Goal: Transaction & Acquisition: Book appointment/travel/reservation

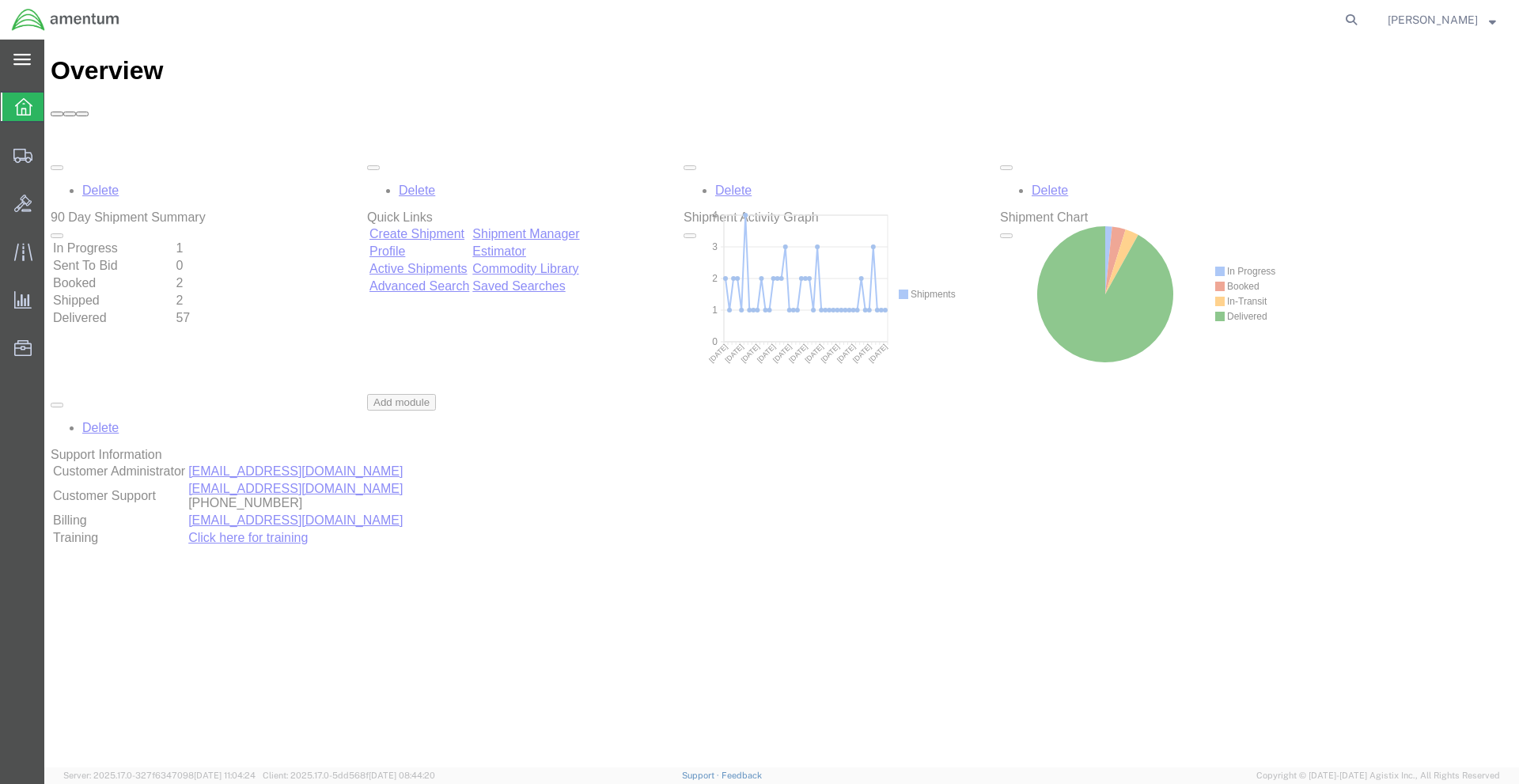
click at [32, 64] on div "main_menu Created with Sketch." at bounding box center [22, 59] width 44 height 40
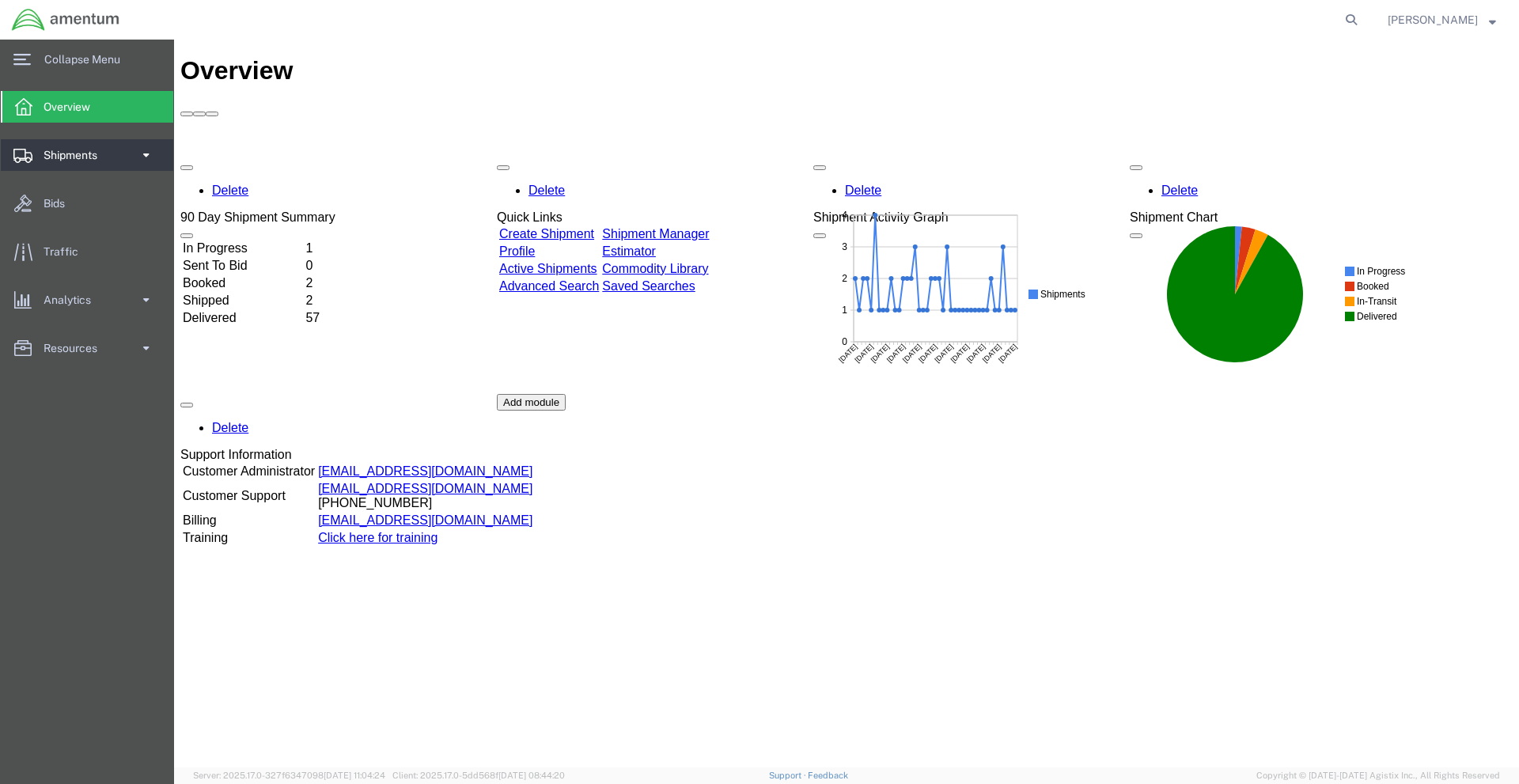
click at [137, 157] on link "Shipments" at bounding box center [87, 155] width 172 height 31
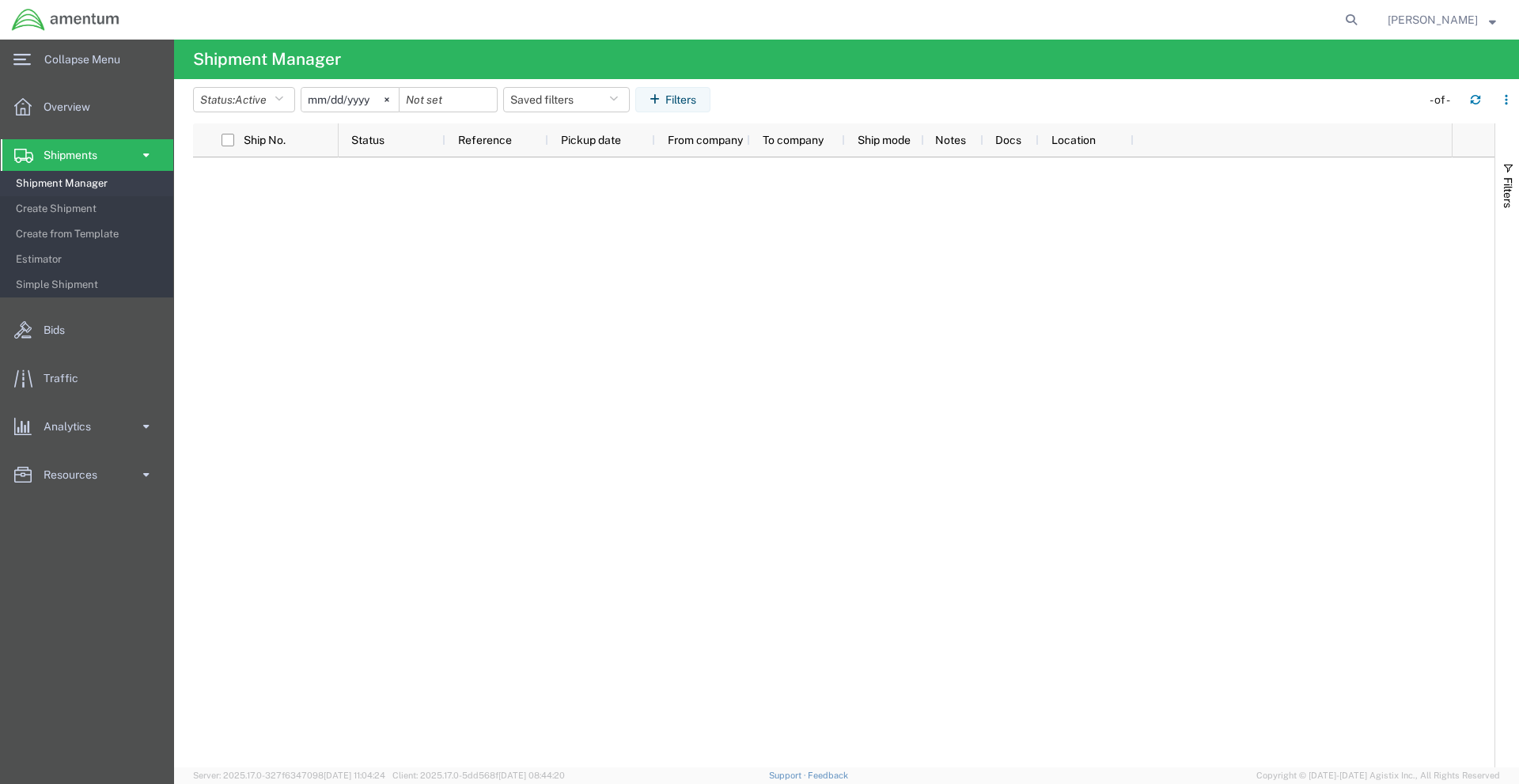
click at [48, 151] on span "Shipments" at bounding box center [76, 155] width 65 height 31
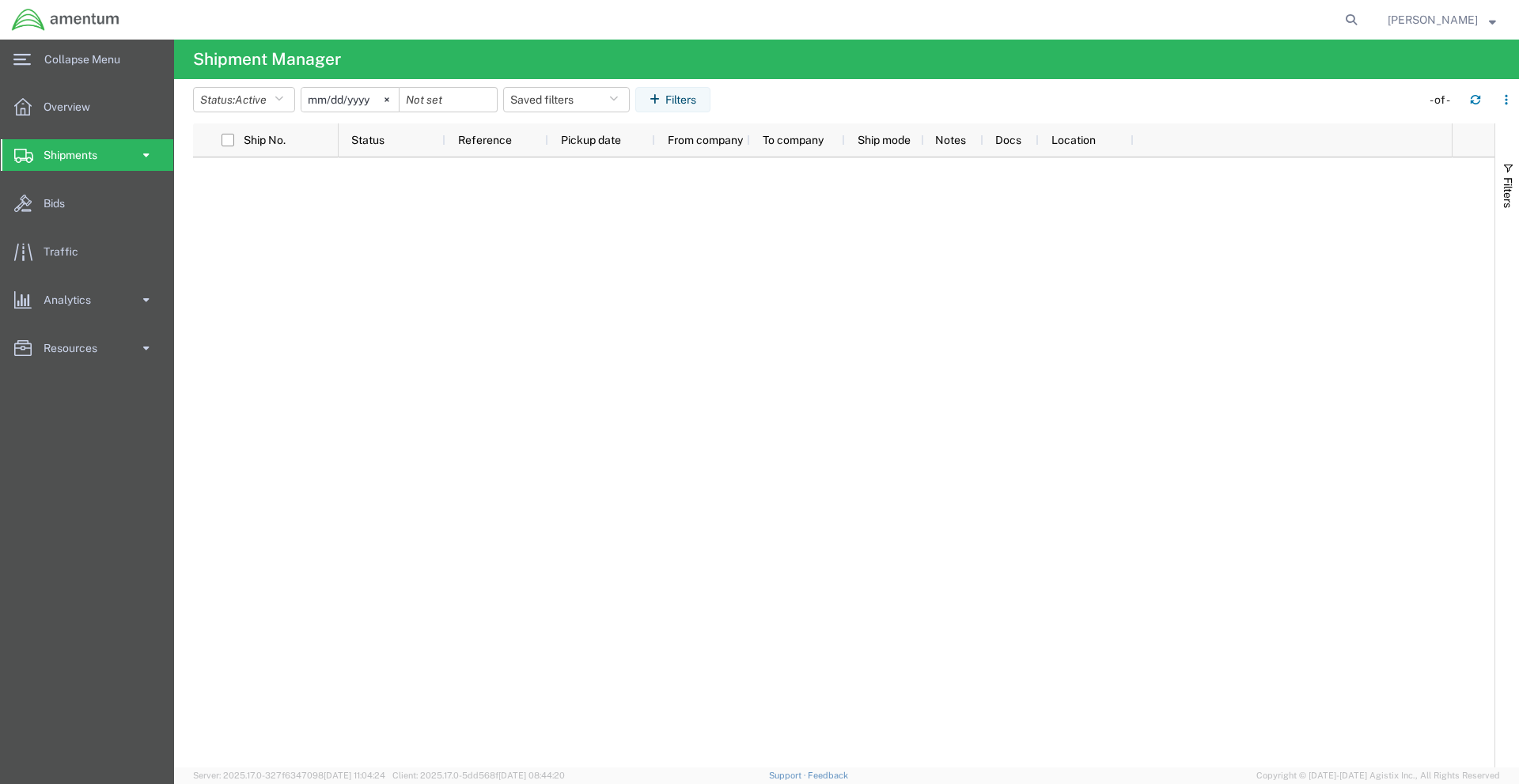
click at [71, 151] on span "Shipments" at bounding box center [76, 155] width 65 height 31
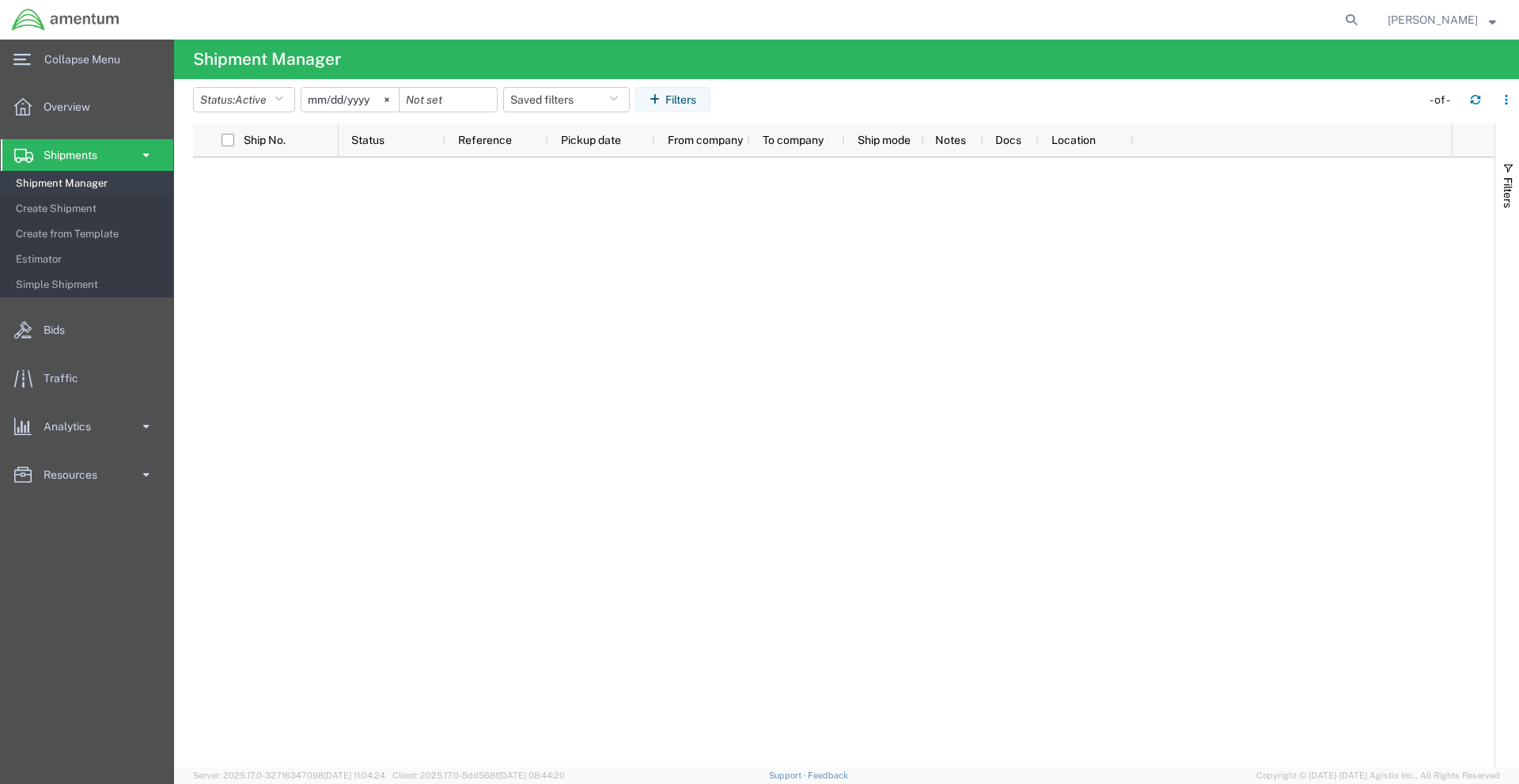
click at [71, 151] on span "Shipments" at bounding box center [76, 155] width 65 height 31
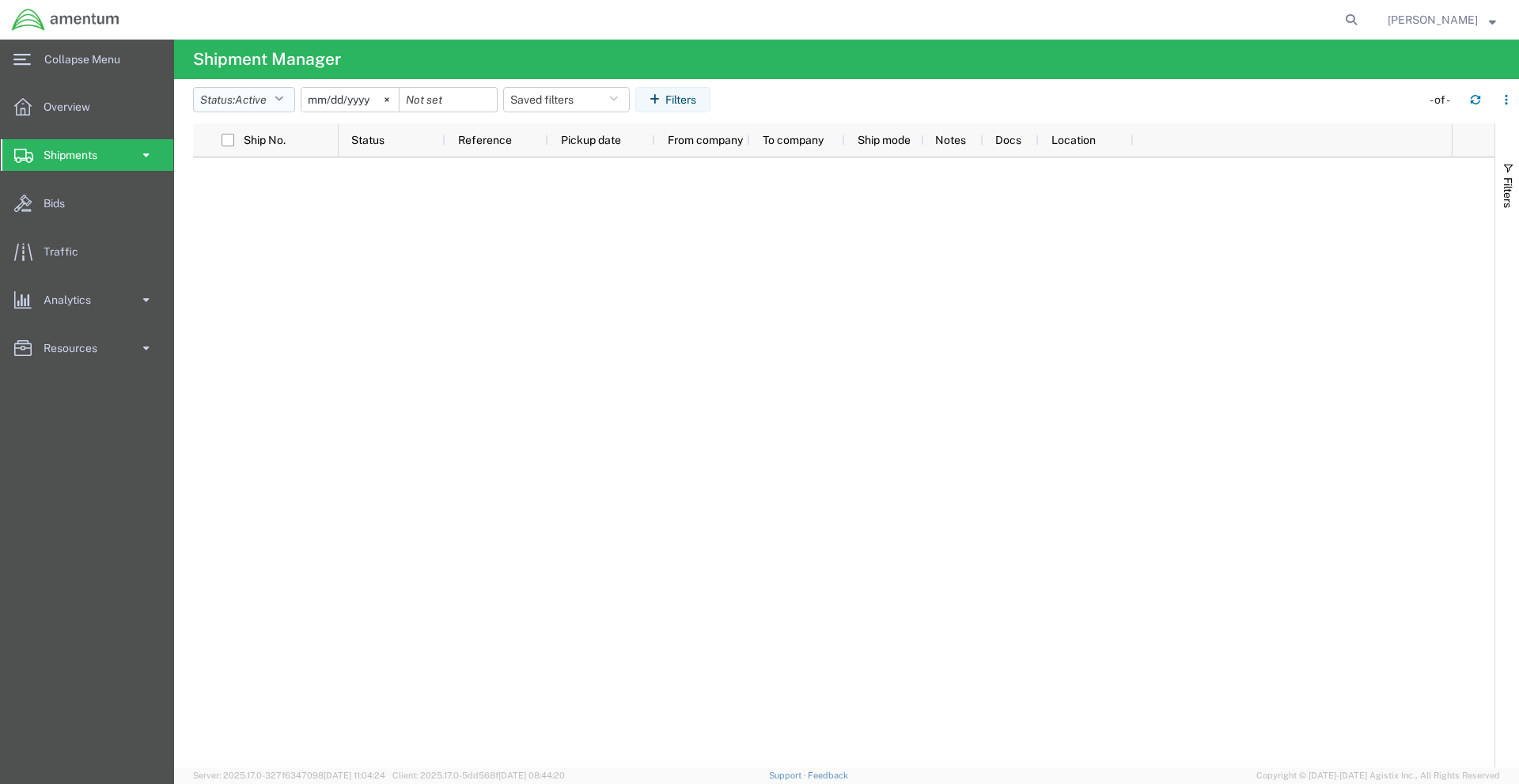
click at [260, 93] on span "Active" at bounding box center [251, 99] width 31 height 13
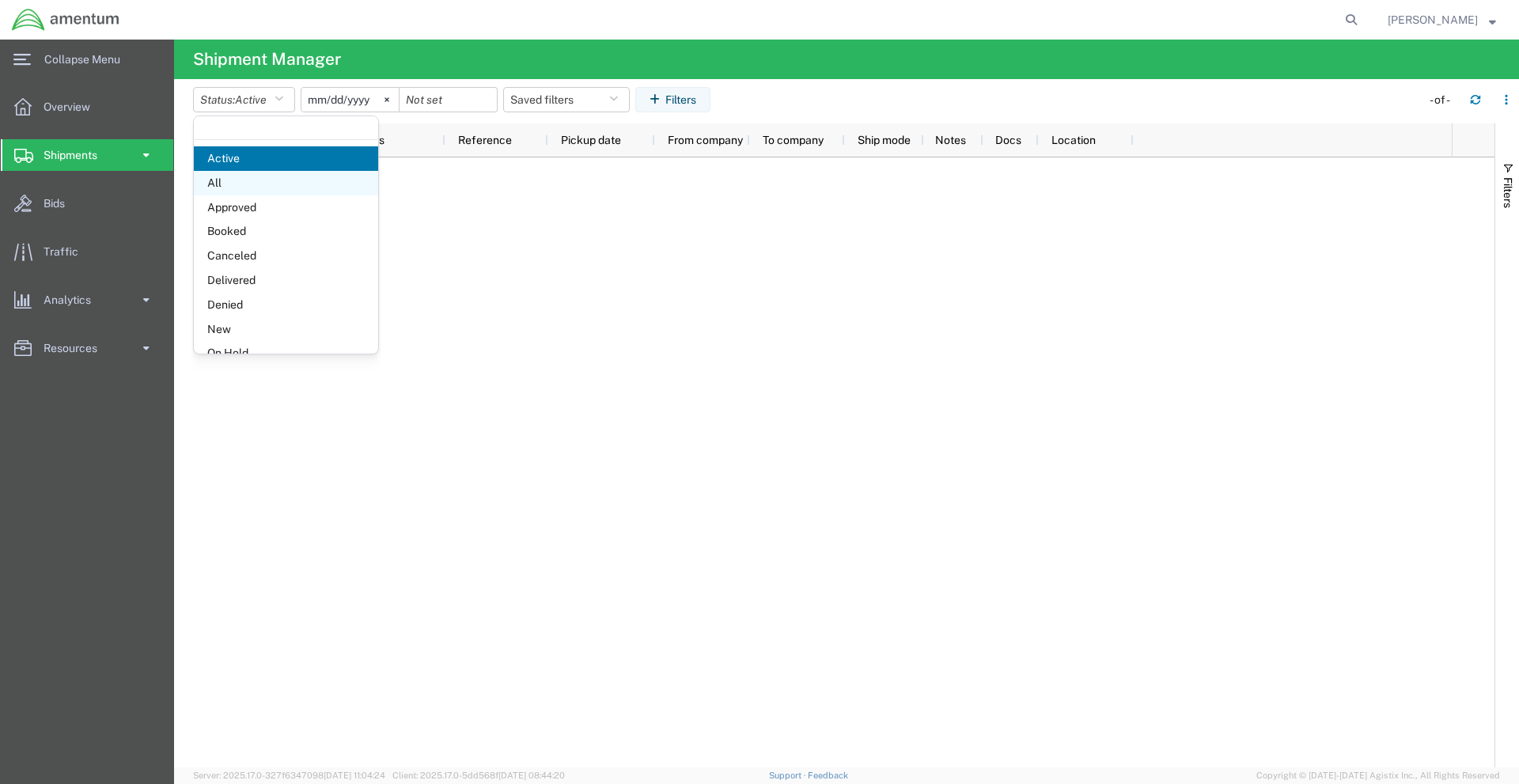
click at [250, 175] on span "All" at bounding box center [286, 182] width 184 height 25
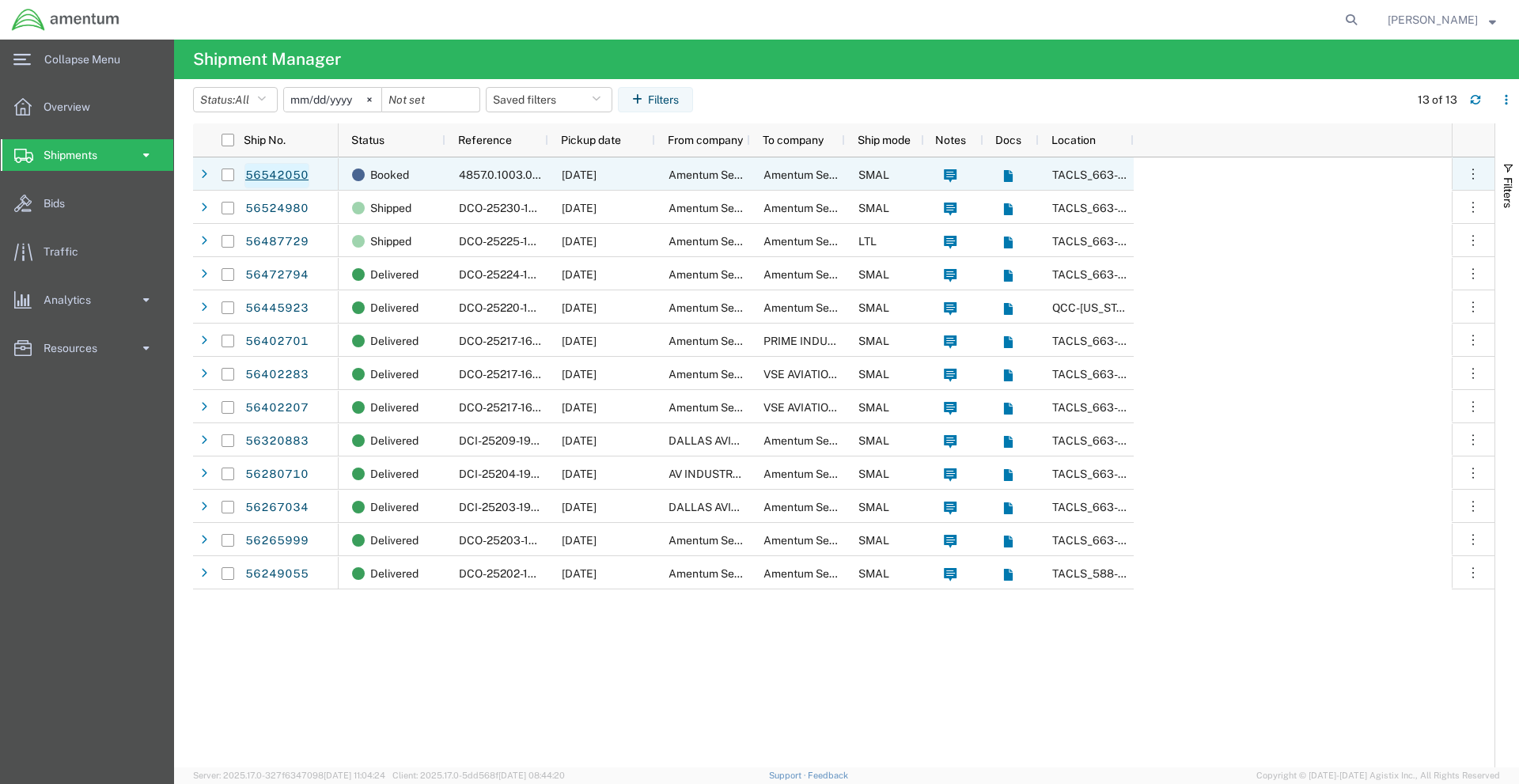
click at [295, 173] on link "56542050" at bounding box center [277, 175] width 65 height 25
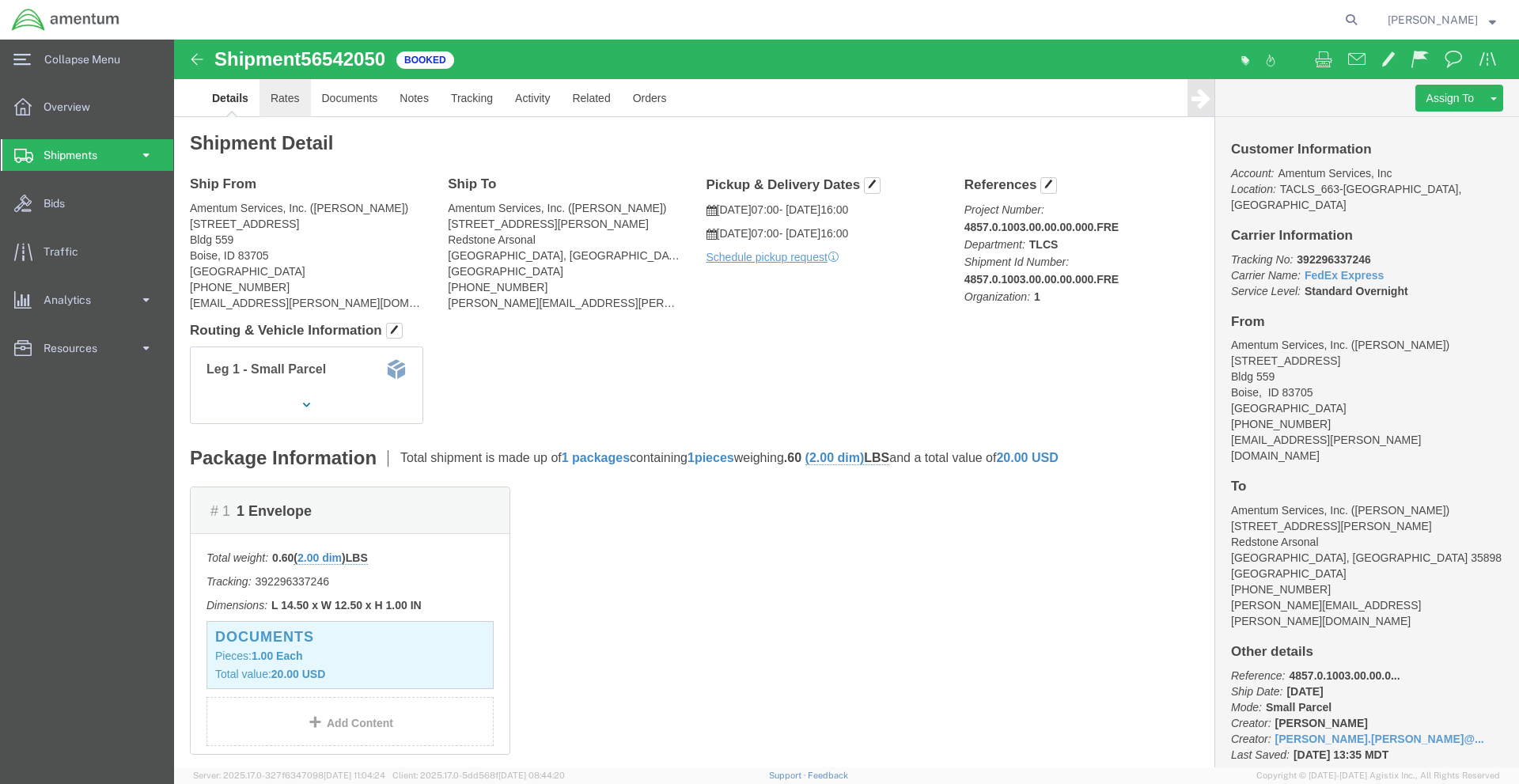
click link "Rates"
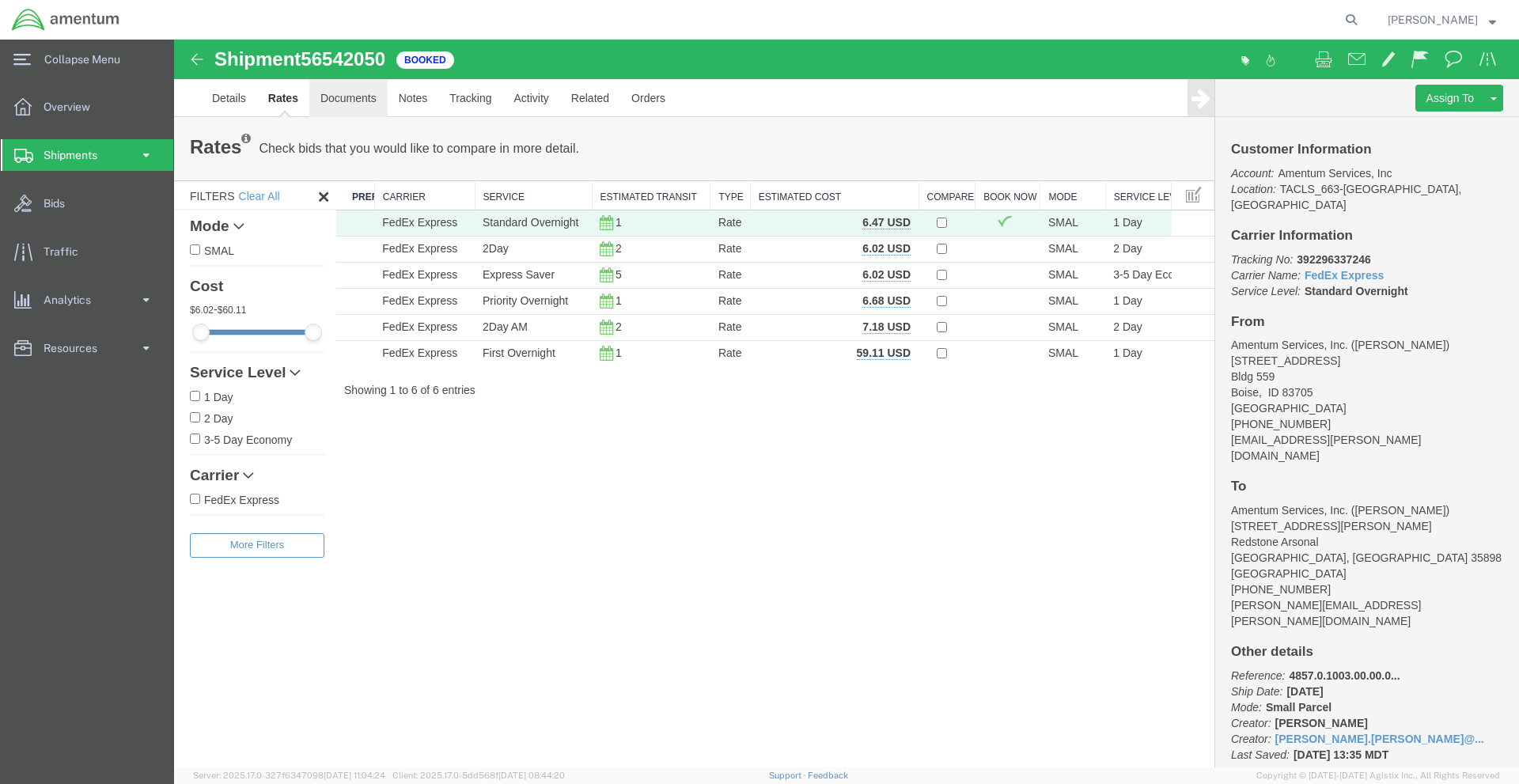
click at [342, 100] on link "Documents" at bounding box center [348, 98] width 78 height 38
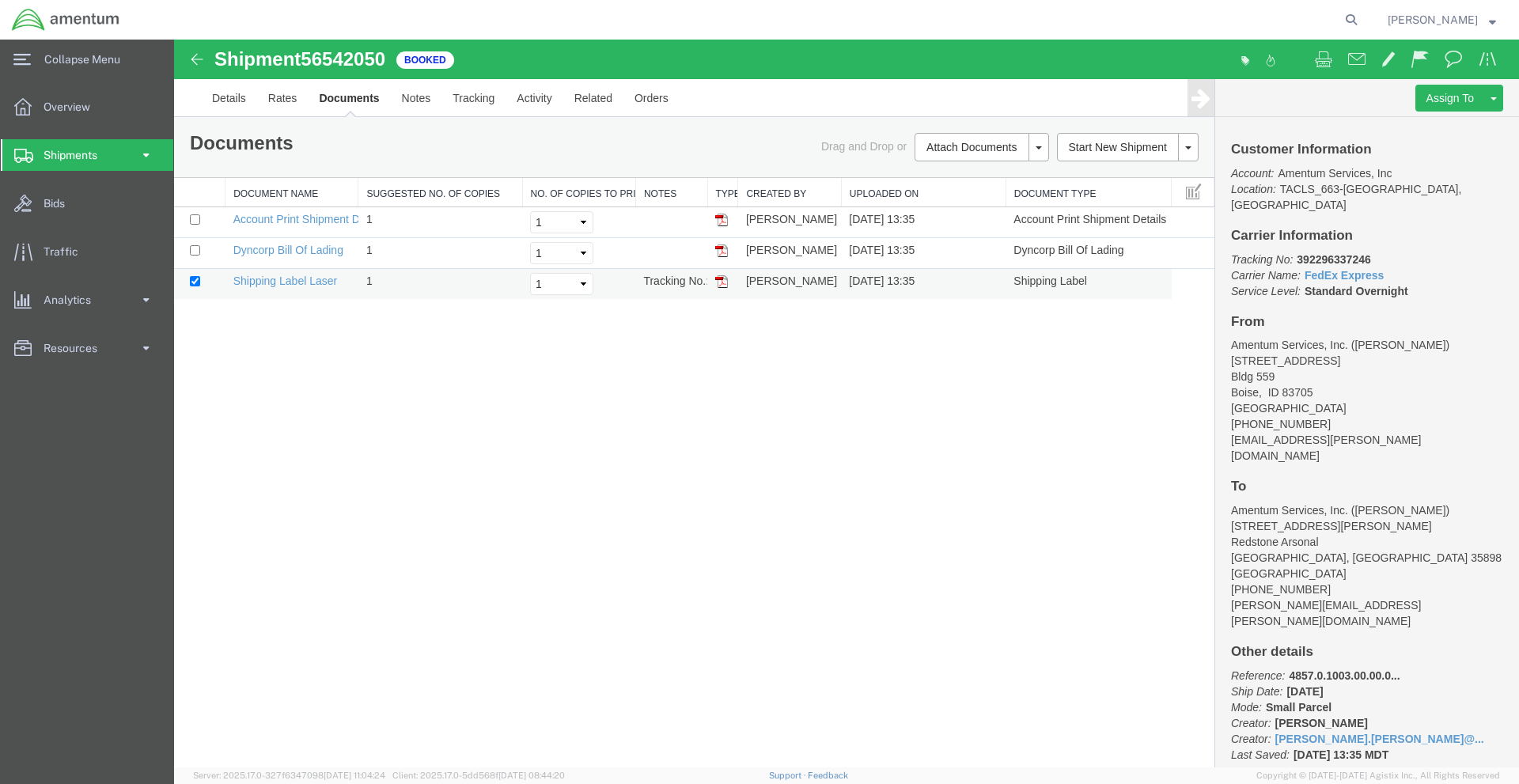
click at [727, 280] on img at bounding box center [722, 282] width 13 height 13
click at [213, 95] on link "Details" at bounding box center [229, 98] width 56 height 38
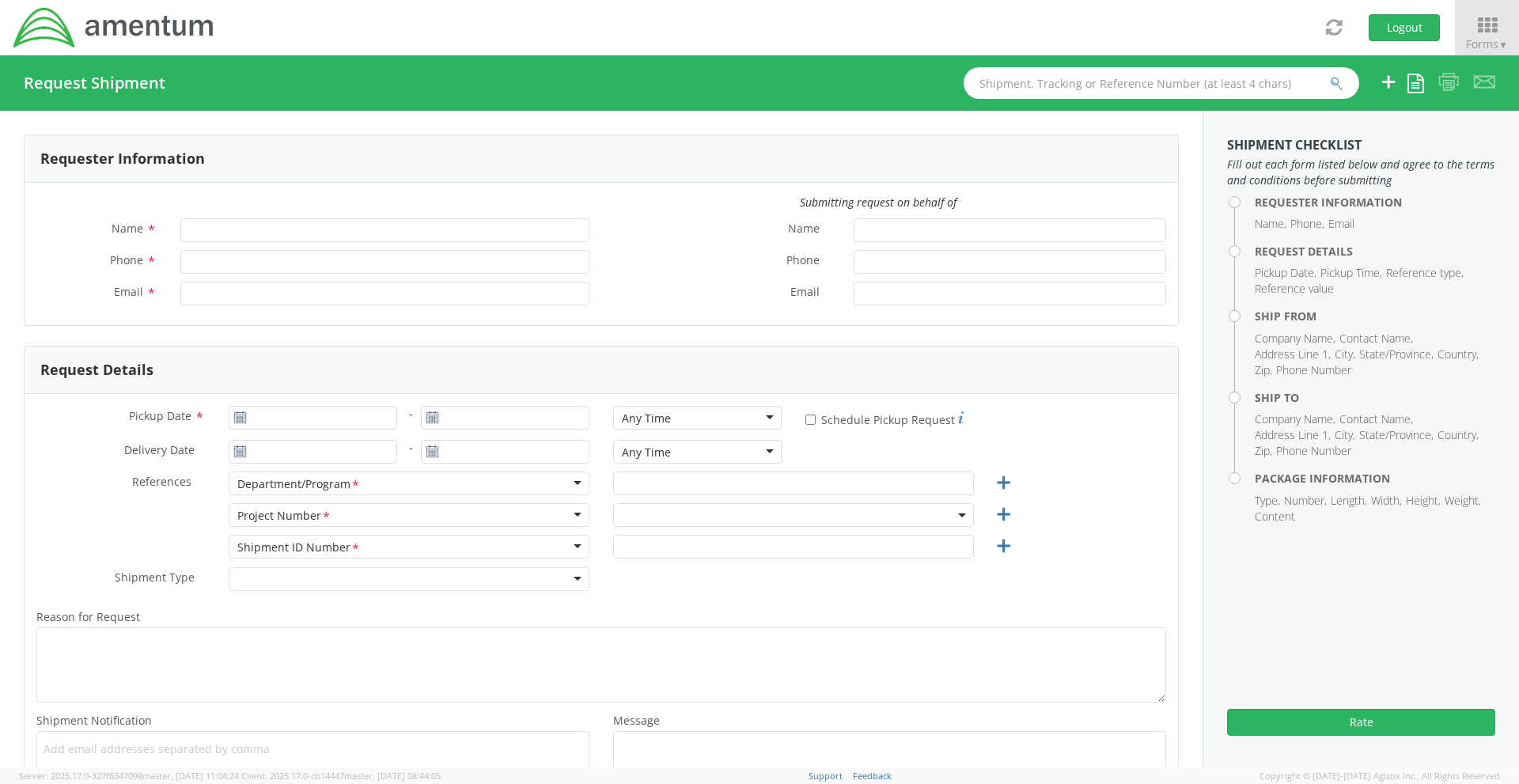
type input "Sebastian Meszaros"
type input "719-649-7483"
type input "[PERSON_NAME][EMAIL_ADDRESS][DOMAIN_NAME]"
type input "08/19/2025"
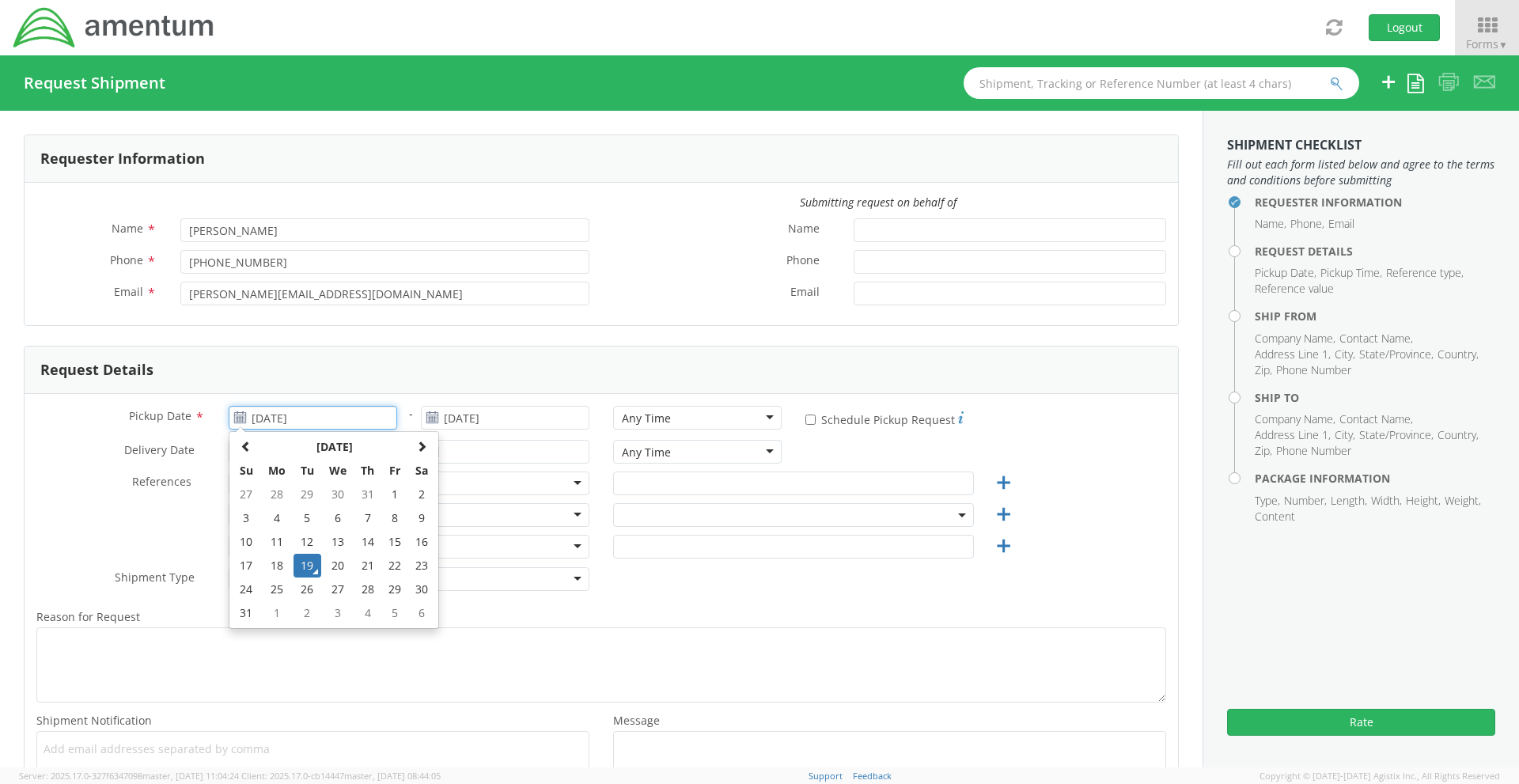
click at [300, 422] on input "08/19/2025" at bounding box center [312, 417] width 169 height 24
click at [323, 559] on td "20" at bounding box center [338, 566] width 33 height 24
type input "08/20/2025"
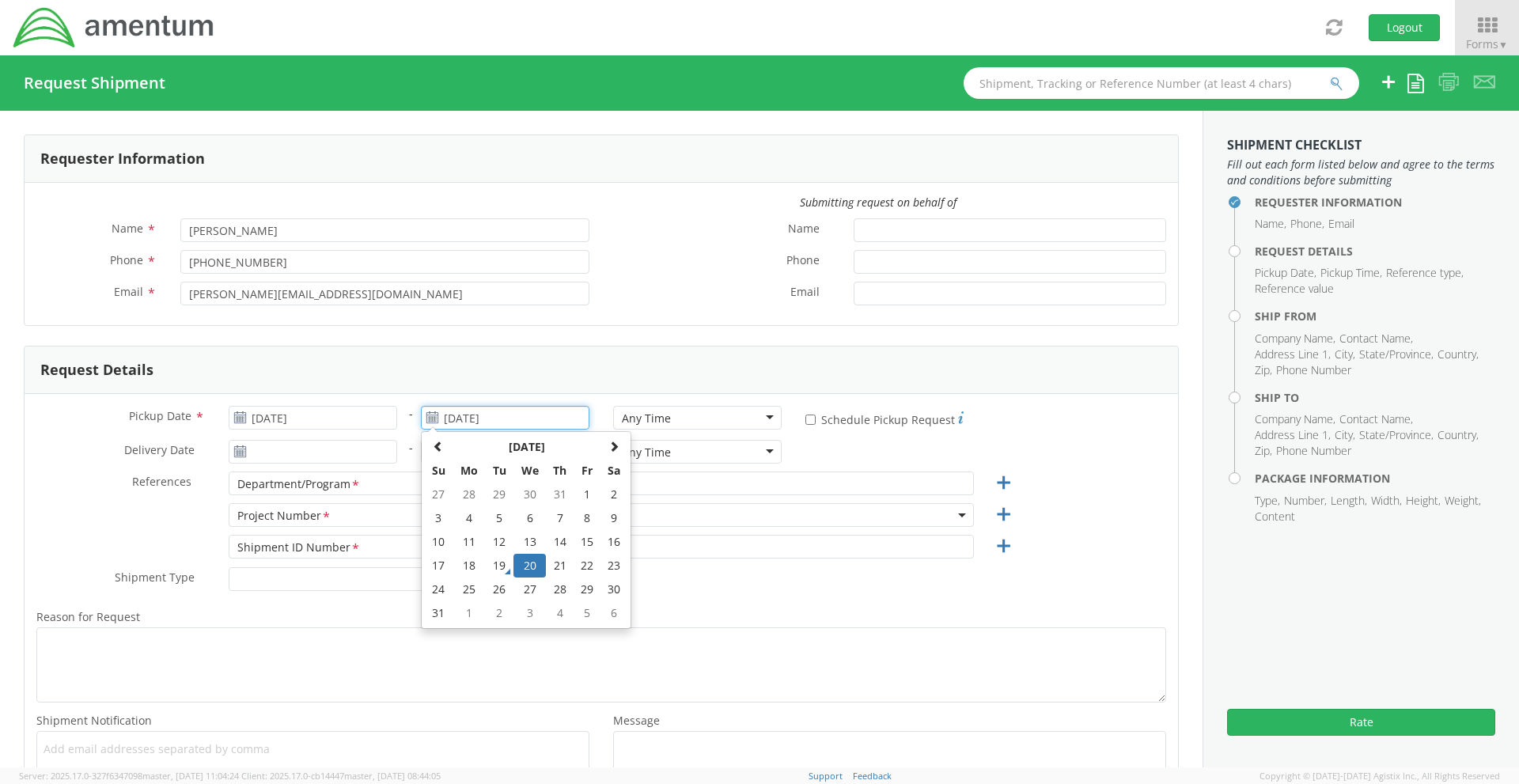
click at [480, 421] on input "08/20/2025" at bounding box center [505, 417] width 169 height 24
click at [595, 573] on td "22" at bounding box center [587, 566] width 27 height 24
type input "08/22/2025"
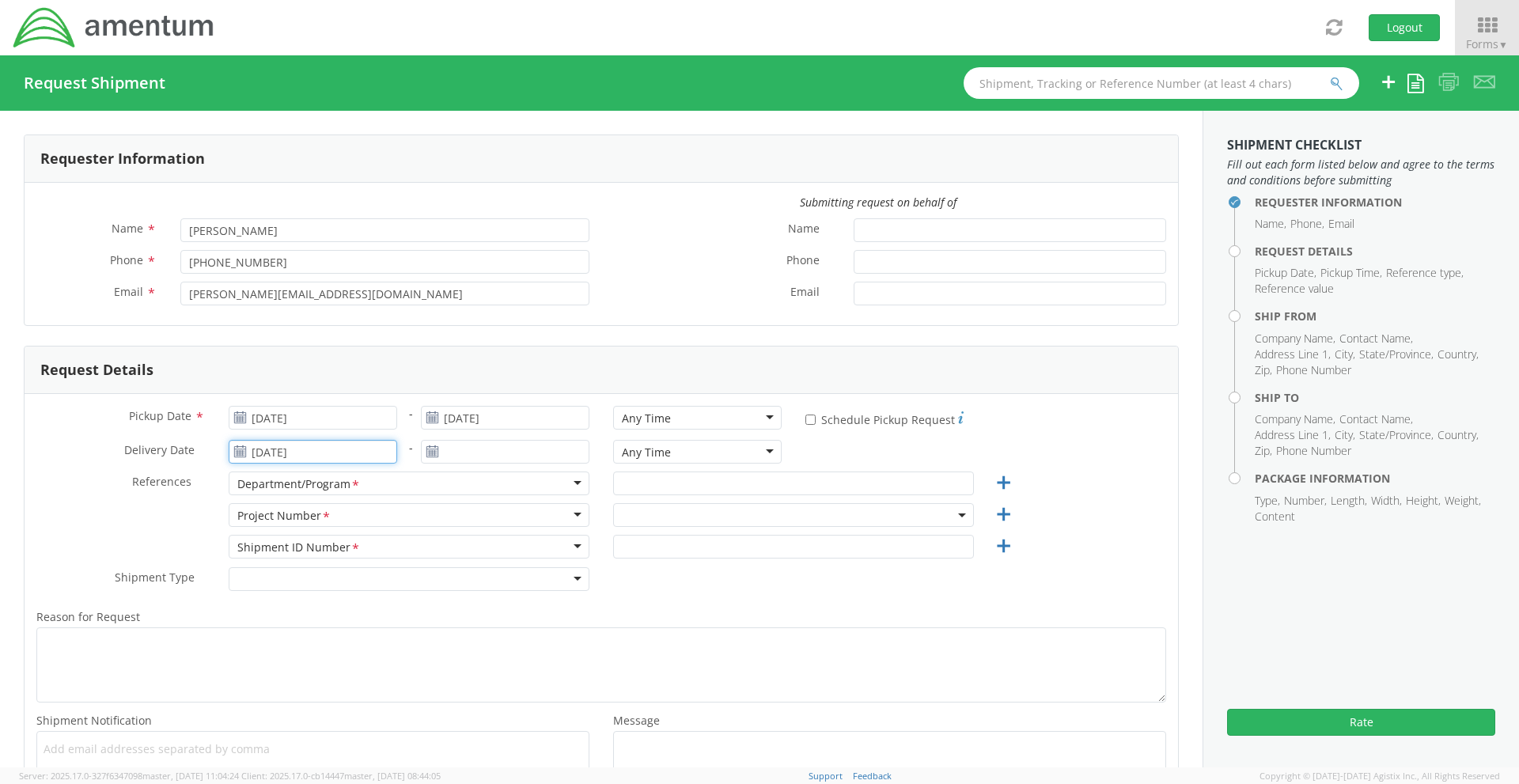
click at [347, 457] on input "08/19/2025" at bounding box center [312, 451] width 169 height 24
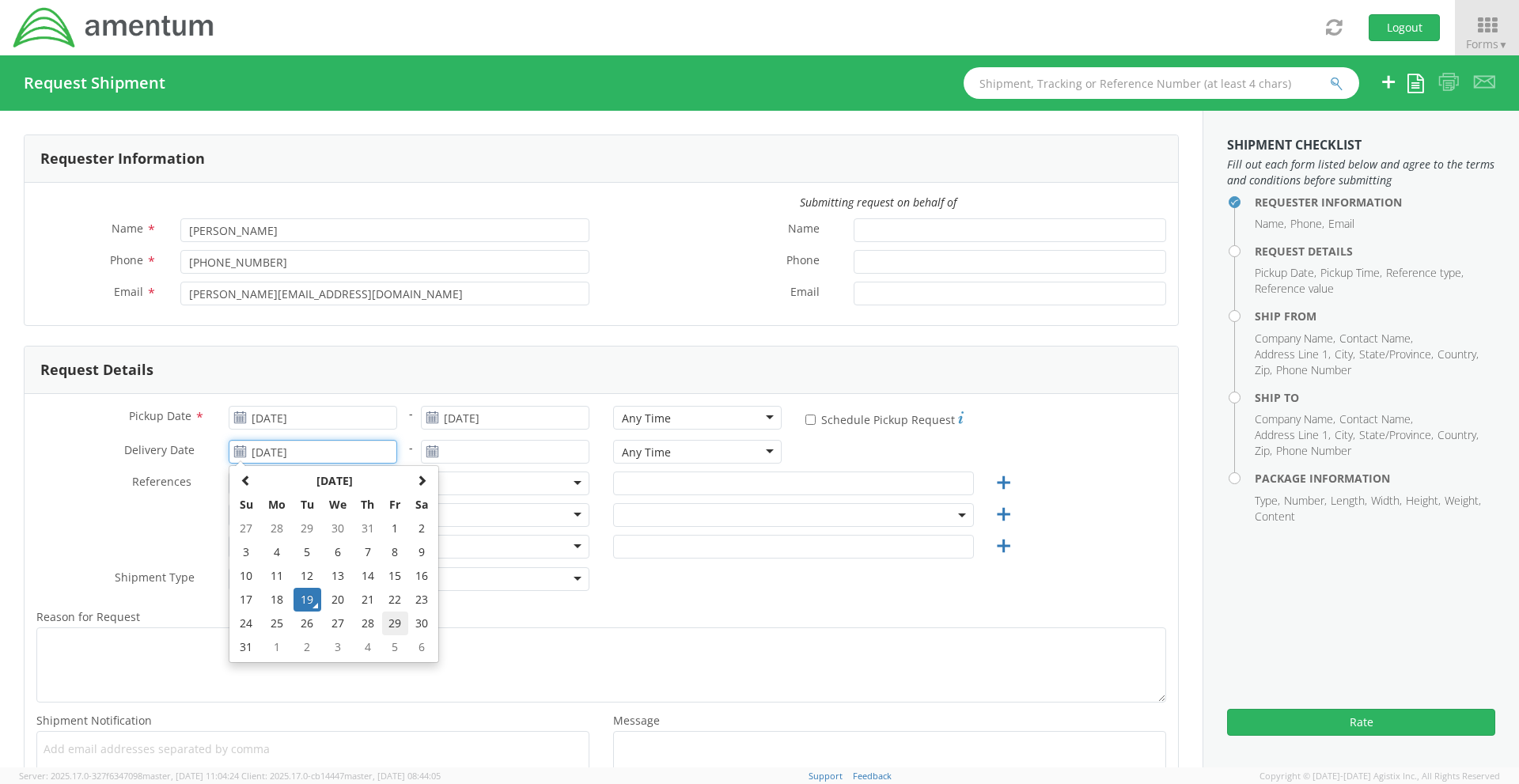
click at [397, 624] on td "29" at bounding box center [395, 624] width 27 height 24
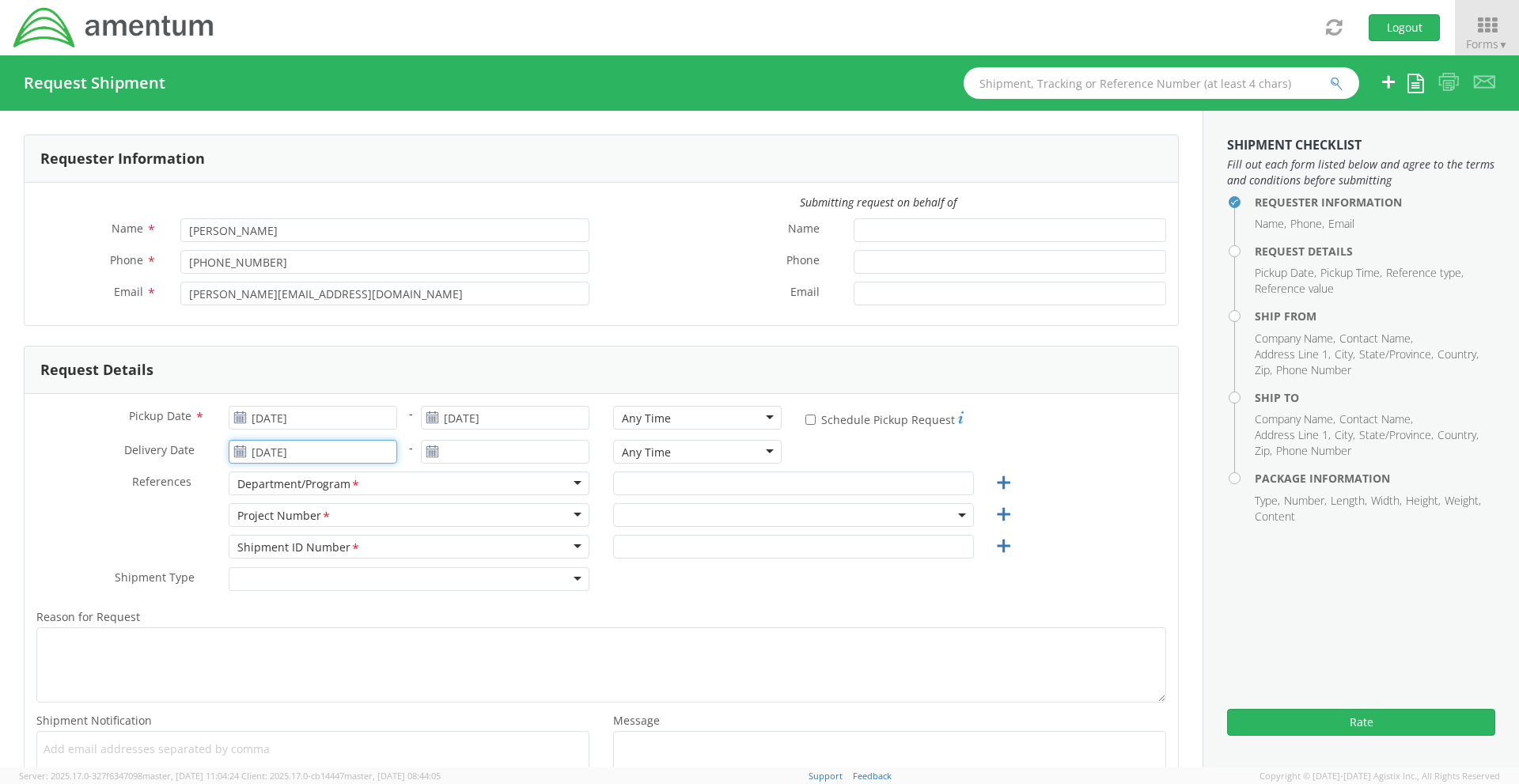
click at [349, 459] on input "08/29/2025" at bounding box center [312, 451] width 169 height 24
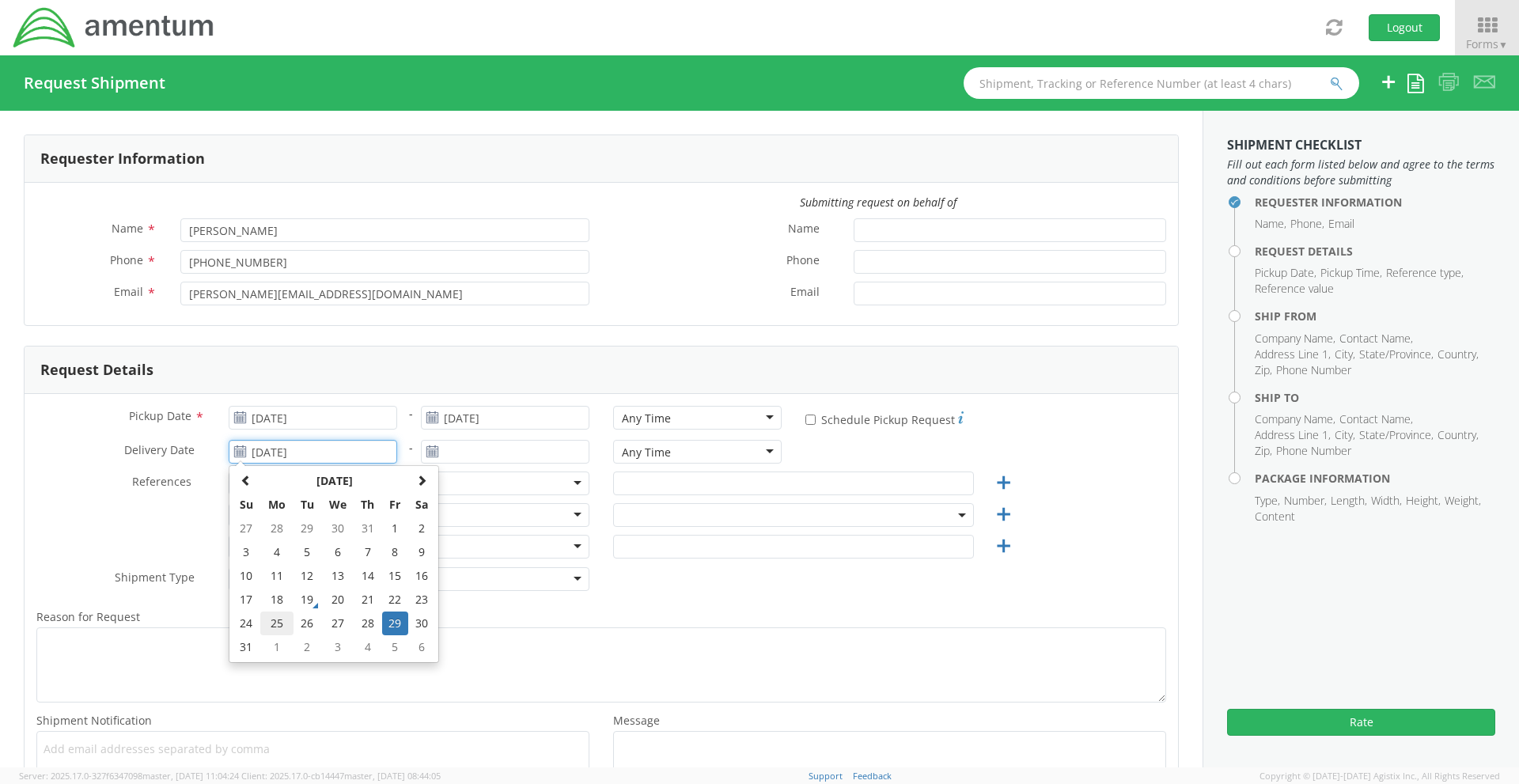
click at [264, 623] on td "25" at bounding box center [277, 624] width 33 height 24
type input "08/25/2025"
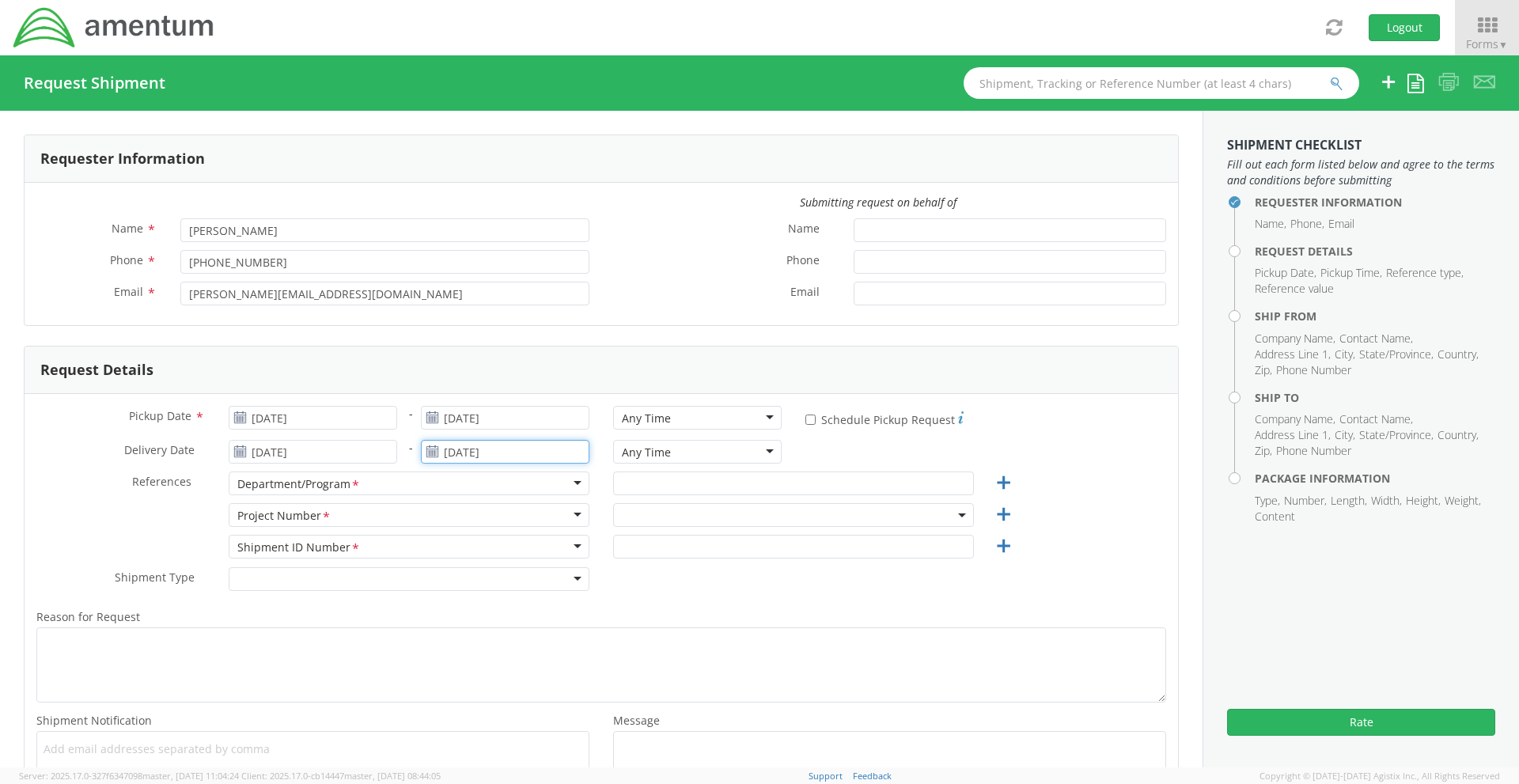
click at [463, 456] on input "08/19/2025" at bounding box center [505, 451] width 169 height 24
click at [584, 624] on td "29" at bounding box center [587, 624] width 27 height 24
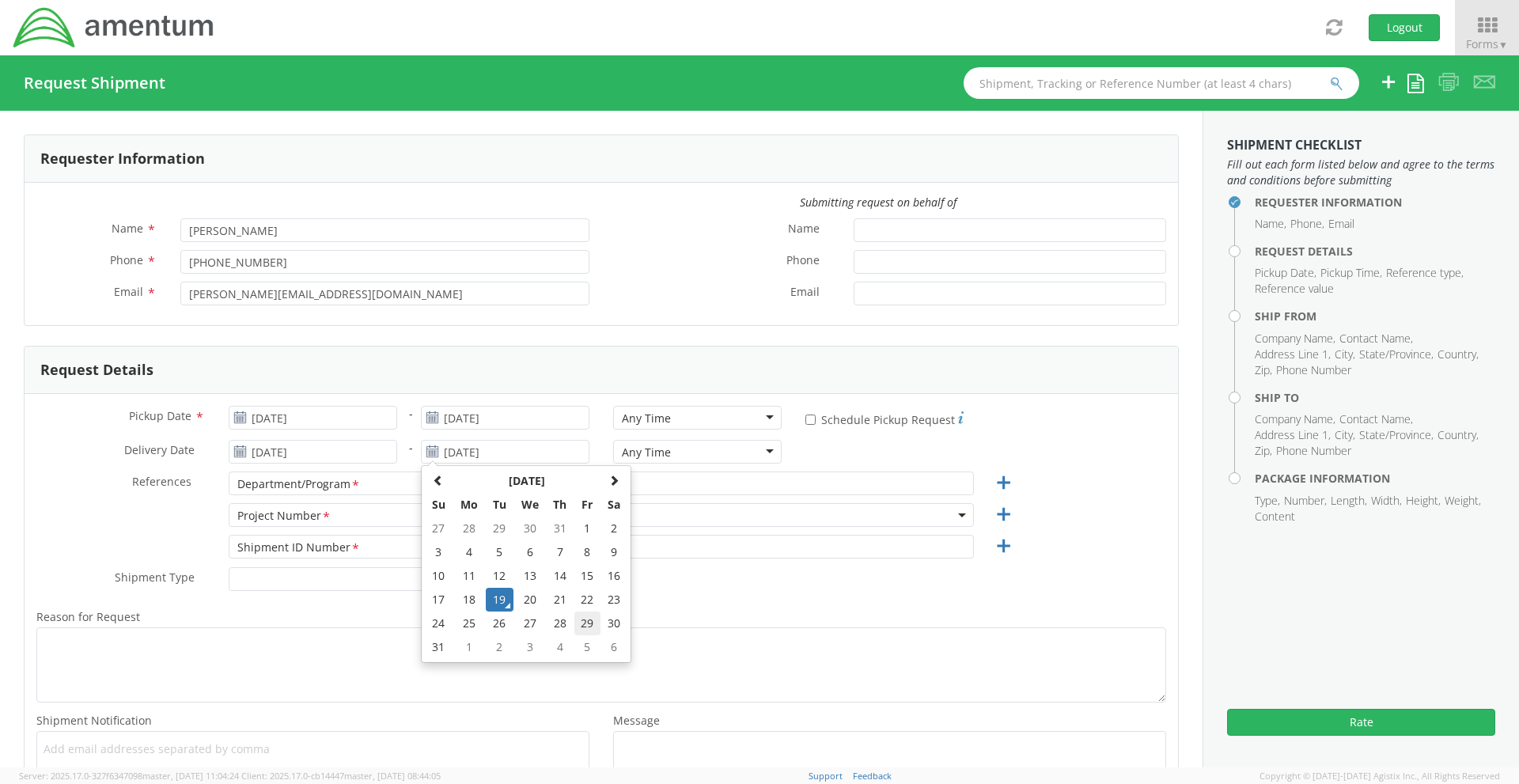
type input "08/29/2025"
click at [677, 507] on span at bounding box center [793, 515] width 360 height 24
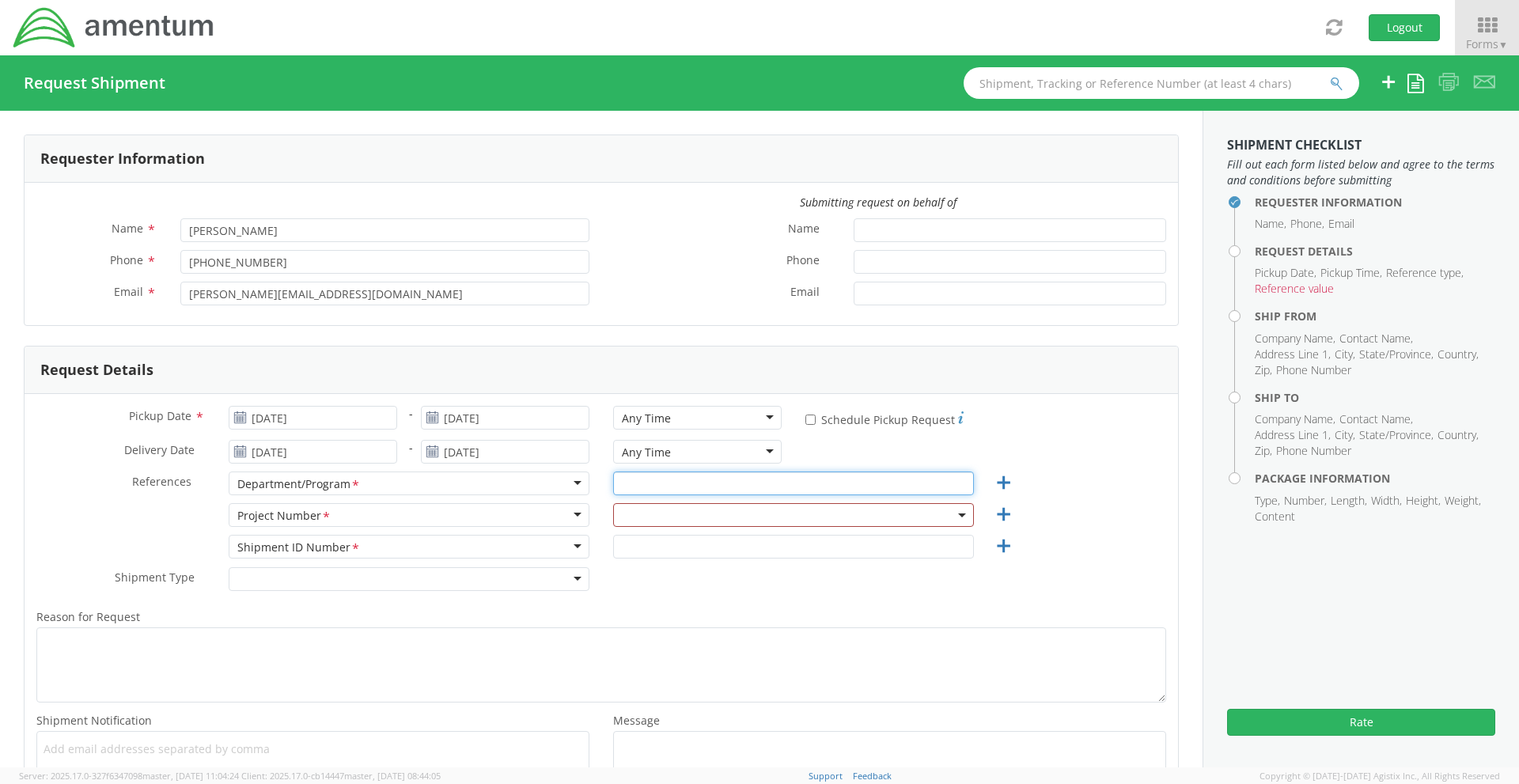
click at [681, 485] on input "text" at bounding box center [793, 484] width 360 height 24
type input "t"
click at [616, 480] on input "TCLS" at bounding box center [793, 484] width 360 height 24
type input "Army Transport TCLS"
click at [563, 484] on div "Department/Program *" at bounding box center [408, 484] width 360 height 24
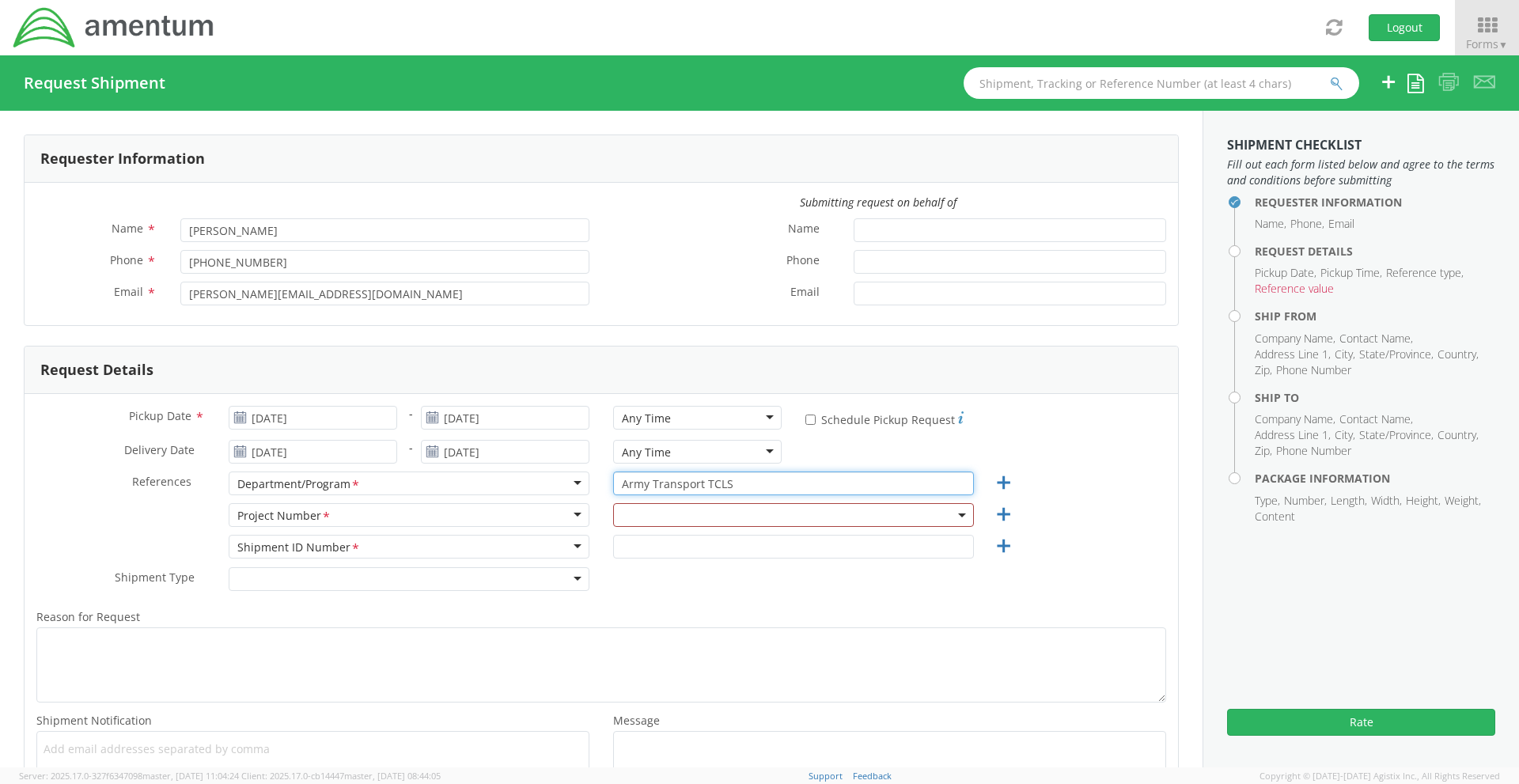
drag, startPoint x: 730, startPoint y: 481, endPoint x: 497, endPoint y: 476, distance: 233.1
click at [510, 476] on div "References * Department/Program <span class="required">*</span> Department/Prog…" at bounding box center [602, 487] width 1154 height 31
click at [571, 484] on div "Department/Program *" at bounding box center [408, 484] width 360 height 24
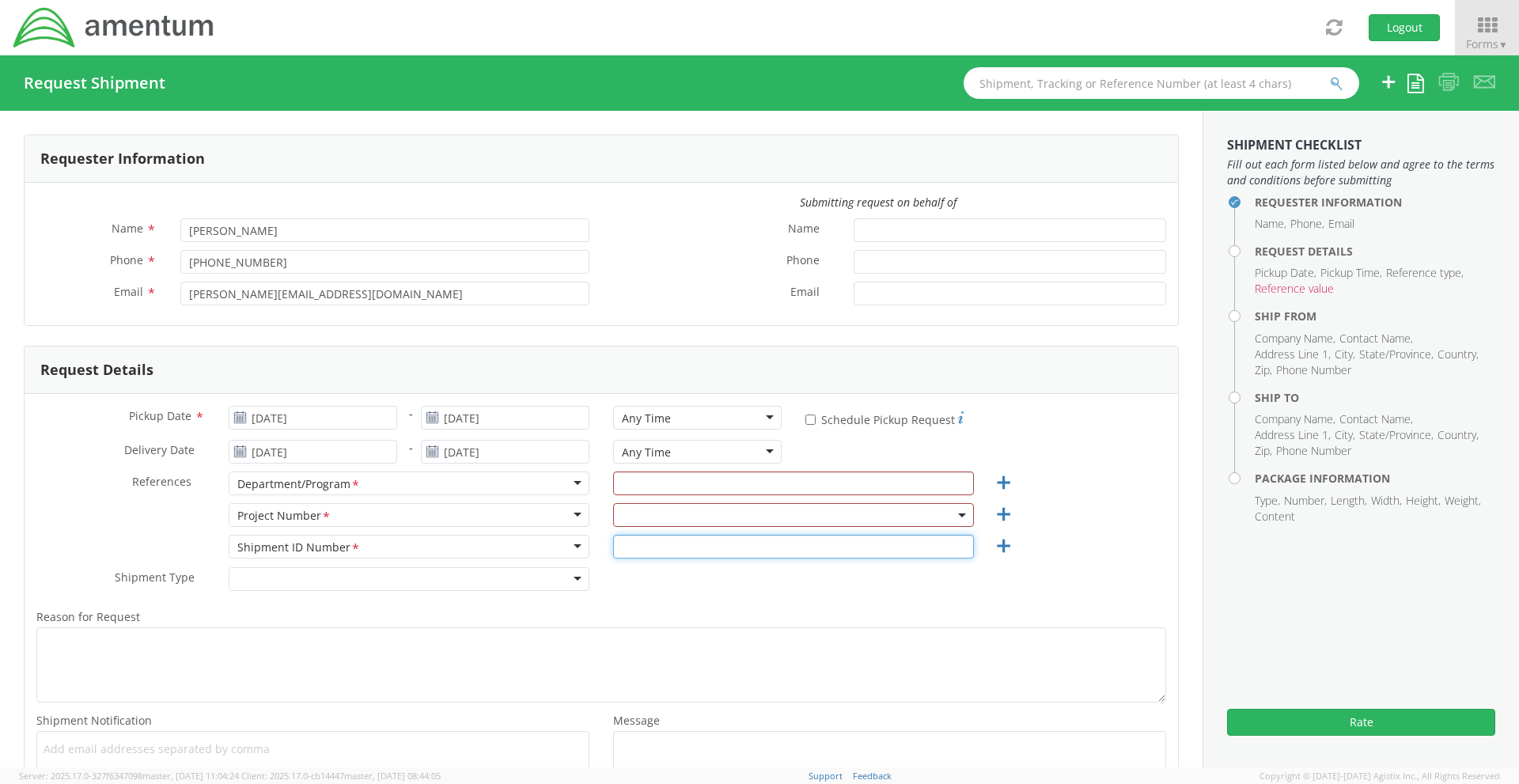
click at [741, 544] on input "text" at bounding box center [793, 546] width 360 height 24
click at [746, 513] on span at bounding box center [793, 515] width 360 height 24
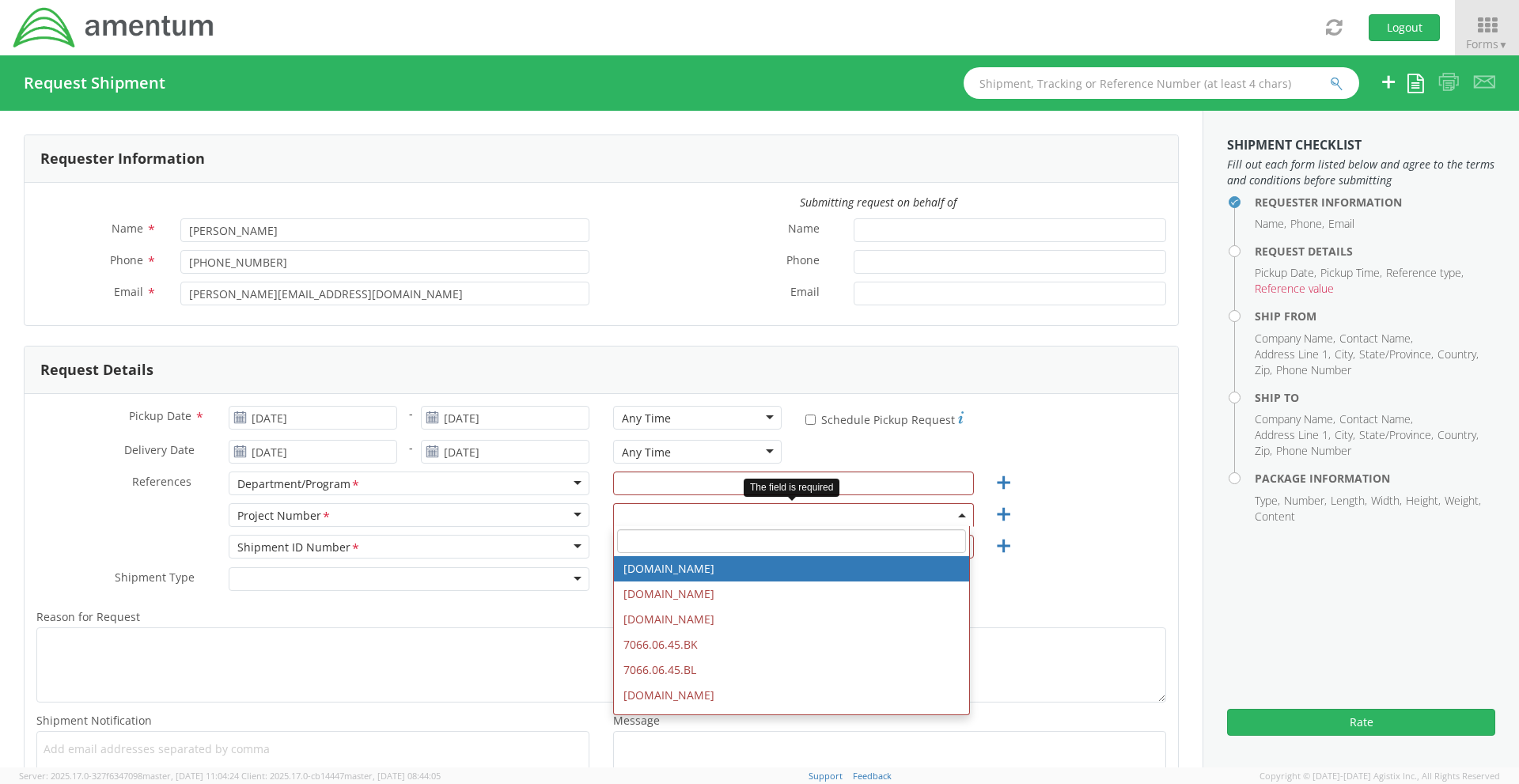
click at [445, 489] on div "Department/Program *" at bounding box center [408, 484] width 360 height 24
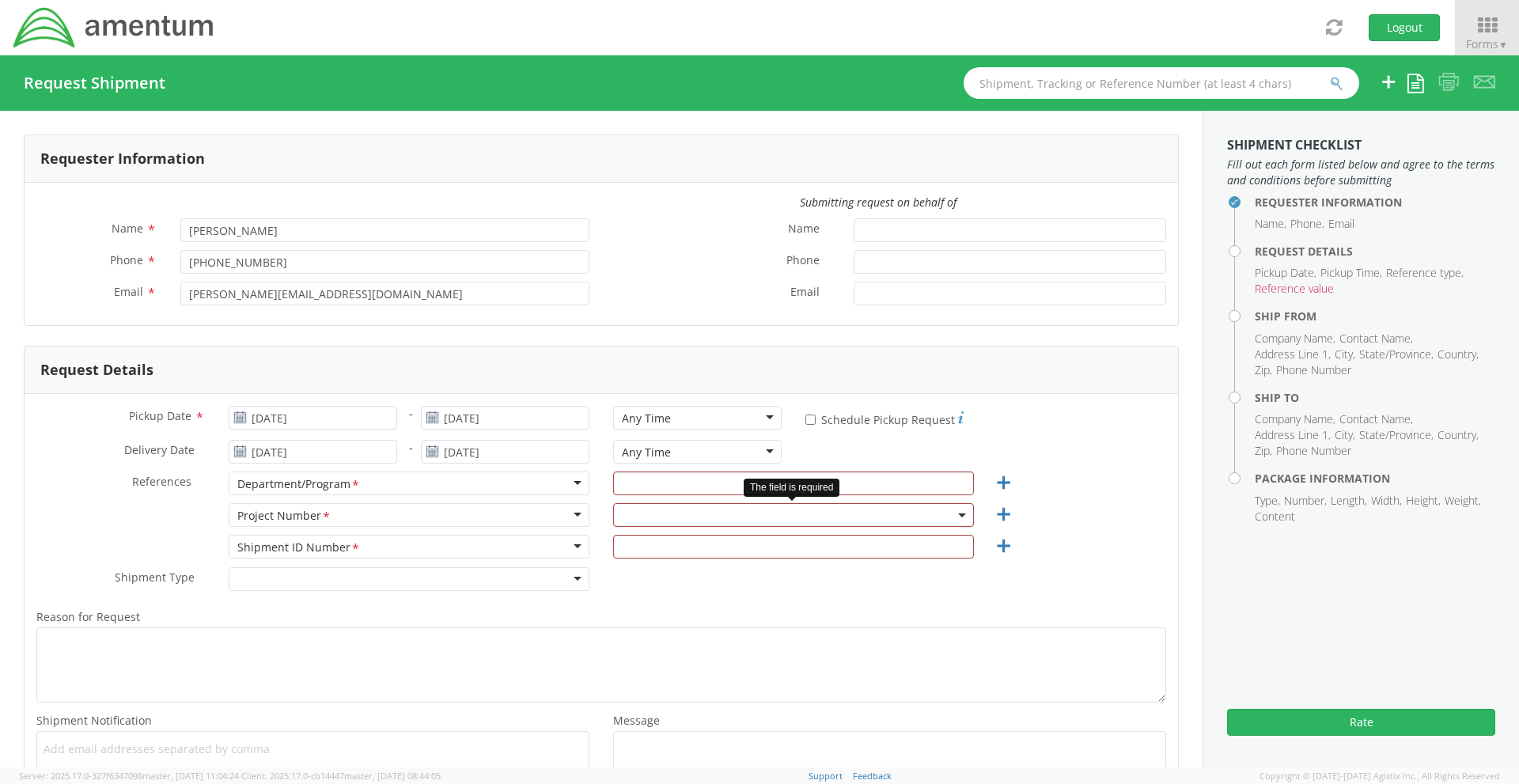
click at [545, 485] on div "Department/Program *" at bounding box center [408, 484] width 360 height 24
click at [576, 486] on div "Department/Program *" at bounding box center [408, 484] width 360 height 24
click at [577, 486] on div "Department/Program *" at bounding box center [408, 484] width 360 height 24
click at [578, 485] on div "Department/Program *" at bounding box center [408, 484] width 360 height 24
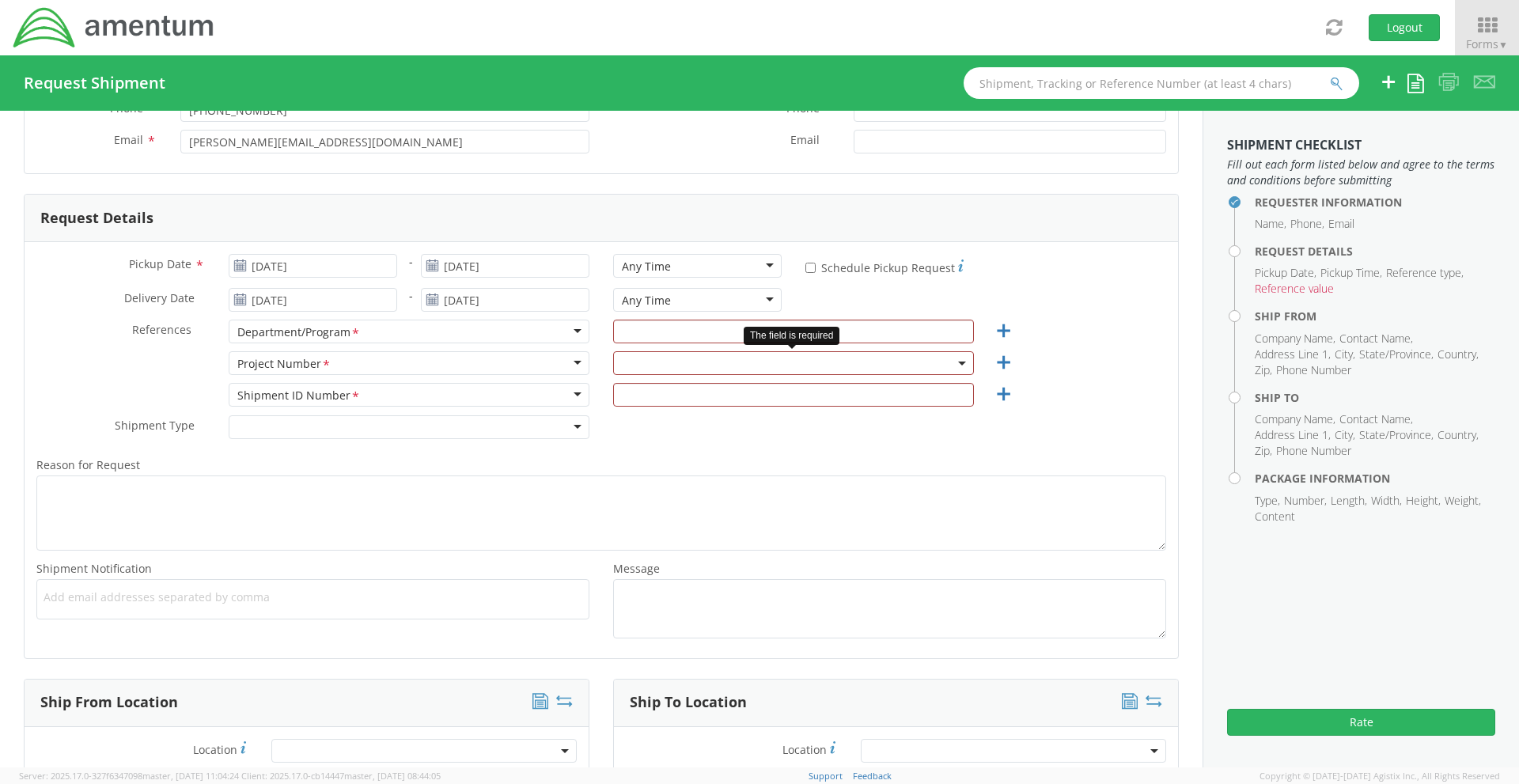
scroll to position [158, 0]
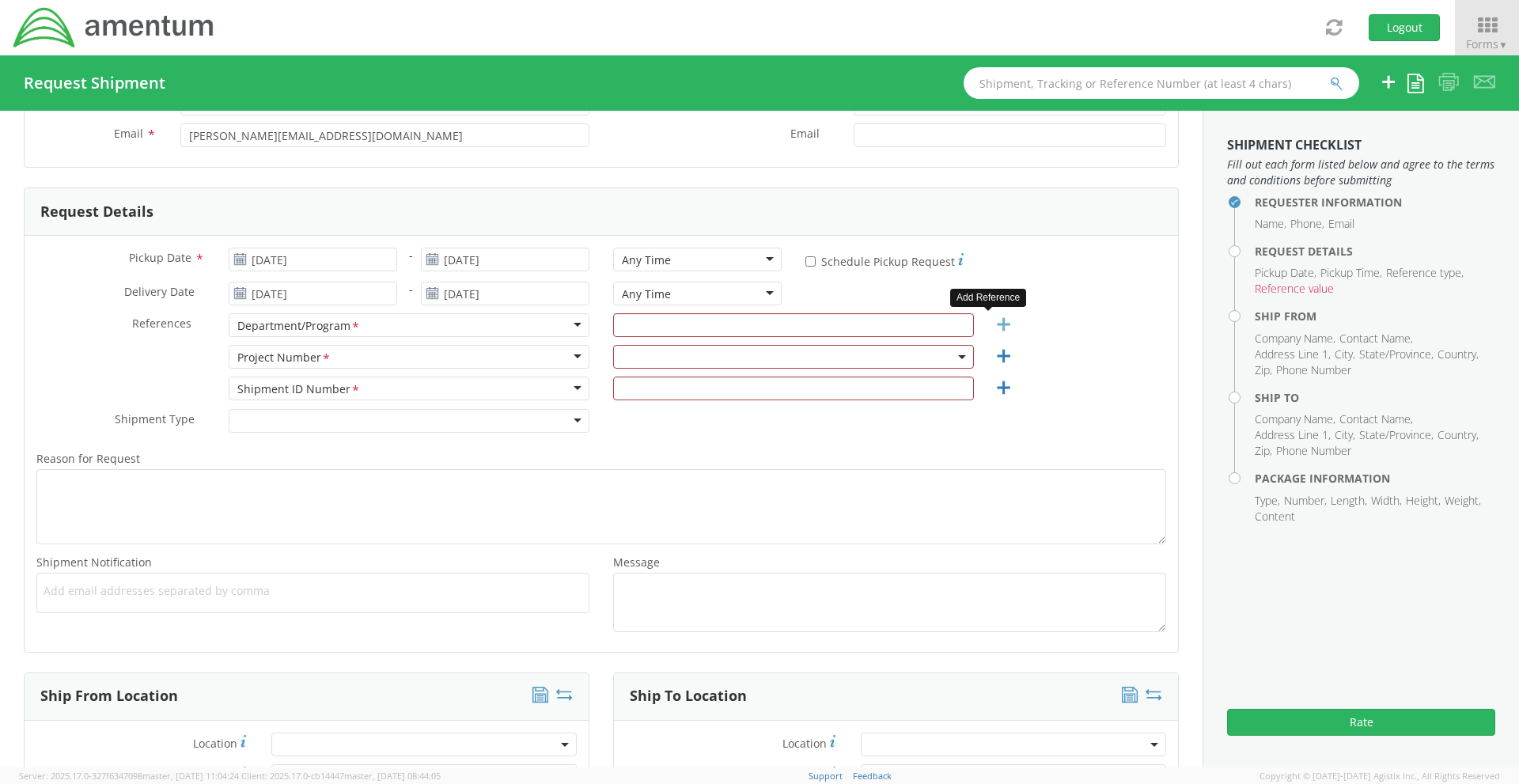
click at [994, 322] on icon at bounding box center [1003, 324] width 19 height 19
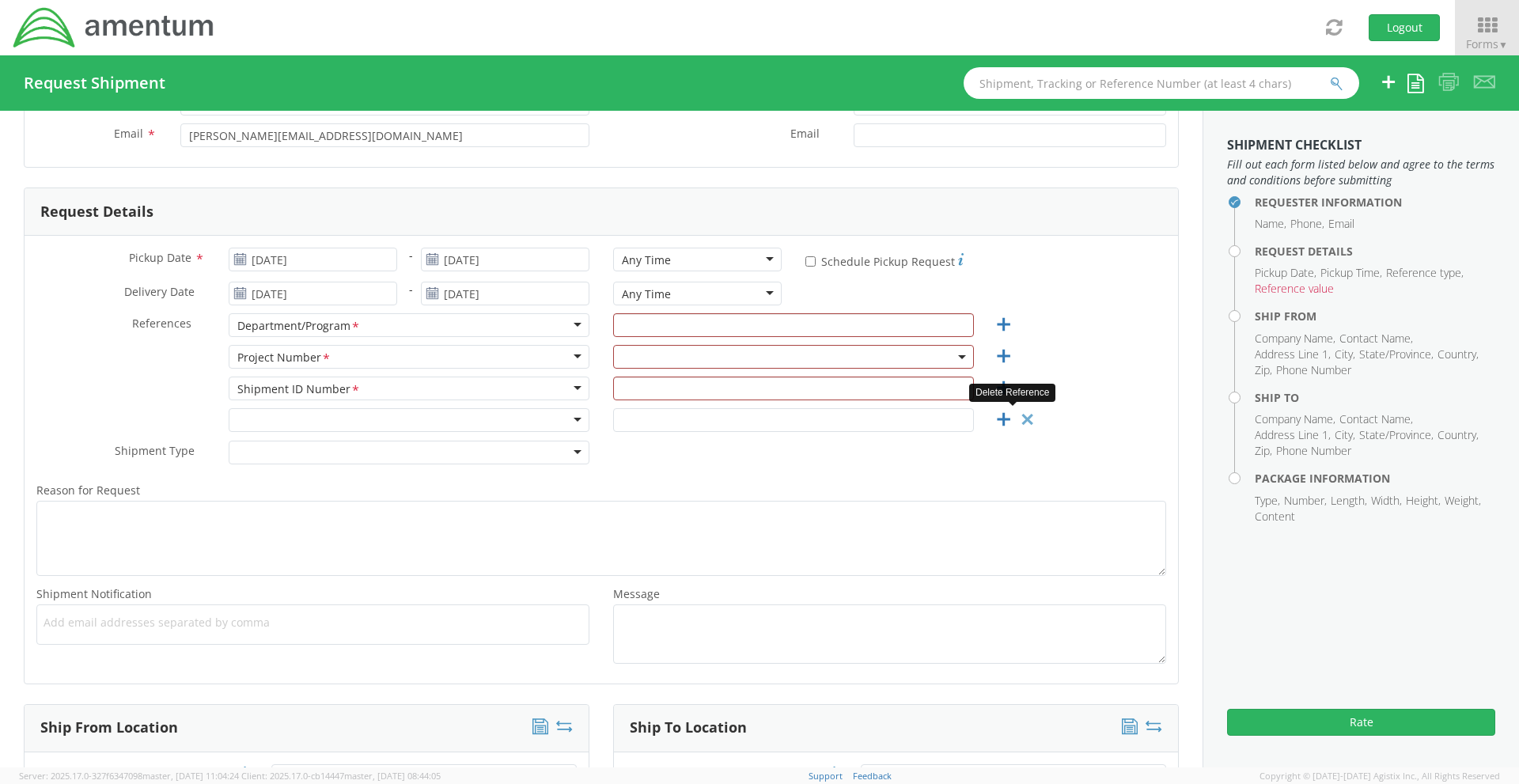
click at [1018, 415] on icon at bounding box center [1027, 419] width 19 height 19
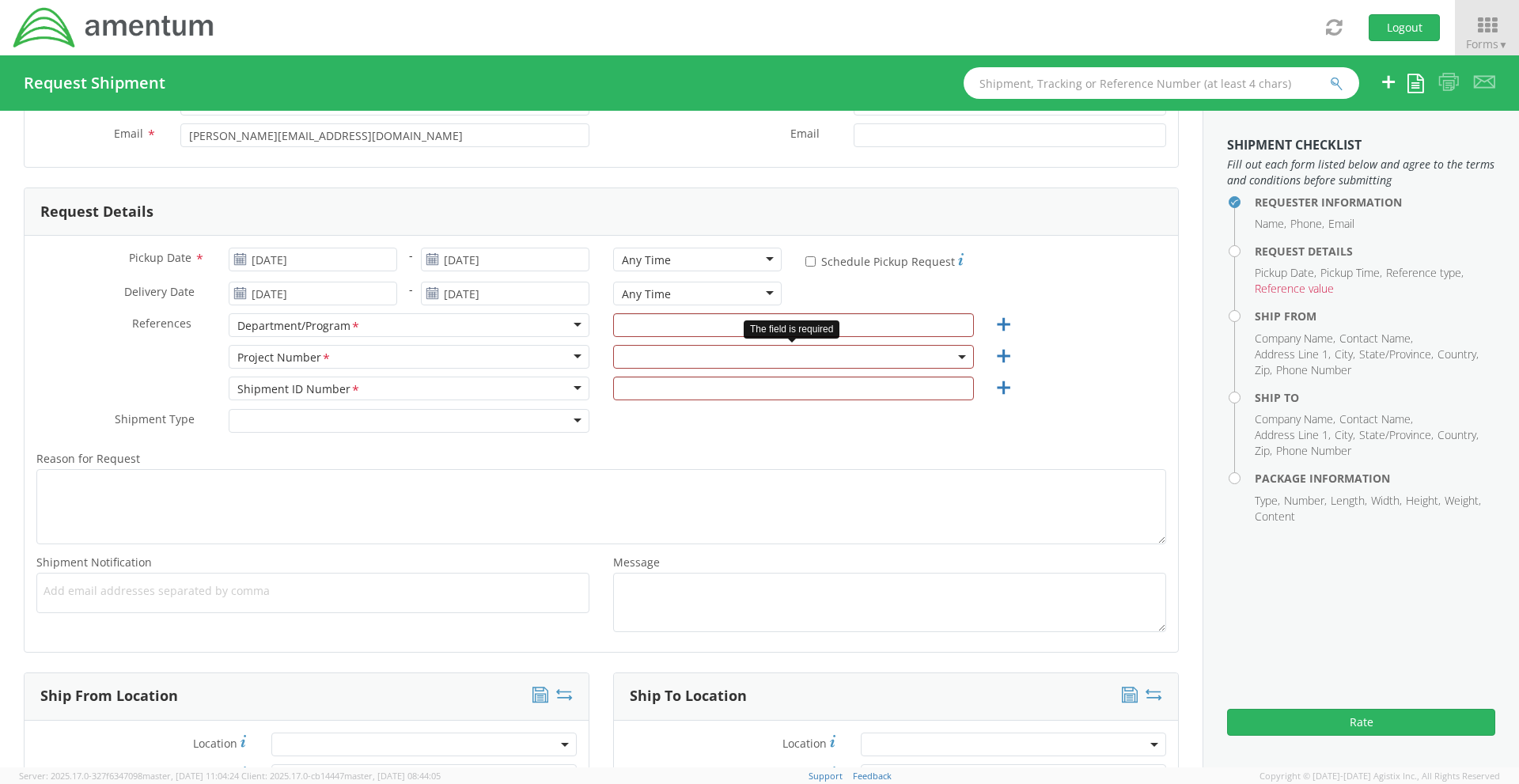
click at [655, 356] on span at bounding box center [793, 357] width 360 height 24
click at [704, 360] on span at bounding box center [793, 357] width 360 height 24
click at [707, 367] on span at bounding box center [793, 357] width 360 height 24
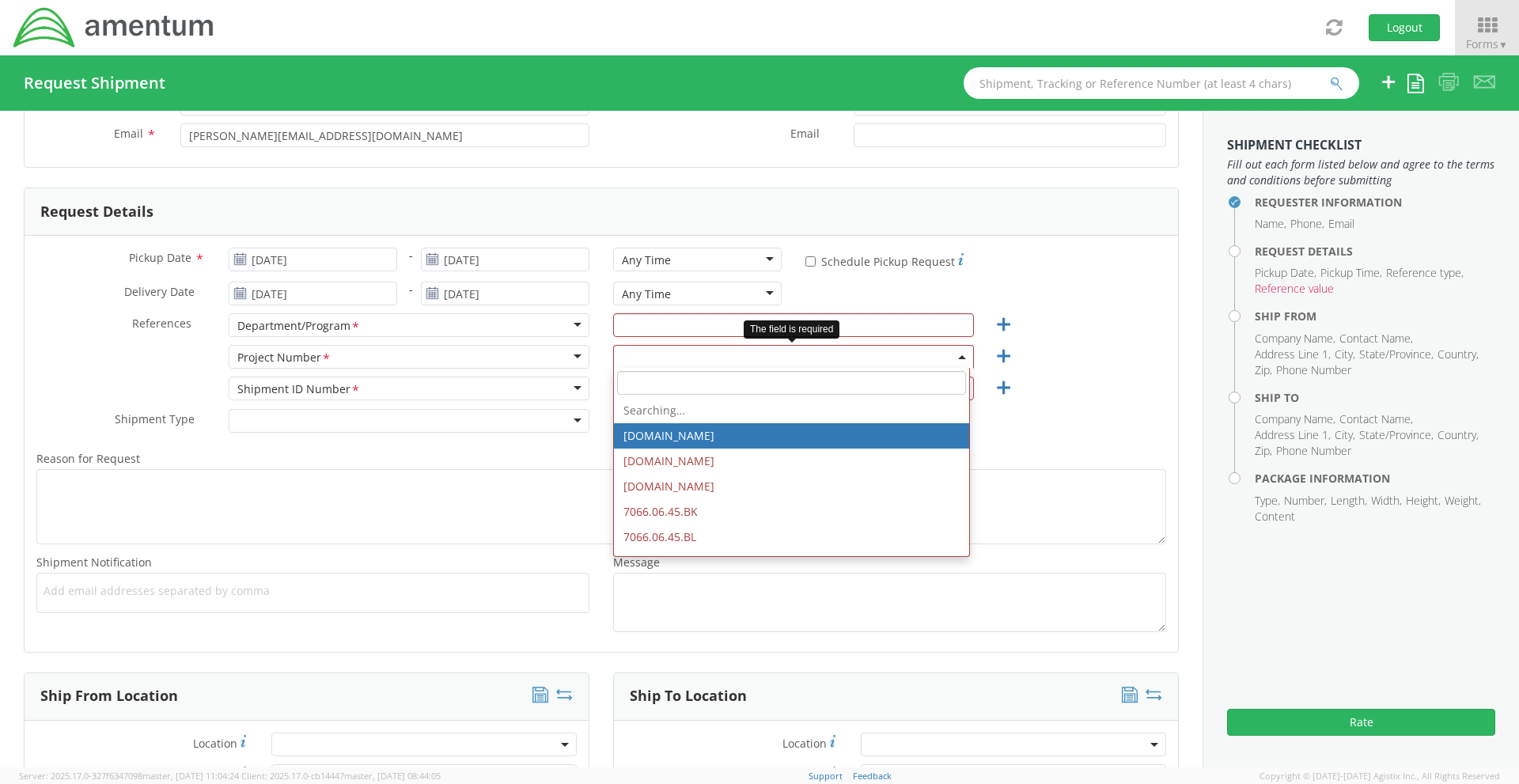
click at [709, 394] on span at bounding box center [791, 382] width 355 height 30
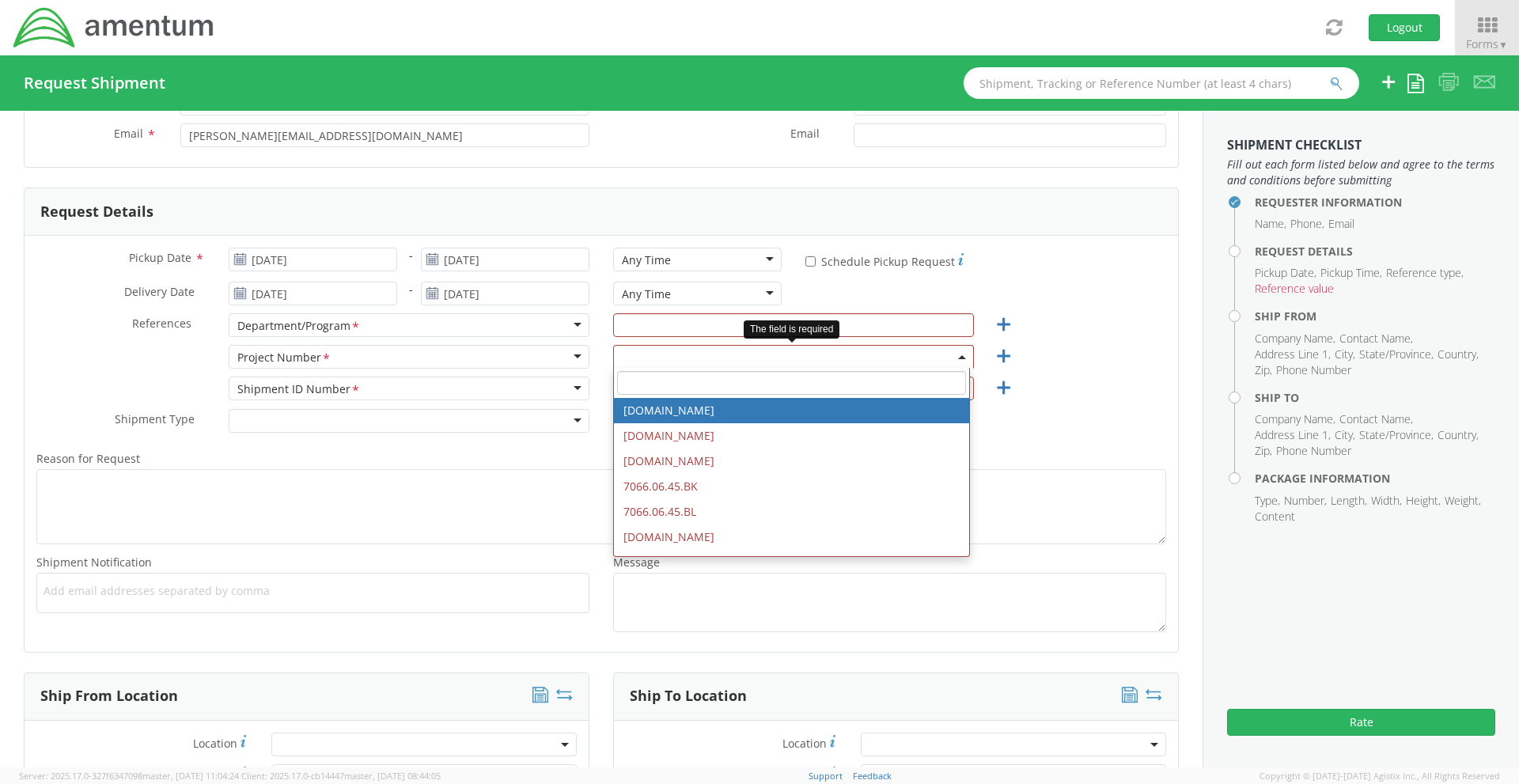
click at [710, 383] on input "search" at bounding box center [792, 383] width 349 height 24
paste input "4857.0.1003.00.00.00.000.FRE"
type input "4857.0.1003.00.00.00.000.FRE"
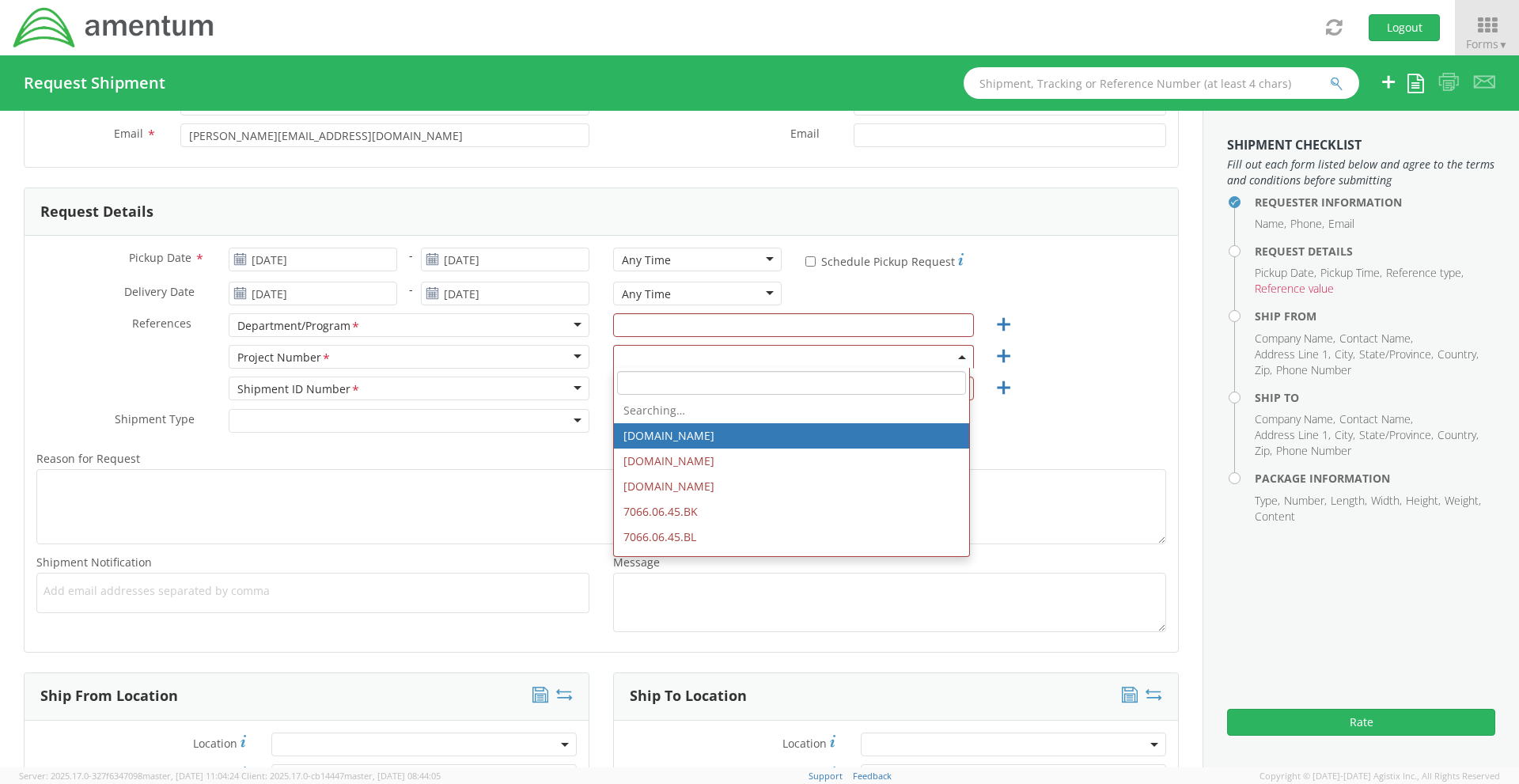
click at [1073, 377] on div "Shipment ID Number <span class="required">*</span> Shipment ID Number * Account…" at bounding box center [602, 392] width 1154 height 31
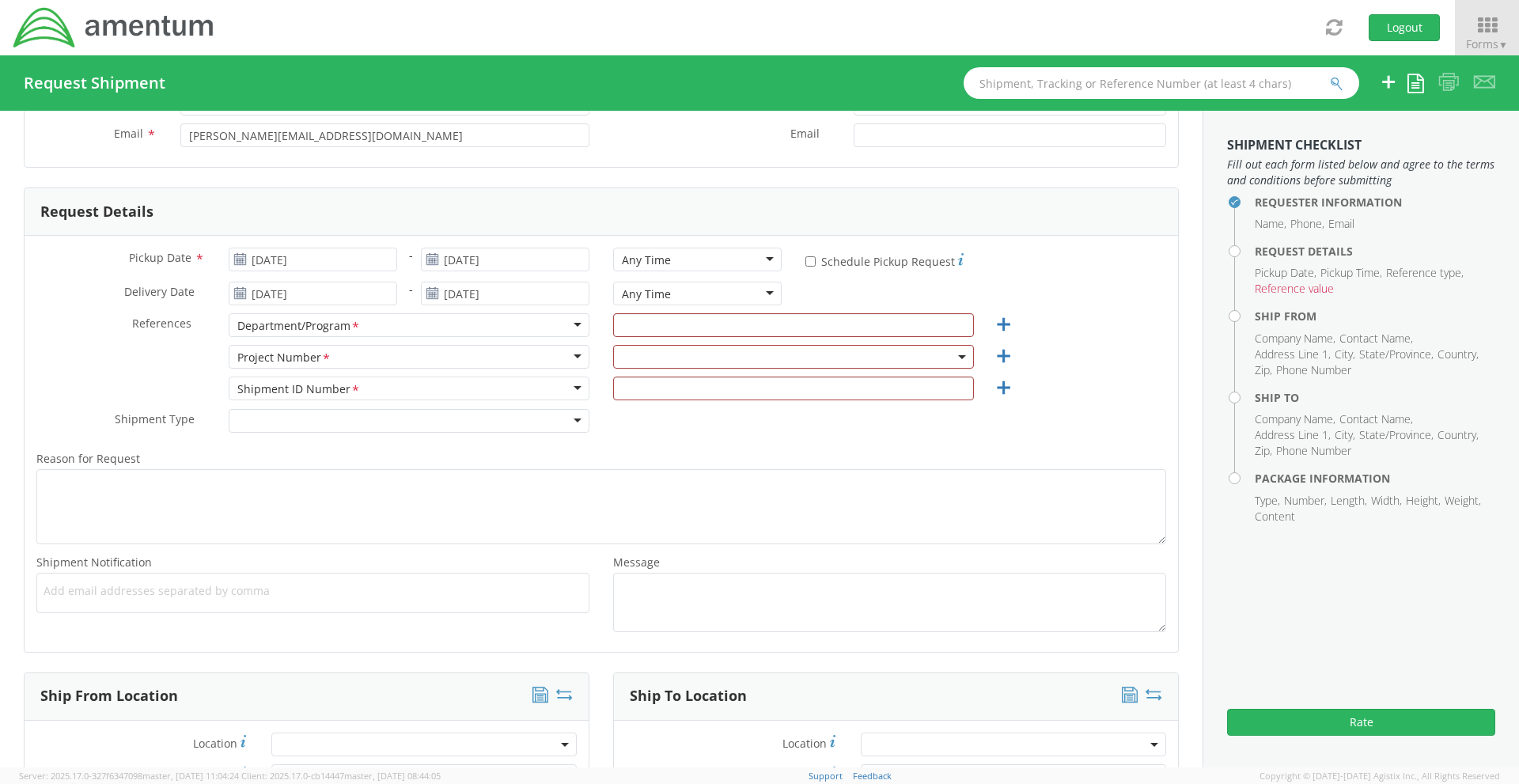
click at [908, 370] on div at bounding box center [793, 360] width 384 height 31
click at [947, 357] on span at bounding box center [793, 357] width 360 height 24
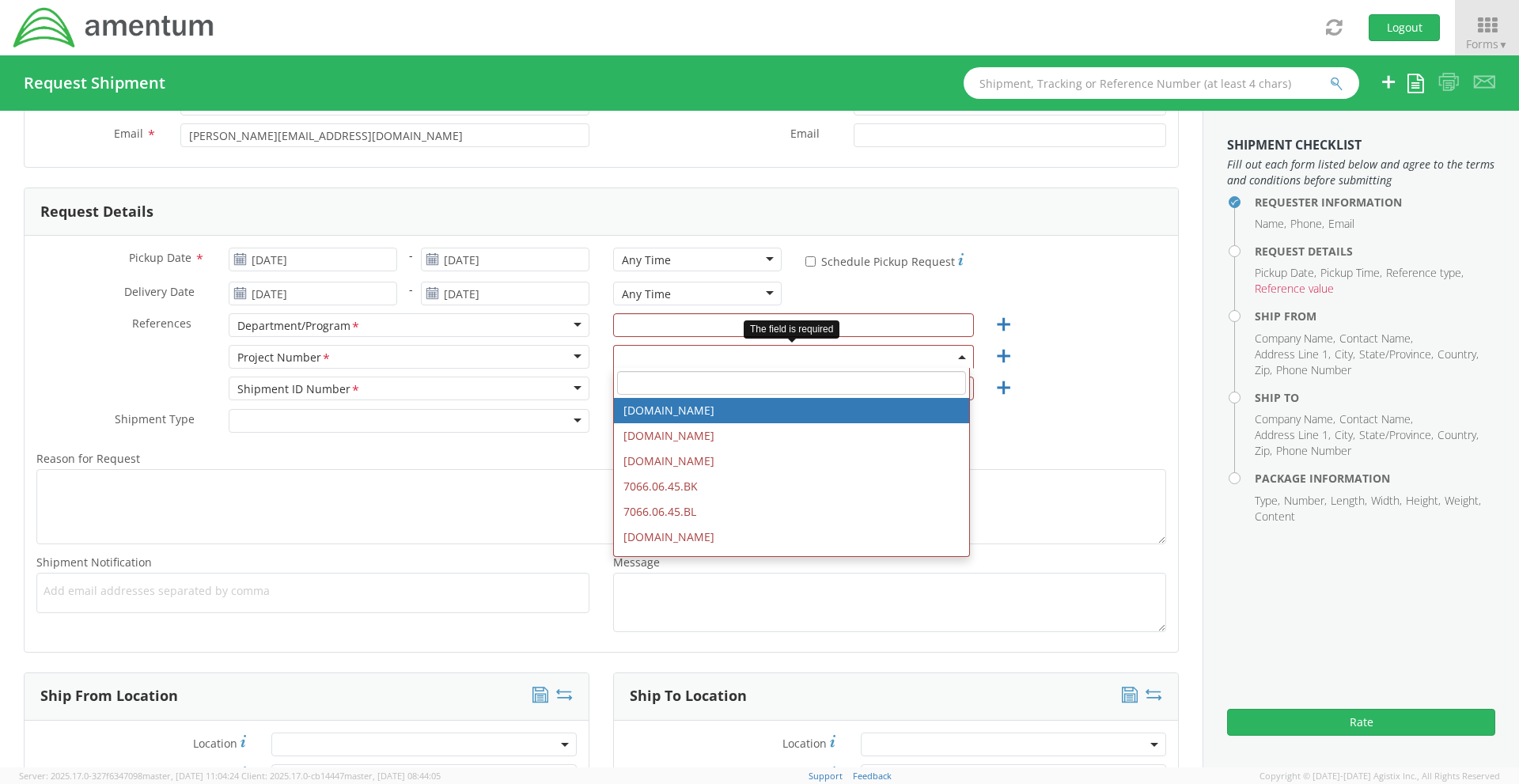
click at [652, 389] on input "search" at bounding box center [792, 383] width 349 height 24
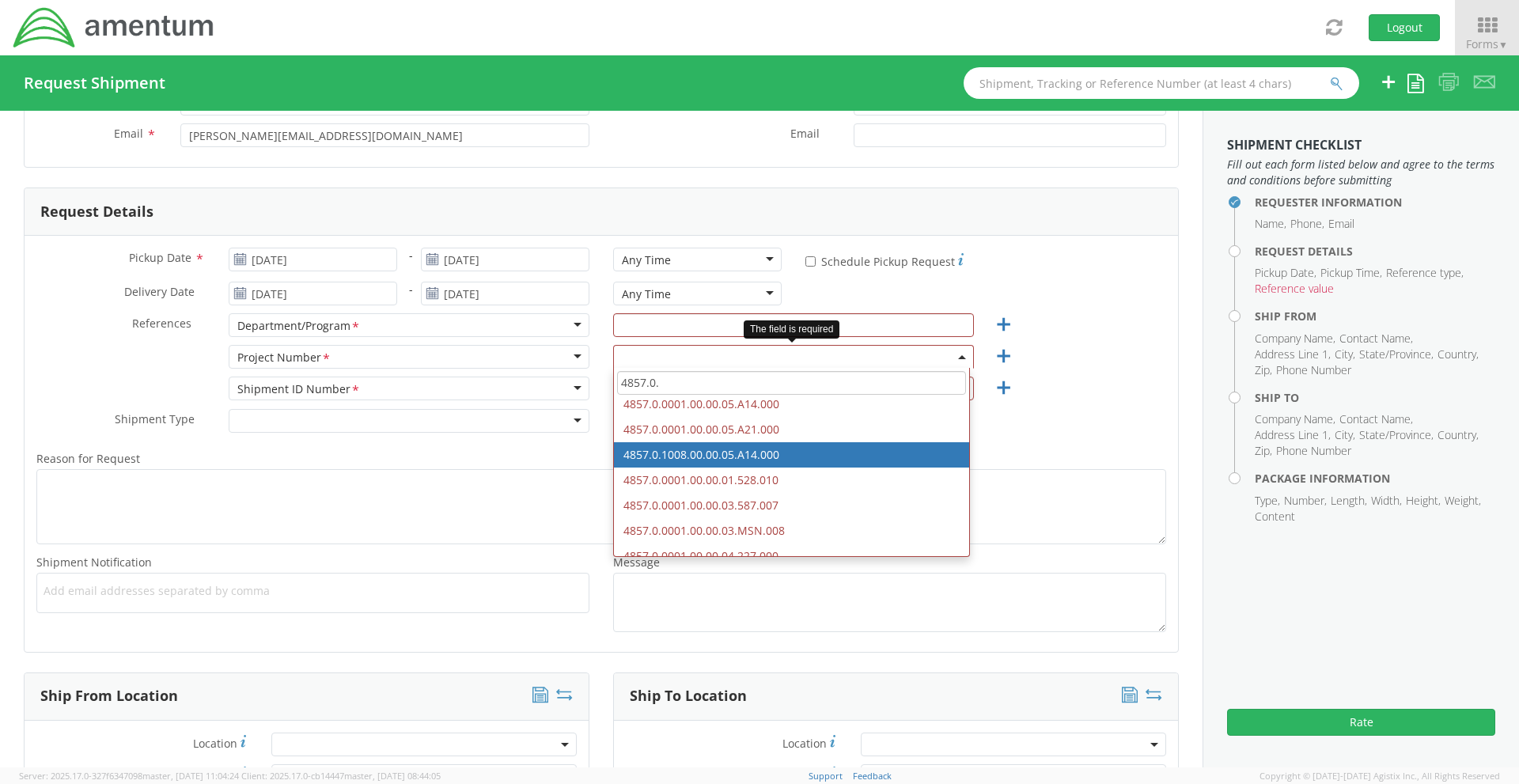
scroll to position [0, 0]
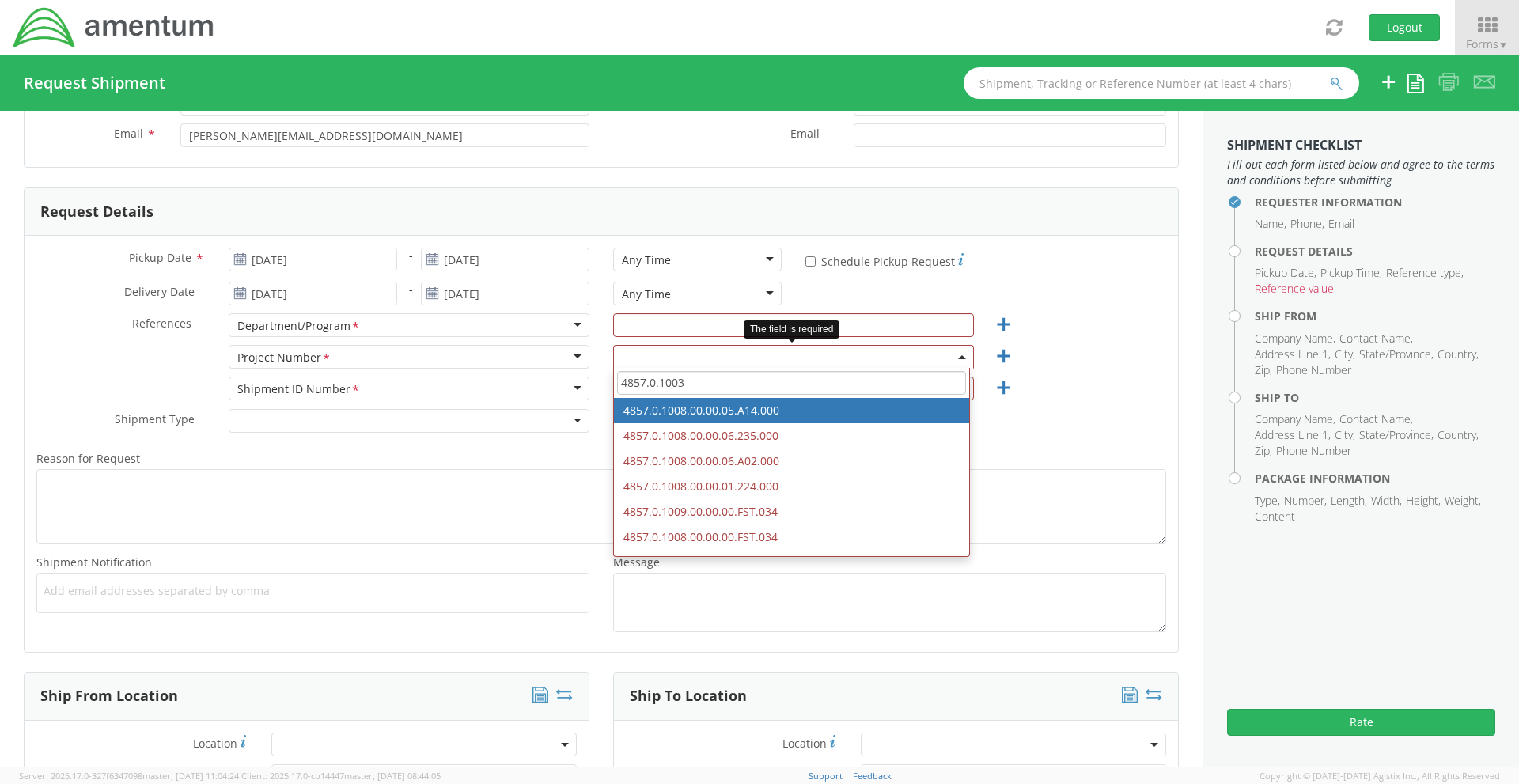
click at [734, 382] on input "4857.0.1003" at bounding box center [792, 383] width 349 height 24
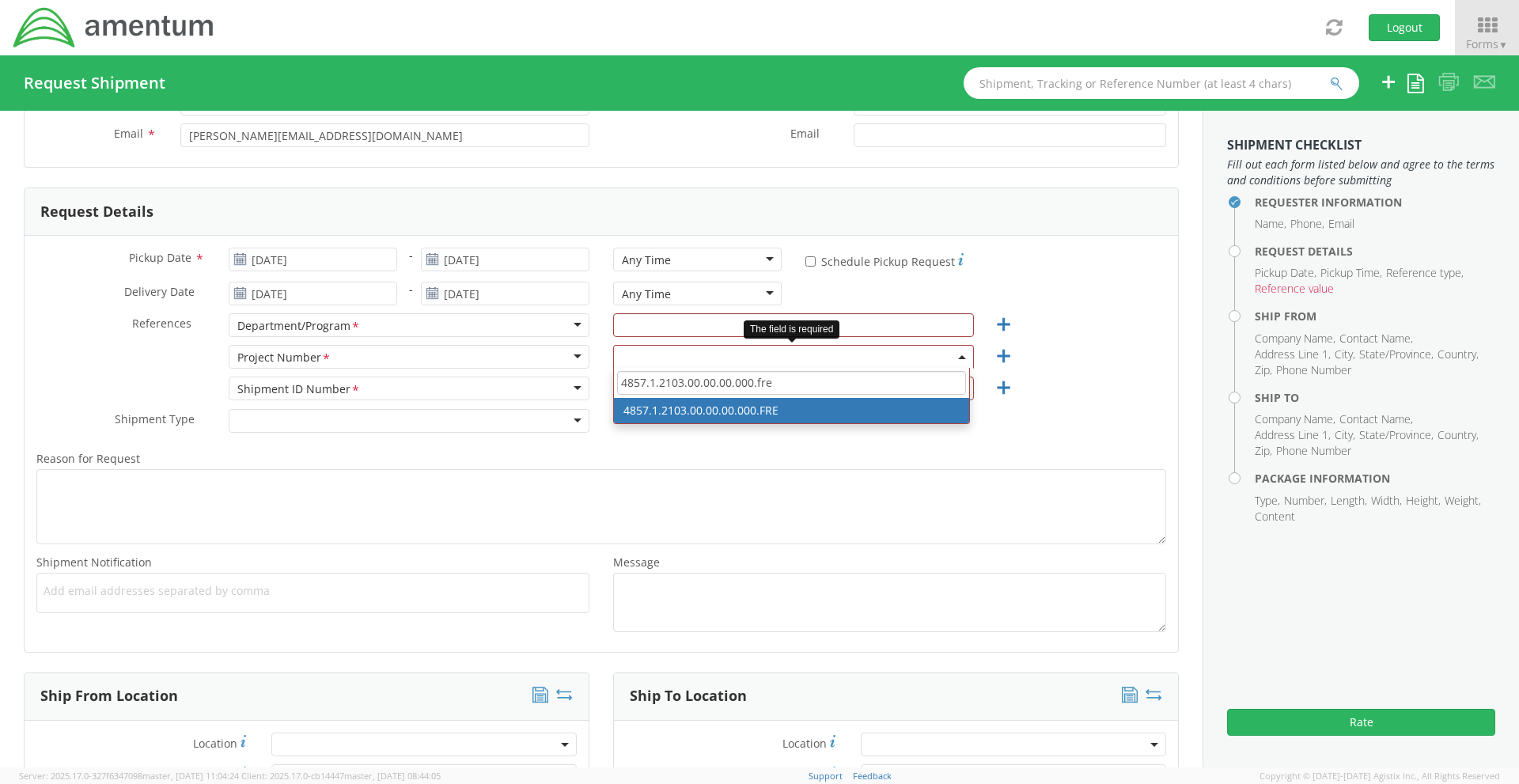
type input "4857.1.2103.00.00.00.000.fre"
select select "4857.1.2103.00.00.00.000.FRE"
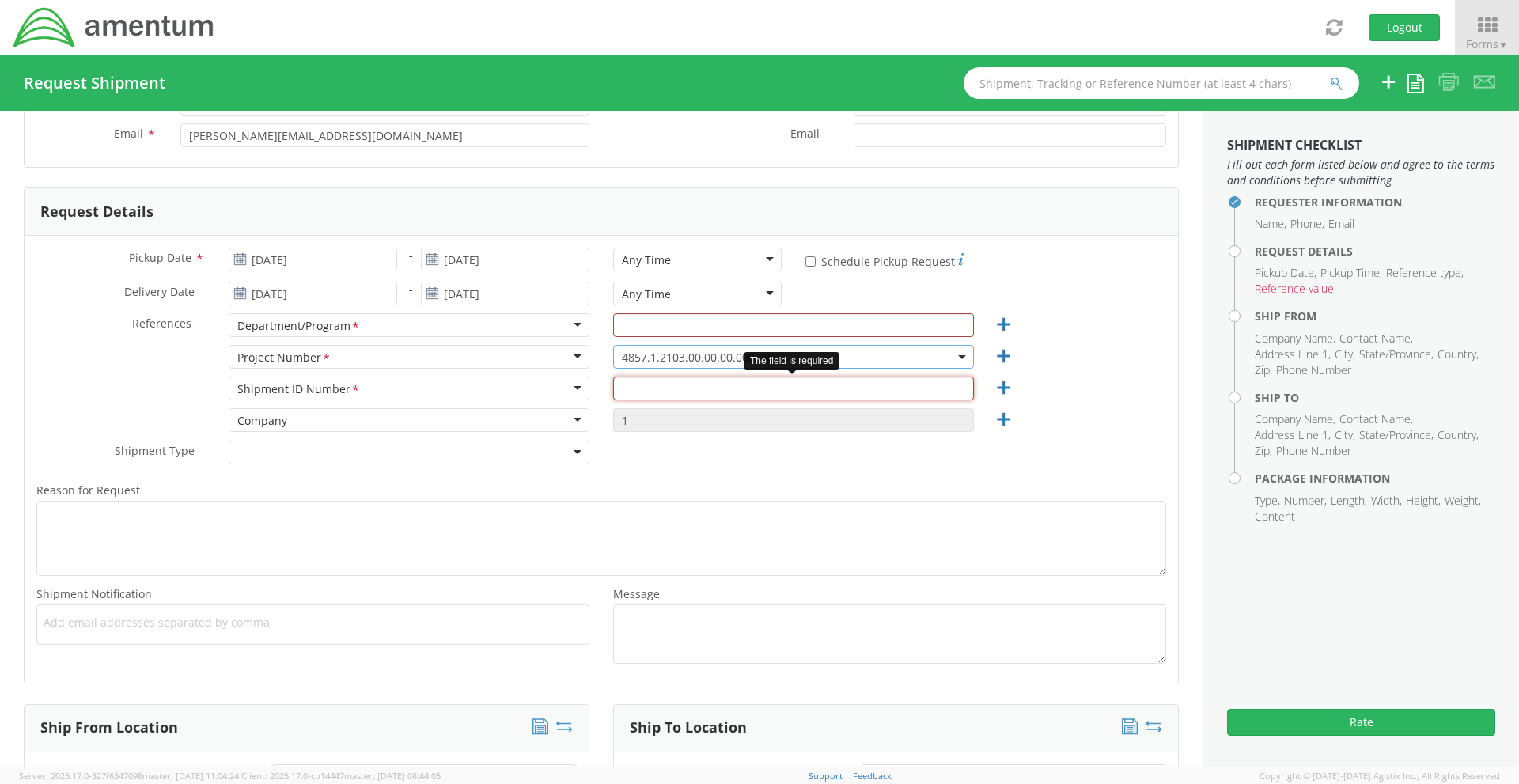
click at [666, 396] on input "text" at bounding box center [793, 389] width 360 height 24
drag, startPoint x: 453, startPoint y: 388, endPoint x: 478, endPoint y: 390, distance: 25.1
click at [455, 387] on div "Shipment ID Number *" at bounding box center [408, 389] width 360 height 24
click at [643, 333] on input "text" at bounding box center [793, 325] width 360 height 24
type input "t"
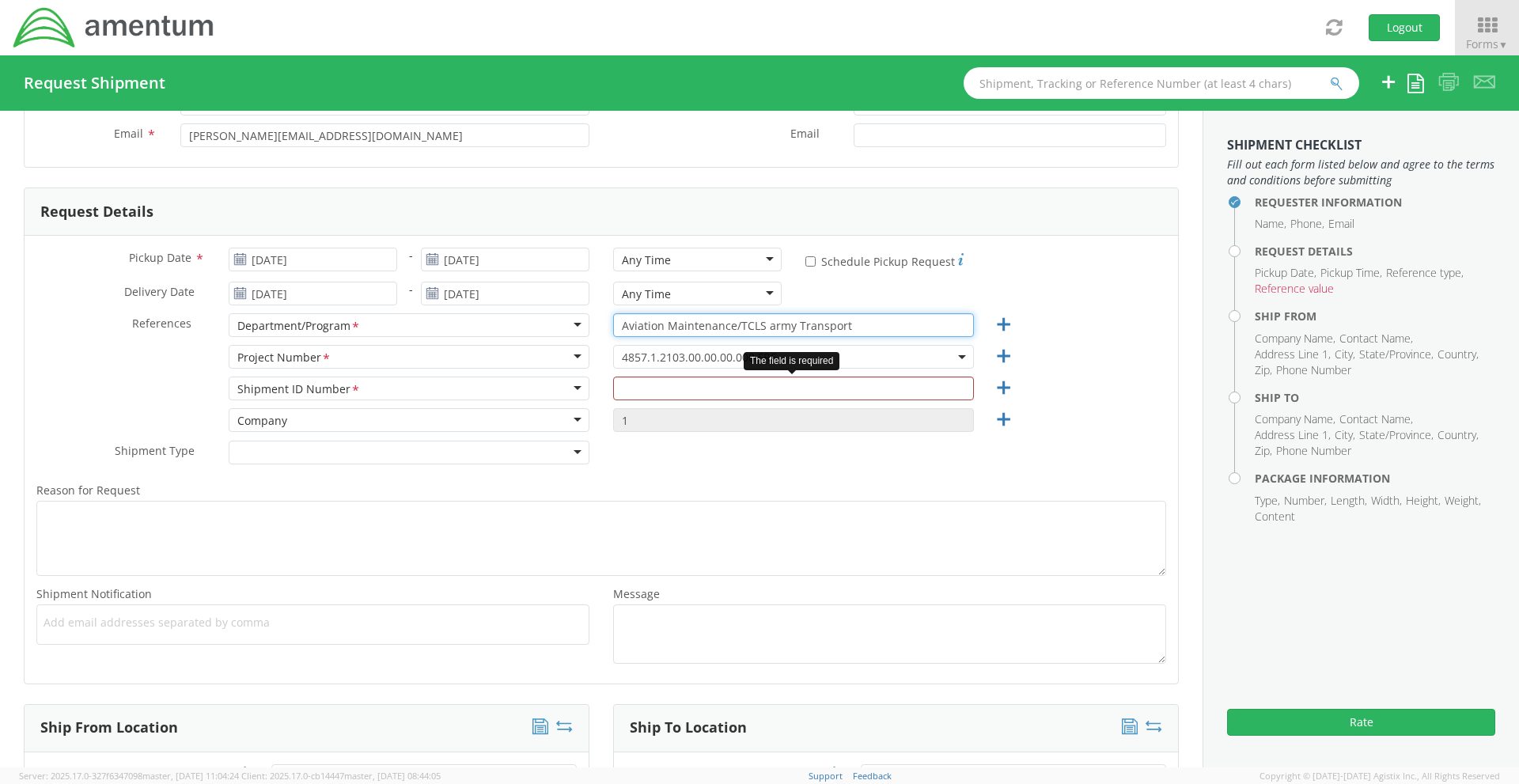
type input "Aviation Maintenance/TCLS army Transport"
click at [672, 378] on input "text" at bounding box center [793, 389] width 360 height 24
click at [683, 478] on div "Reason for Request * Shipment Notification * Add email addresses separated by c…" at bounding box center [602, 572] width 1154 height 199
click at [682, 391] on input "text" at bounding box center [793, 389] width 360 height 24
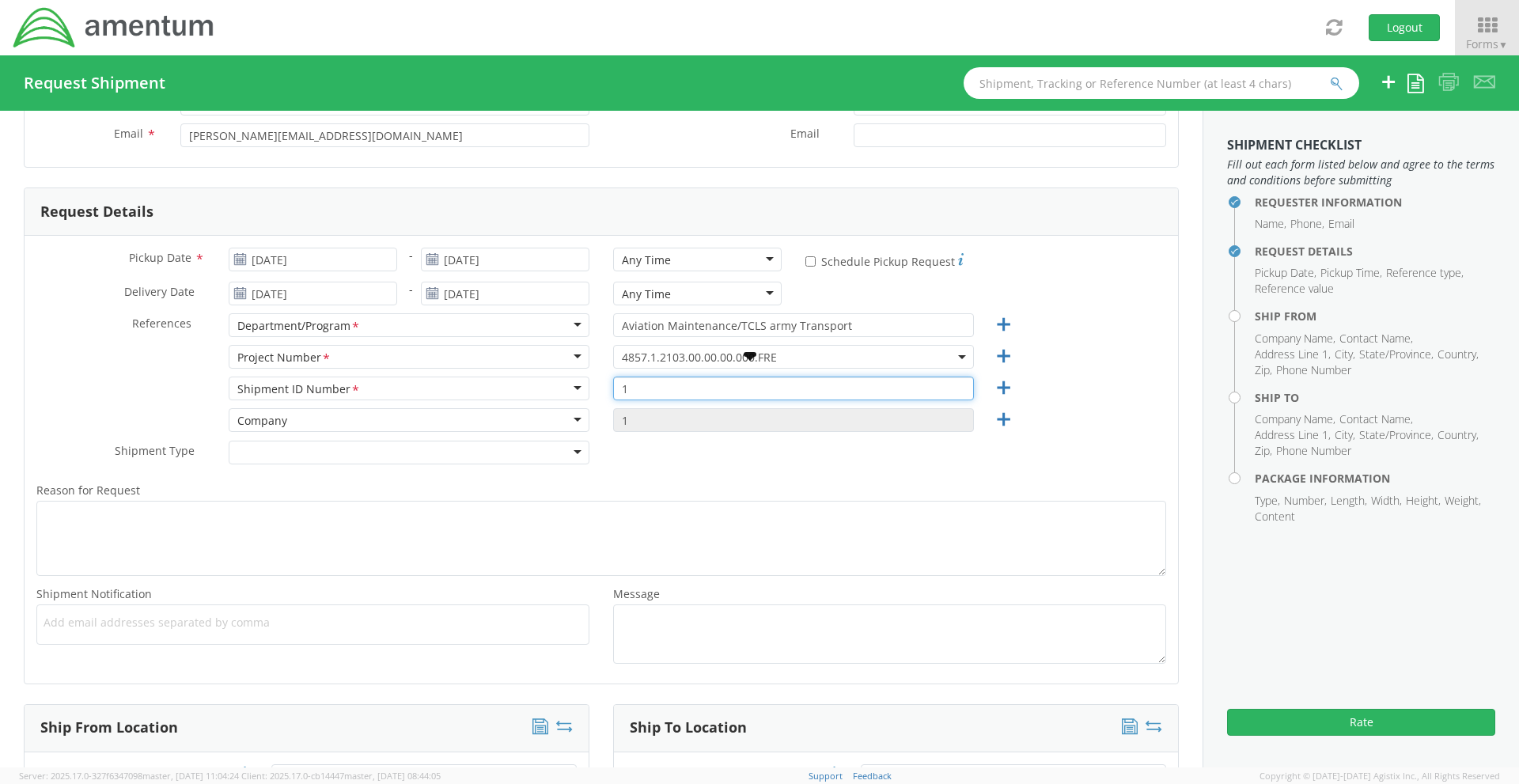
type input "1"
click at [679, 489] on label "Reason for Request *" at bounding box center [602, 490] width 1154 height 20
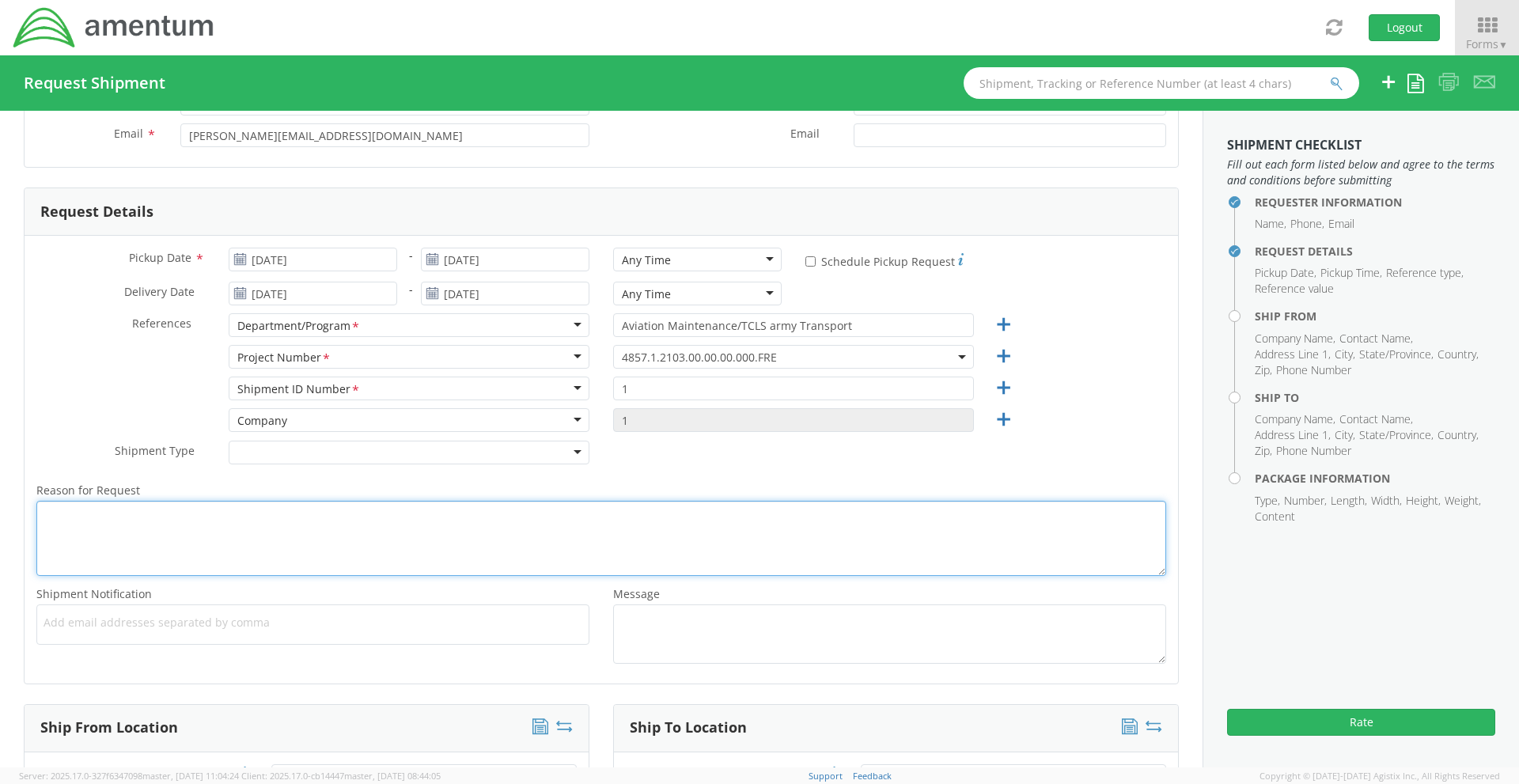
click at [679, 500] on textarea "Reason for Request *" at bounding box center [601, 538] width 1130 height 76
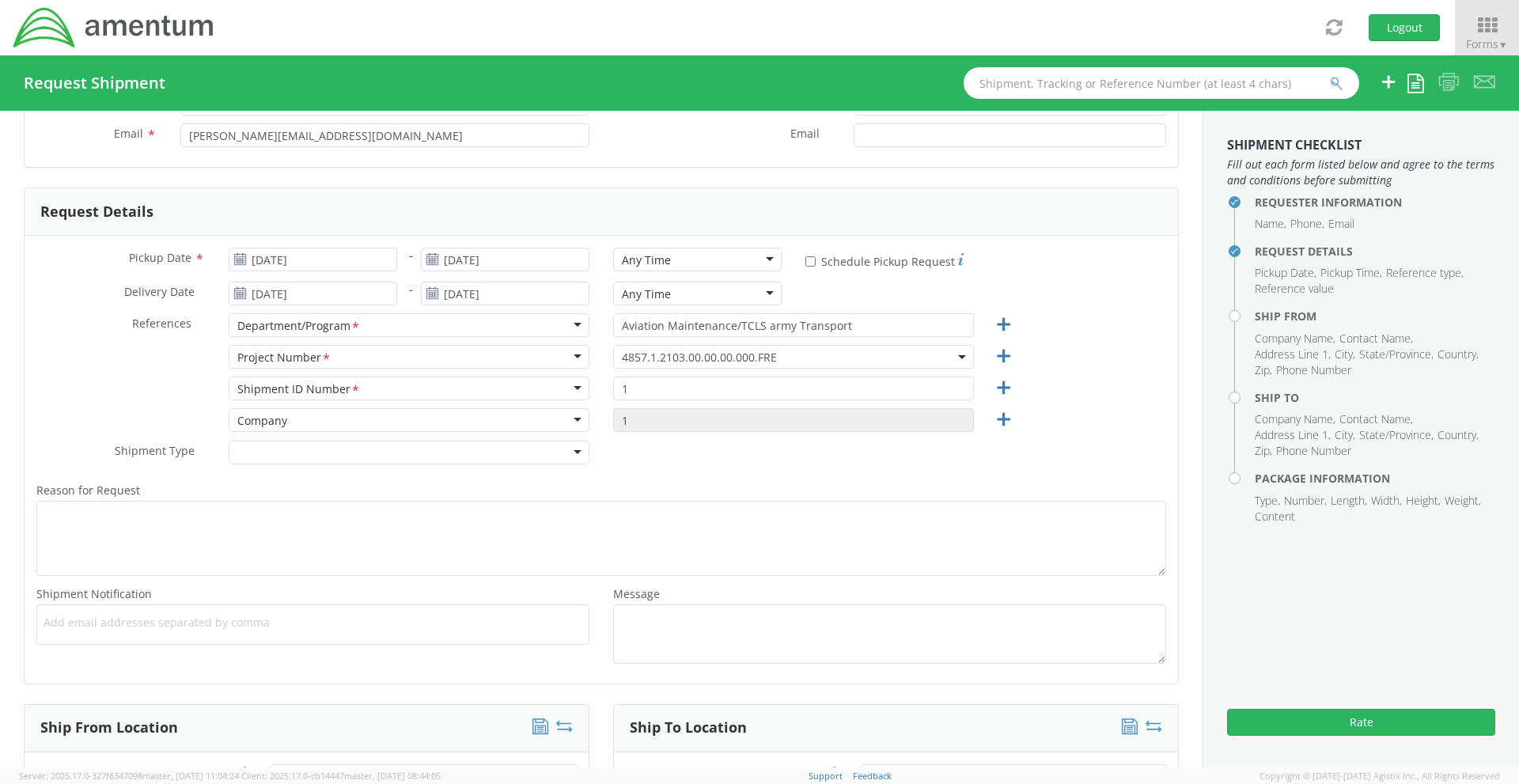
click at [690, 441] on div "Shipment Type * Batch Regular" at bounding box center [602, 456] width 1154 height 31
drag, startPoint x: 850, startPoint y: 325, endPoint x: 396, endPoint y: 322, distance: 454.0
click at [504, 322] on div "References * Department/Program <span class="required">*</span> Department/Prog…" at bounding box center [602, 329] width 1154 height 31
type input "clts"
click at [675, 387] on input "1" at bounding box center [793, 389] width 360 height 24
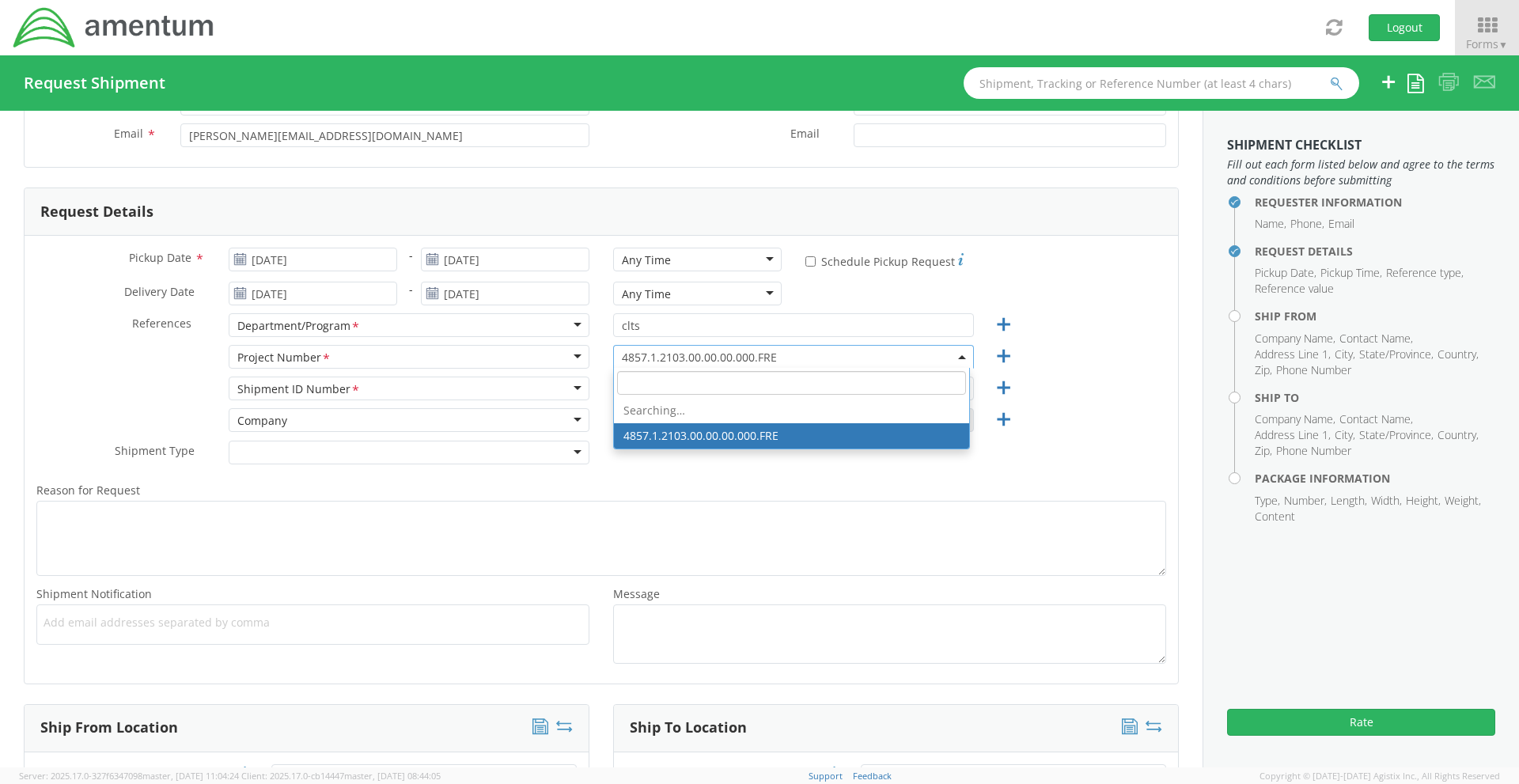
drag, startPoint x: 777, startPoint y: 353, endPoint x: 550, endPoint y: 345, distance: 227.1
click at [555, 345] on div "Project Number <span class="required">*</span> Project Number * Account Type Ac…" at bounding box center [602, 360] width 1154 height 31
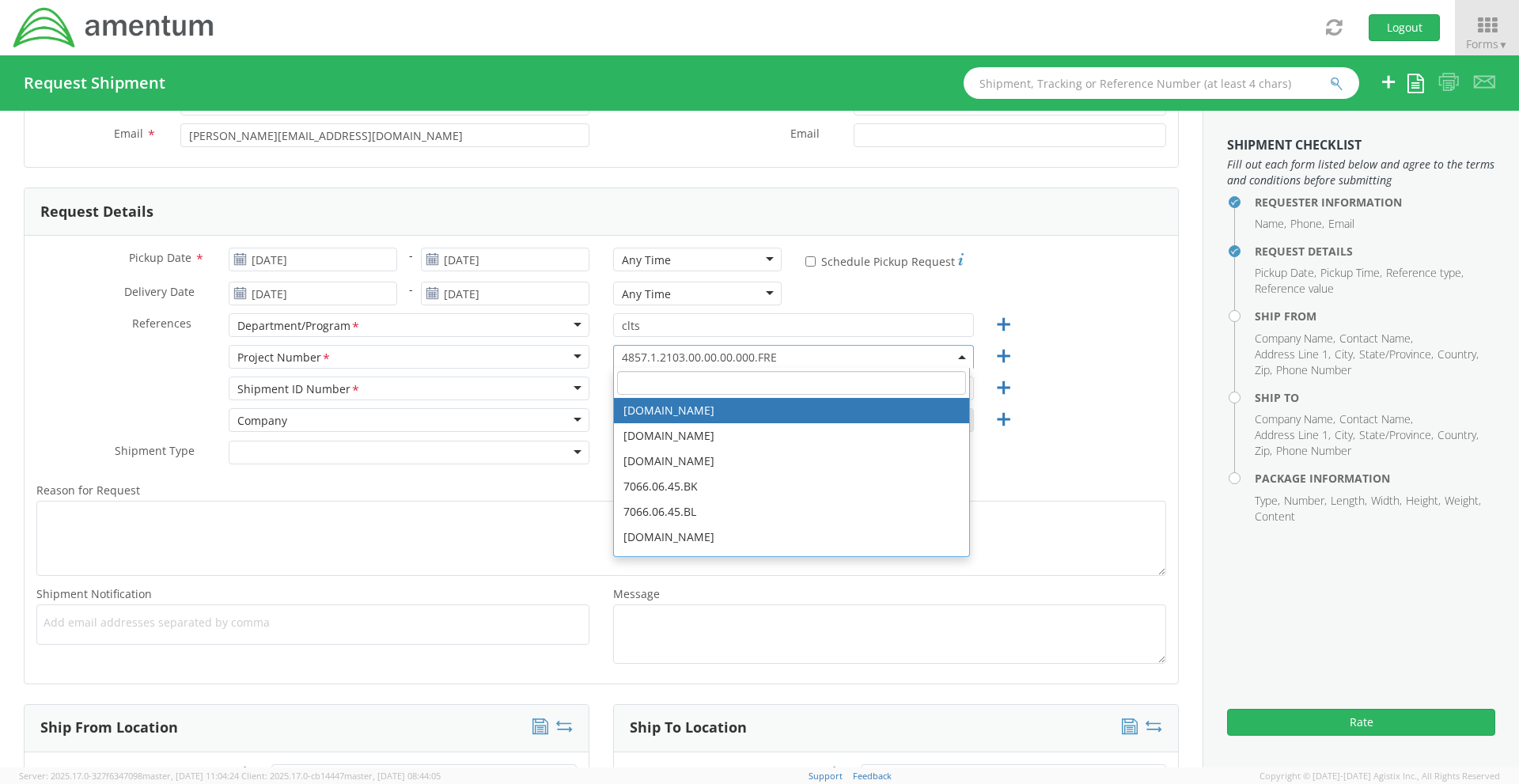
click at [630, 375] on input "search" at bounding box center [792, 383] width 349 height 24
paste input "4857.0.1003.00.00.00.000.FRE"
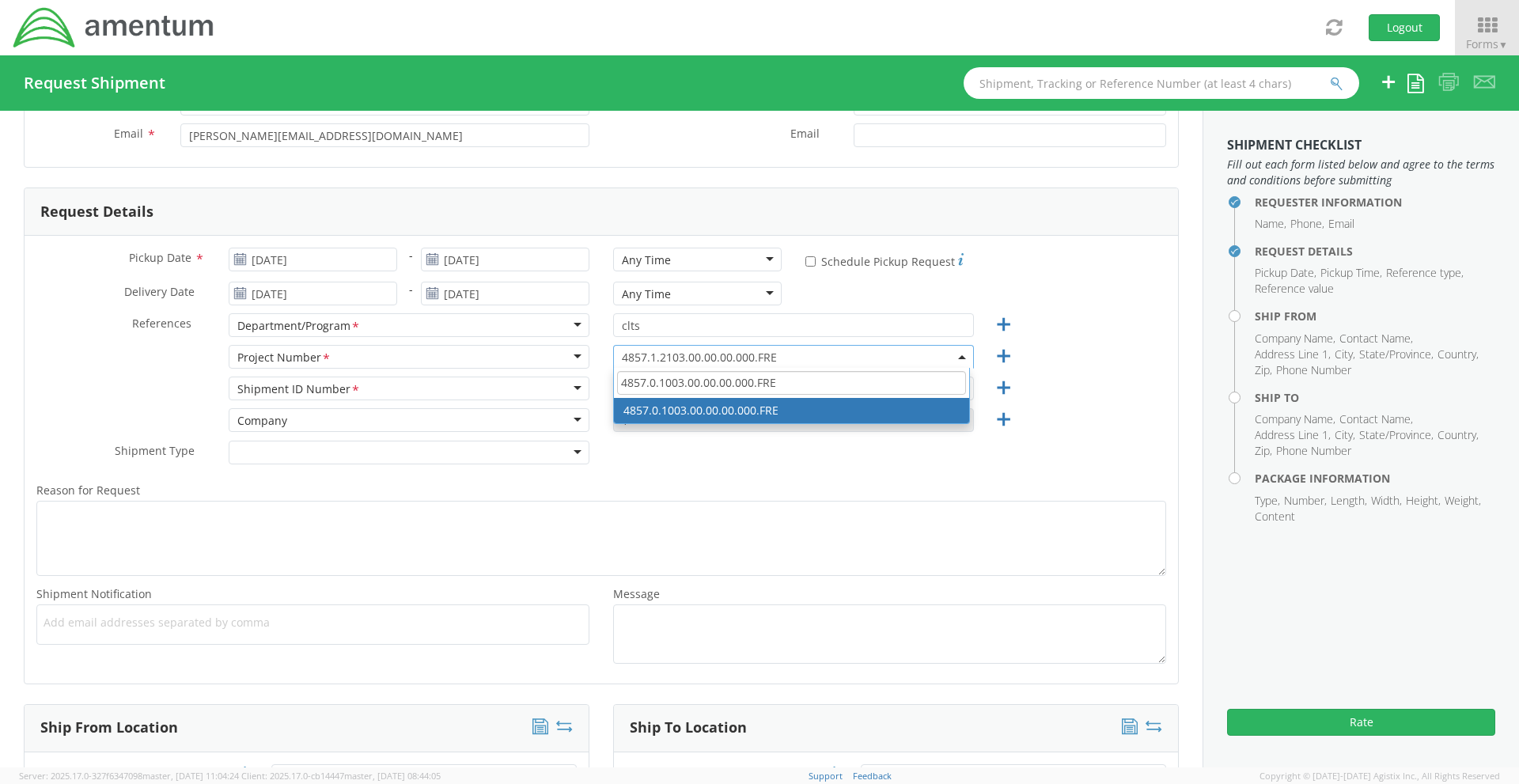
type input "4857.0.1003.00.00.00.000.FRE"
select select "4857.0.1003.00.00.00.000.FRE"
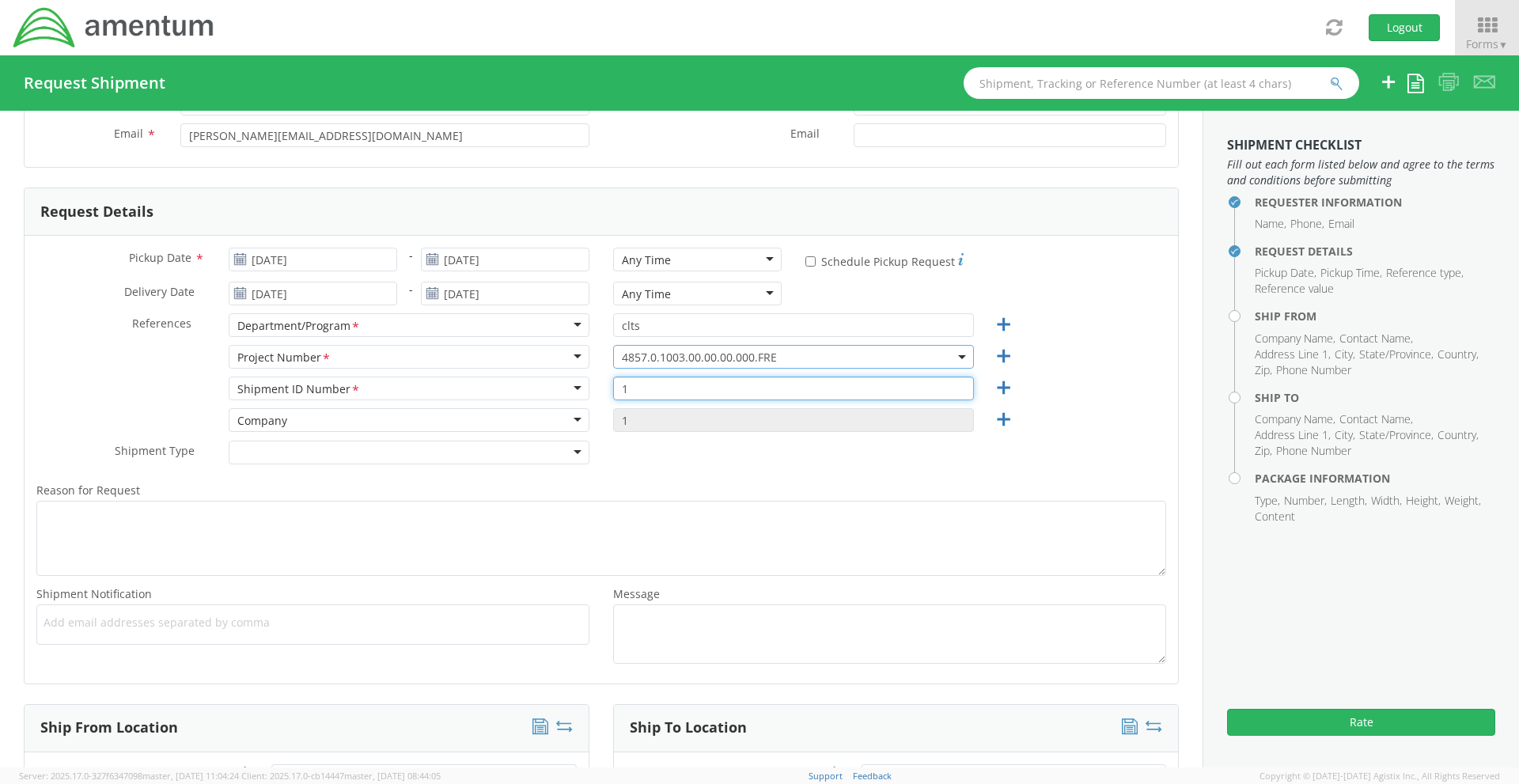
click at [671, 384] on input "1" at bounding box center [793, 389] width 360 height 24
paste input "4857.0.1003.00.00.00.000.FRE"
type input "4857.0.1003.00.00.00.000.FRE"
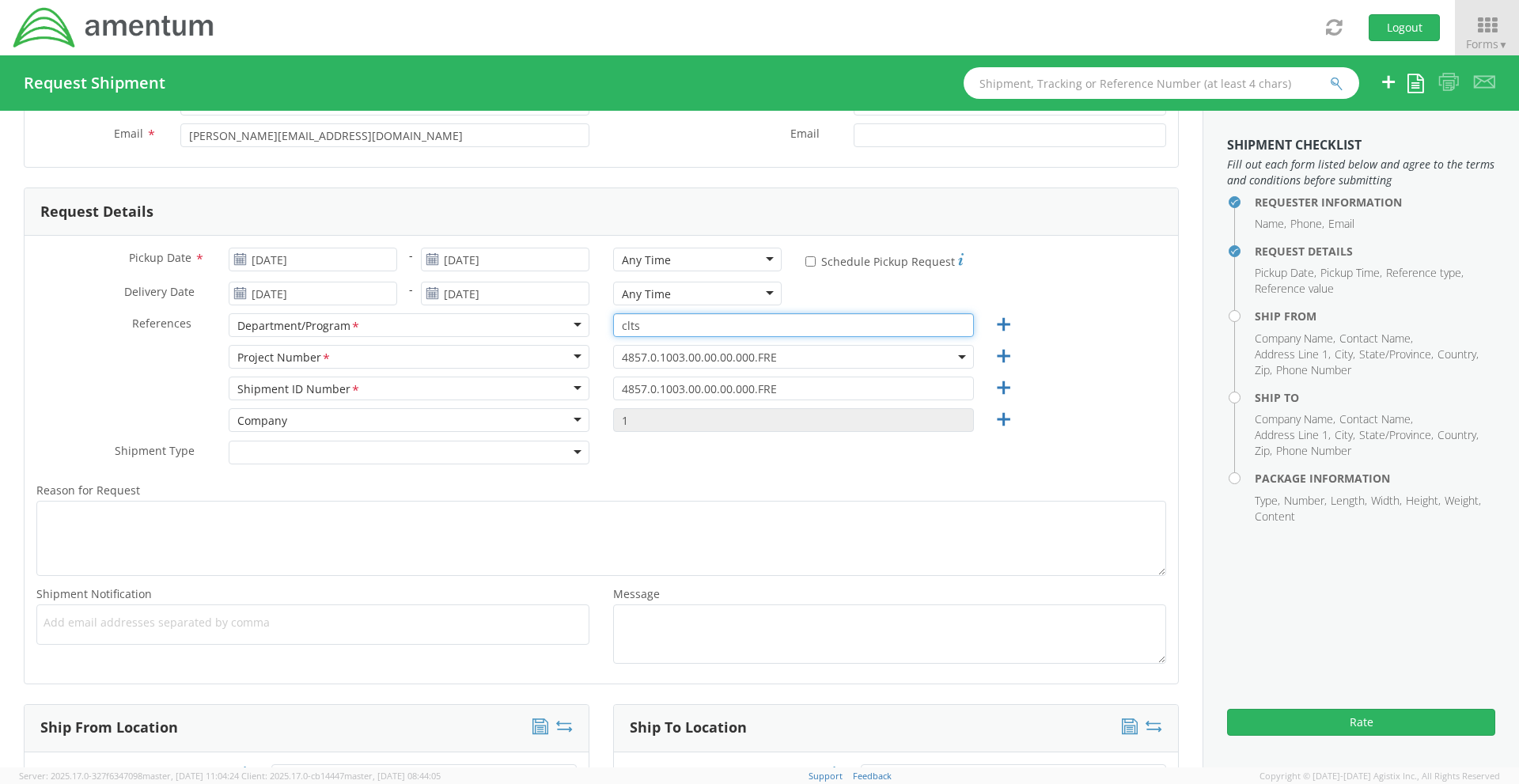
click at [658, 317] on input "clts" at bounding box center [793, 325] width 360 height 24
type input "c"
type input "TLCS"
click at [653, 453] on div "Shipment Type * Batch Regular" at bounding box center [602, 456] width 1154 height 31
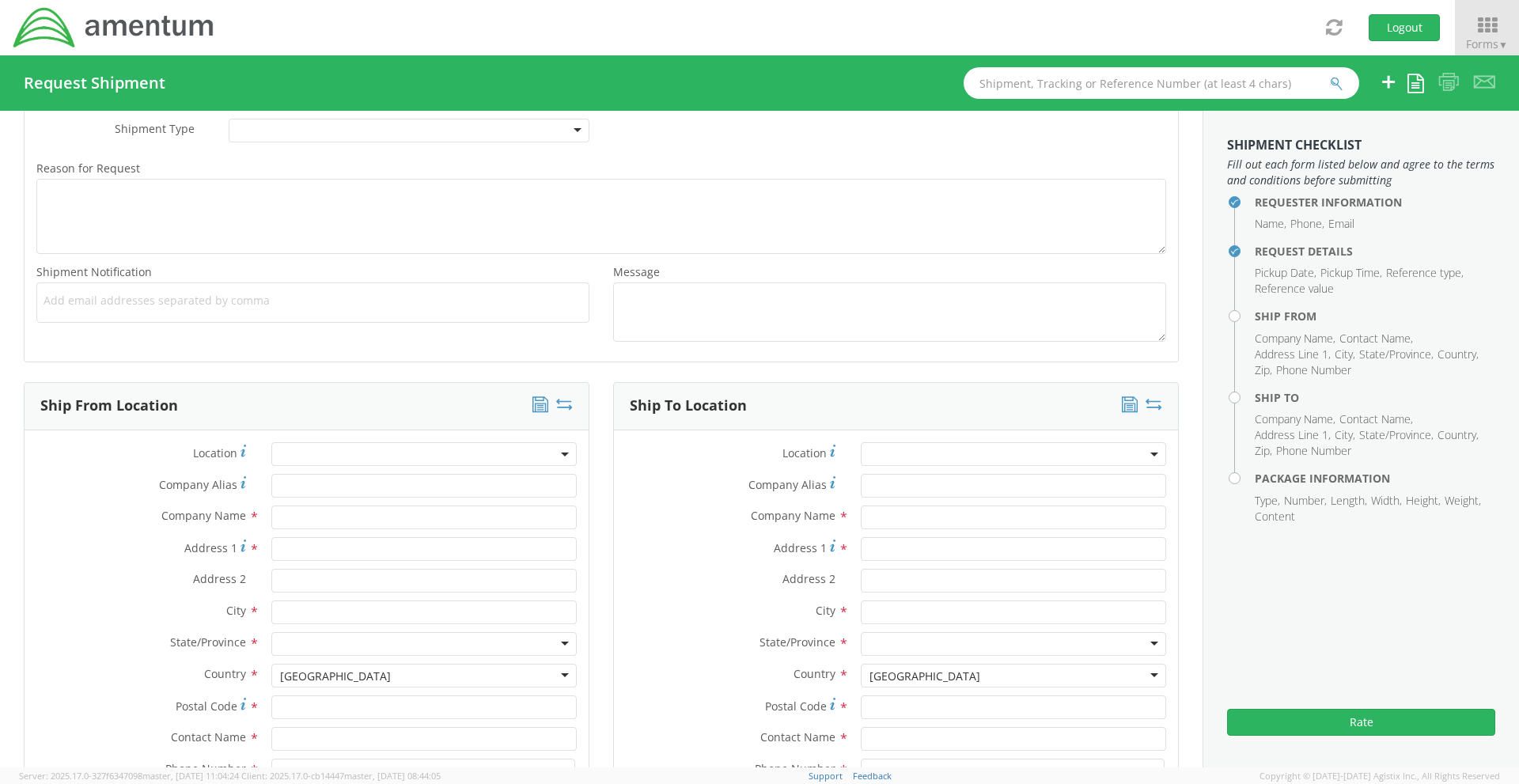
scroll to position [633, 0]
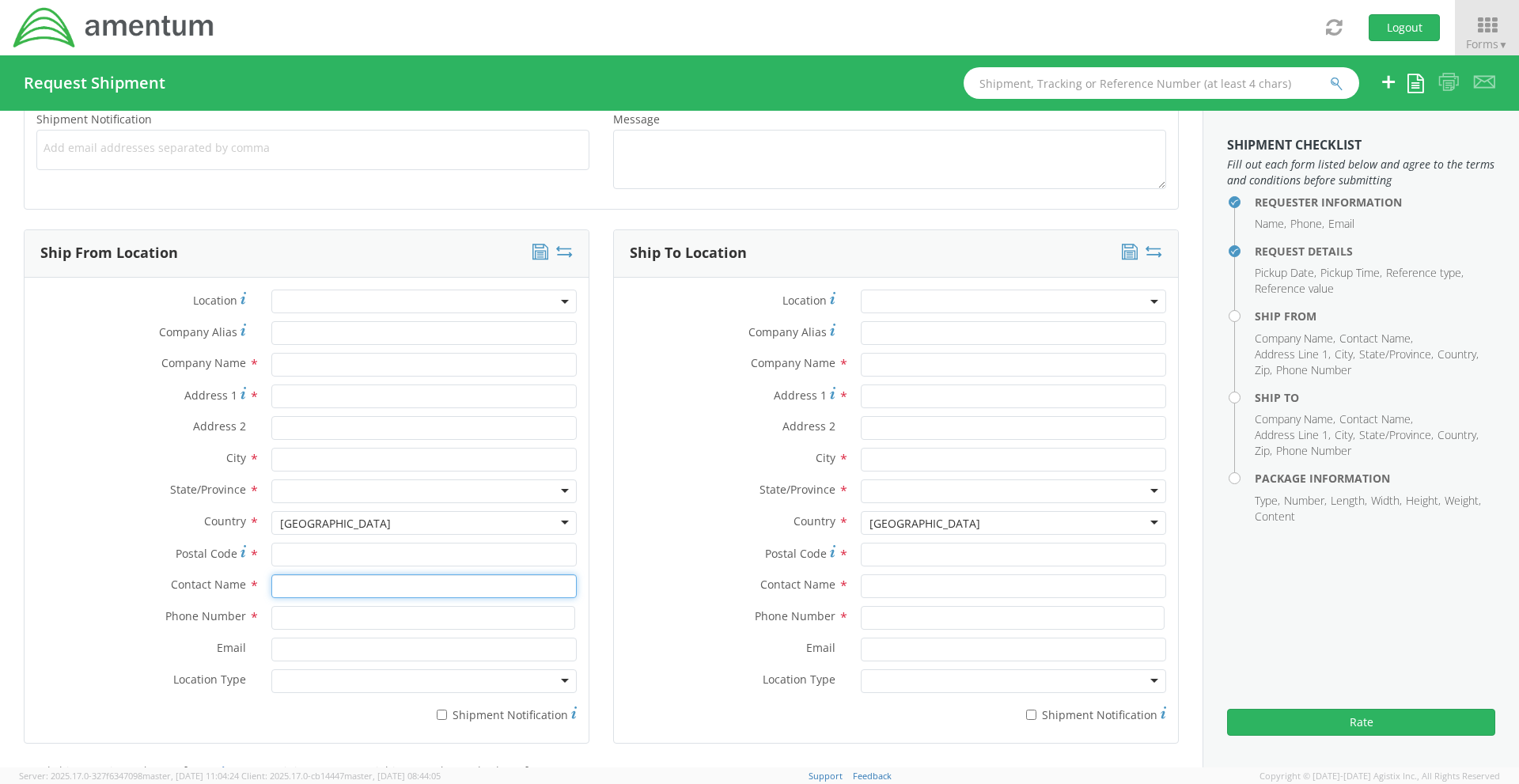
click at [311, 593] on input "text" at bounding box center [423, 586] width 305 height 24
type input "kaleb"
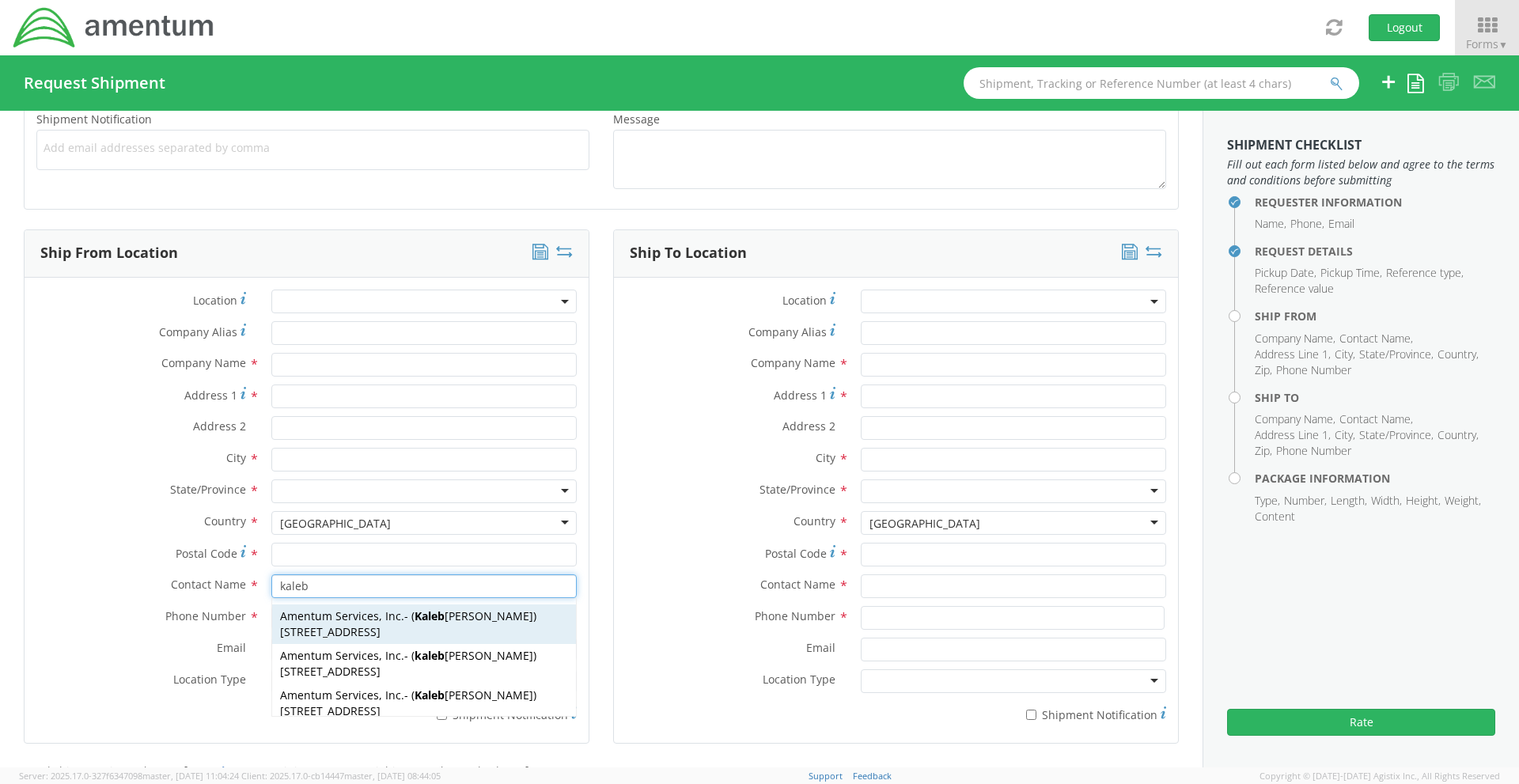
click at [341, 624] on span "3448 W. Harvard Street, Bldg 559, Boise, ID, 83705, US" at bounding box center [330, 631] width 100 height 15
type input "Amentum Services, Inc."
type input "3448 W. Harvard Street"
type input "Bldg 559"
type input "Boise"
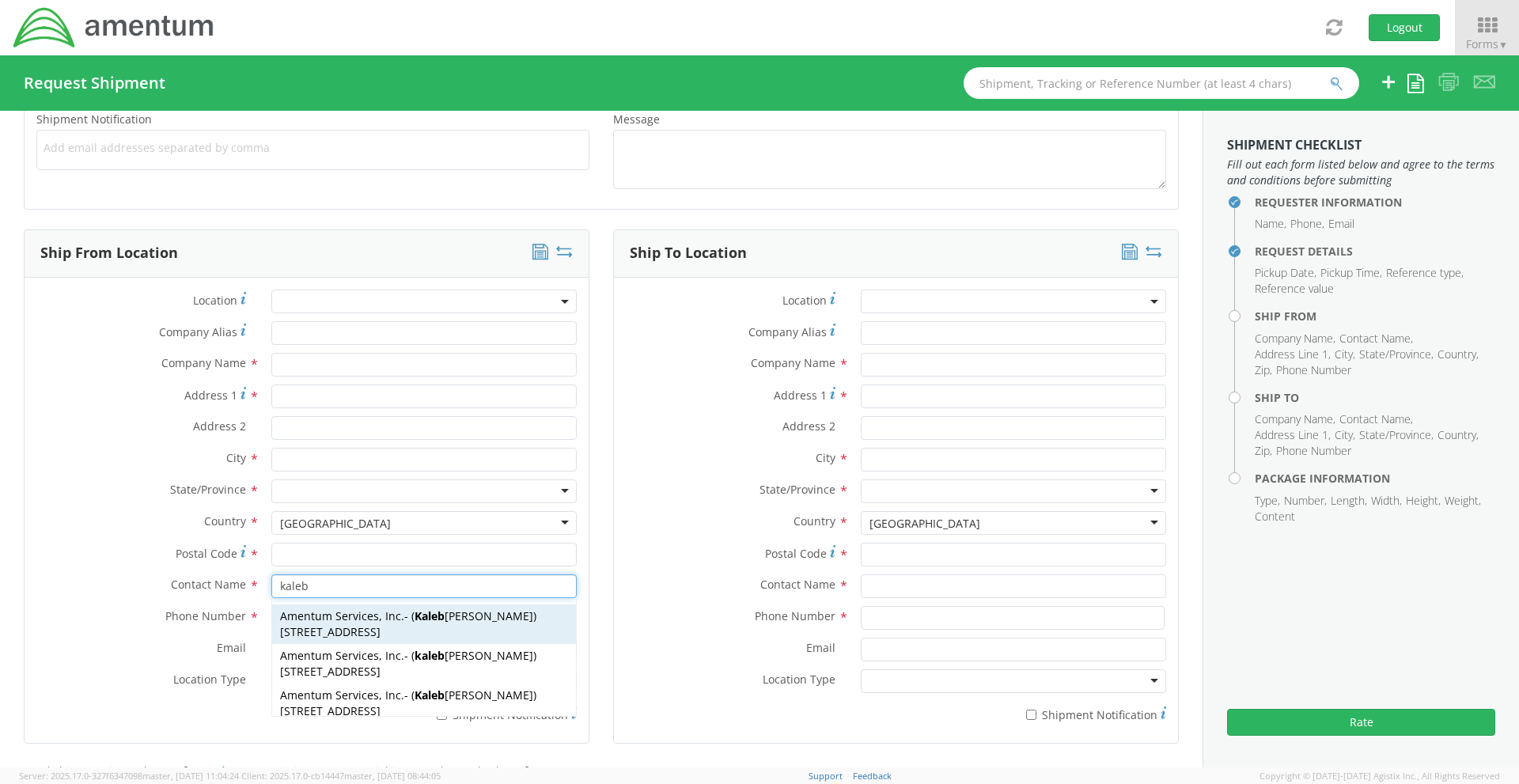
type input "83705"
type input "Kaleb Keller"
type input "208-995-4197"
type input "kaleb.keller@amentum.com"
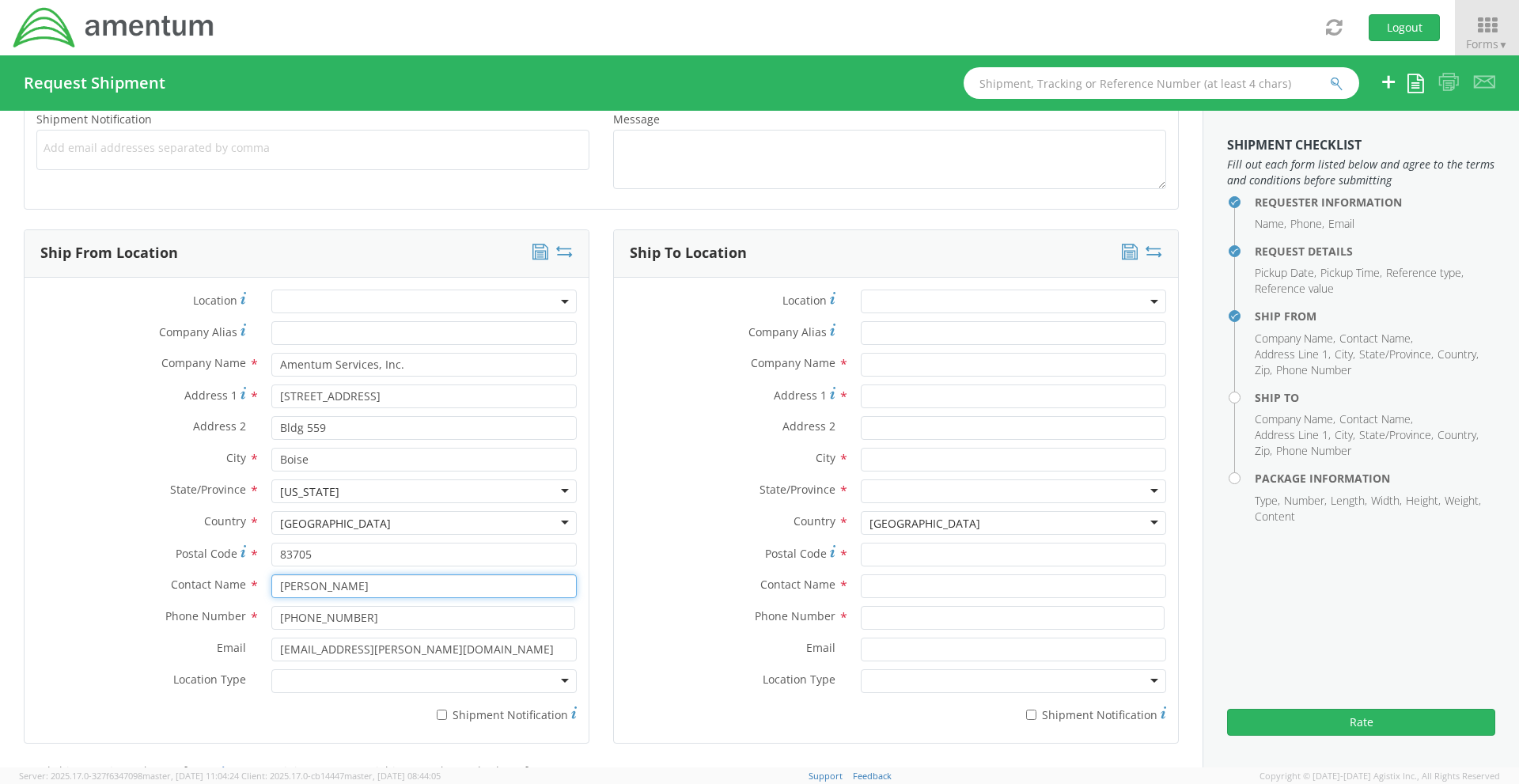
type input "Kaleb Keller"
click at [127, 643] on label "Email *" at bounding box center [142, 648] width 235 height 20
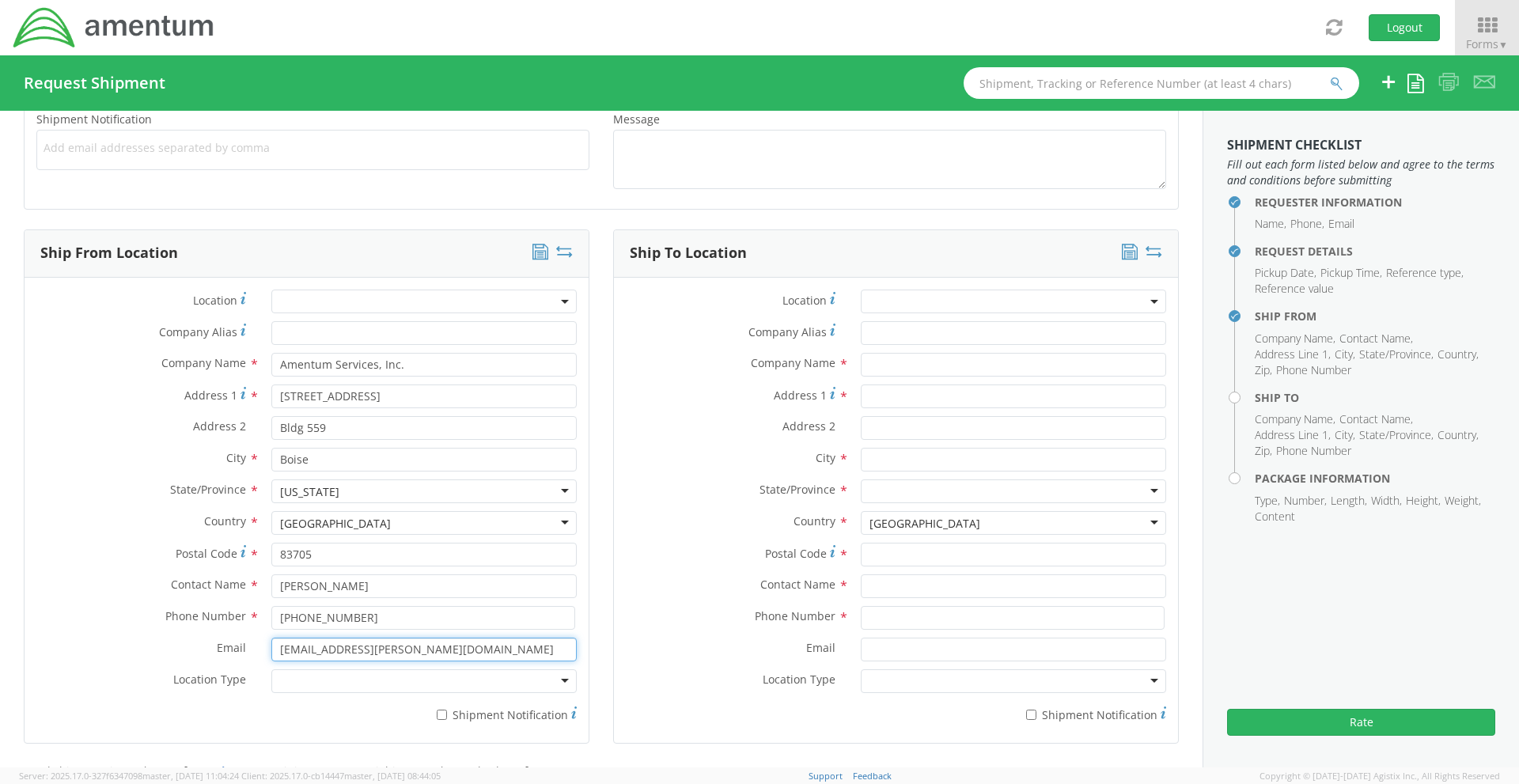
click at [271, 643] on input "kaleb.keller@amentum.com" at bounding box center [423, 649] width 305 height 24
click at [887, 303] on span at bounding box center [1013, 301] width 305 height 24
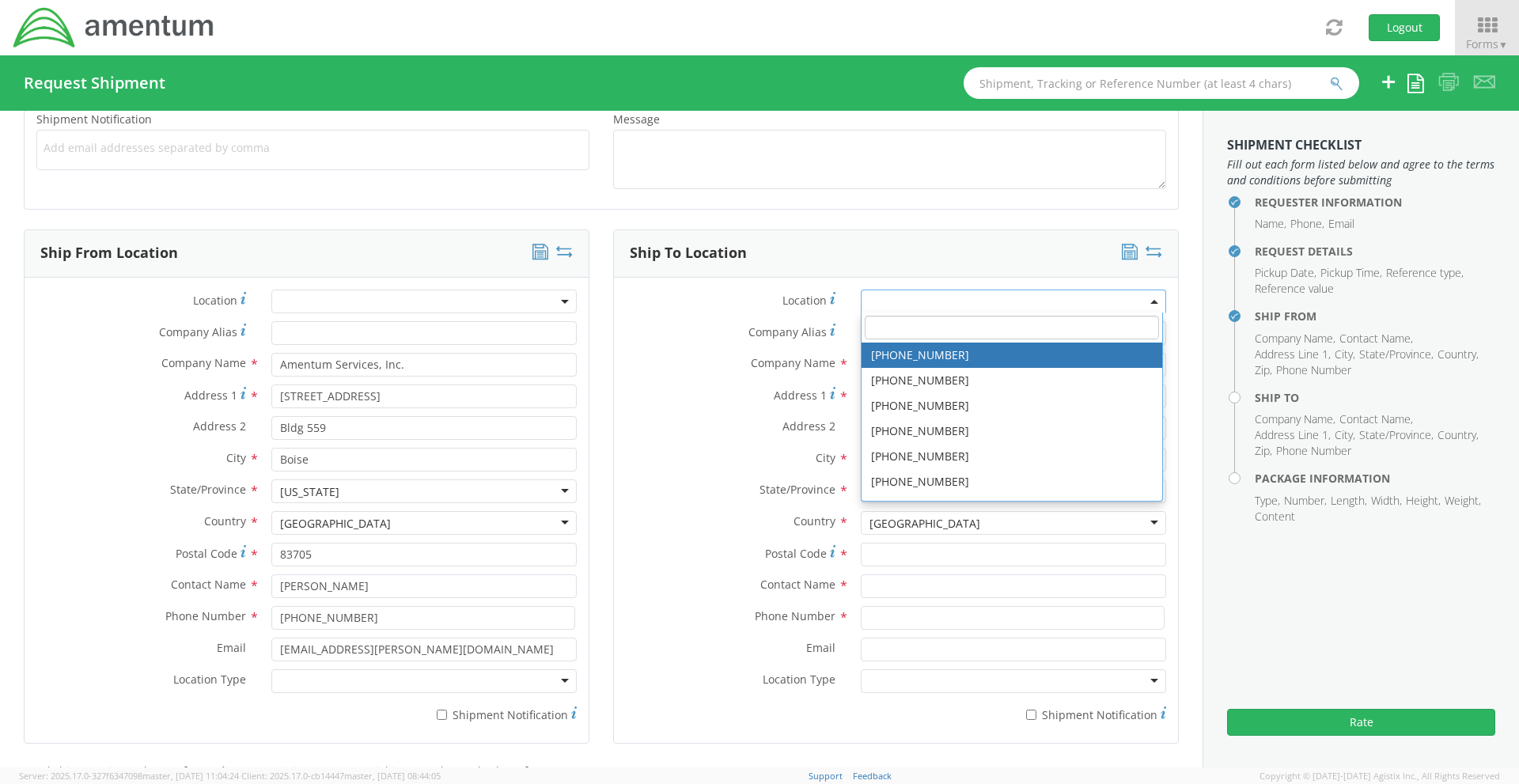
click at [889, 322] on input "search" at bounding box center [1011, 328] width 294 height 24
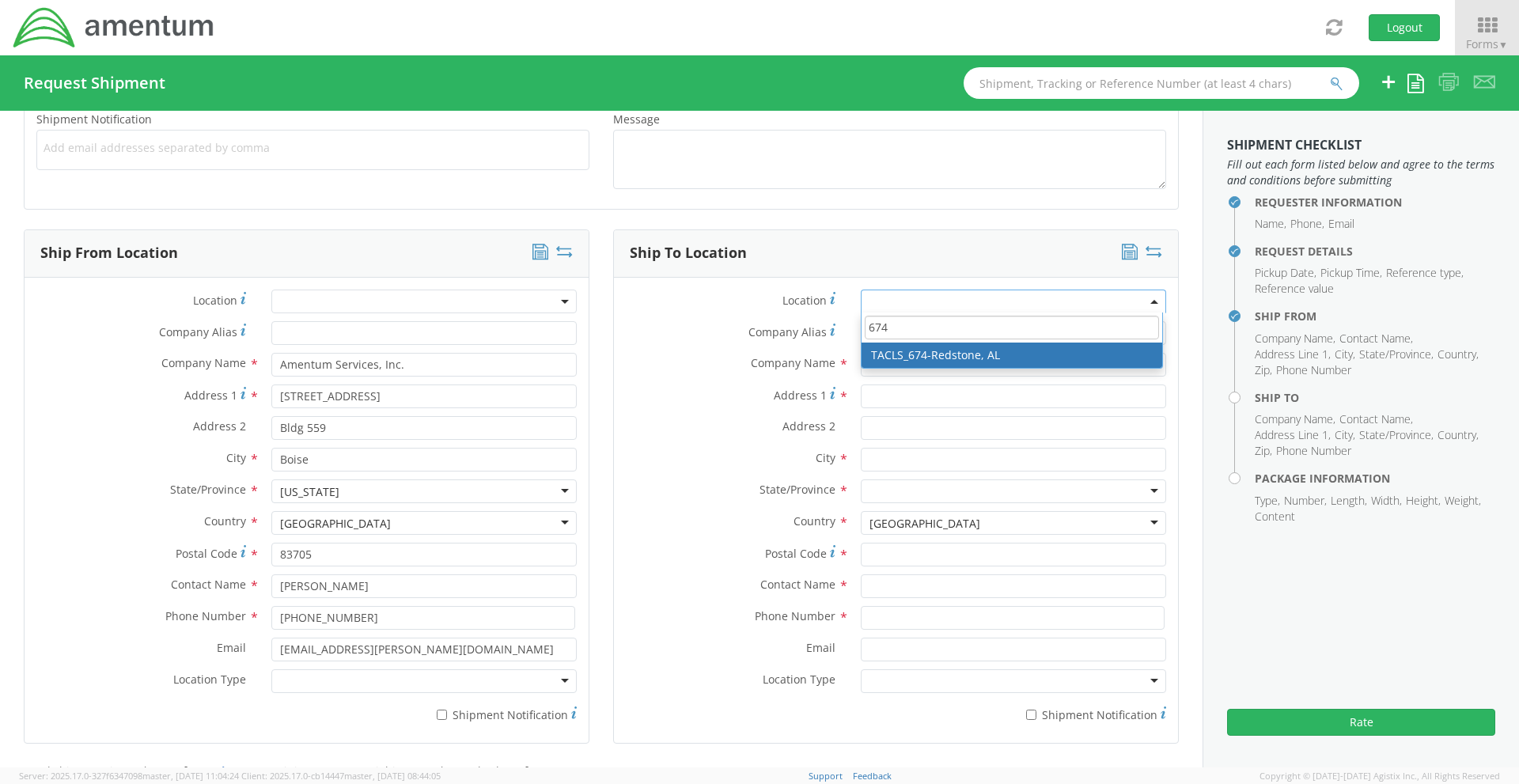
type input "674"
type input "Amentum Services, Inc."
type input "4815 Airfield Road"
type input "Redstone Arsonal"
type input "Huntsville"
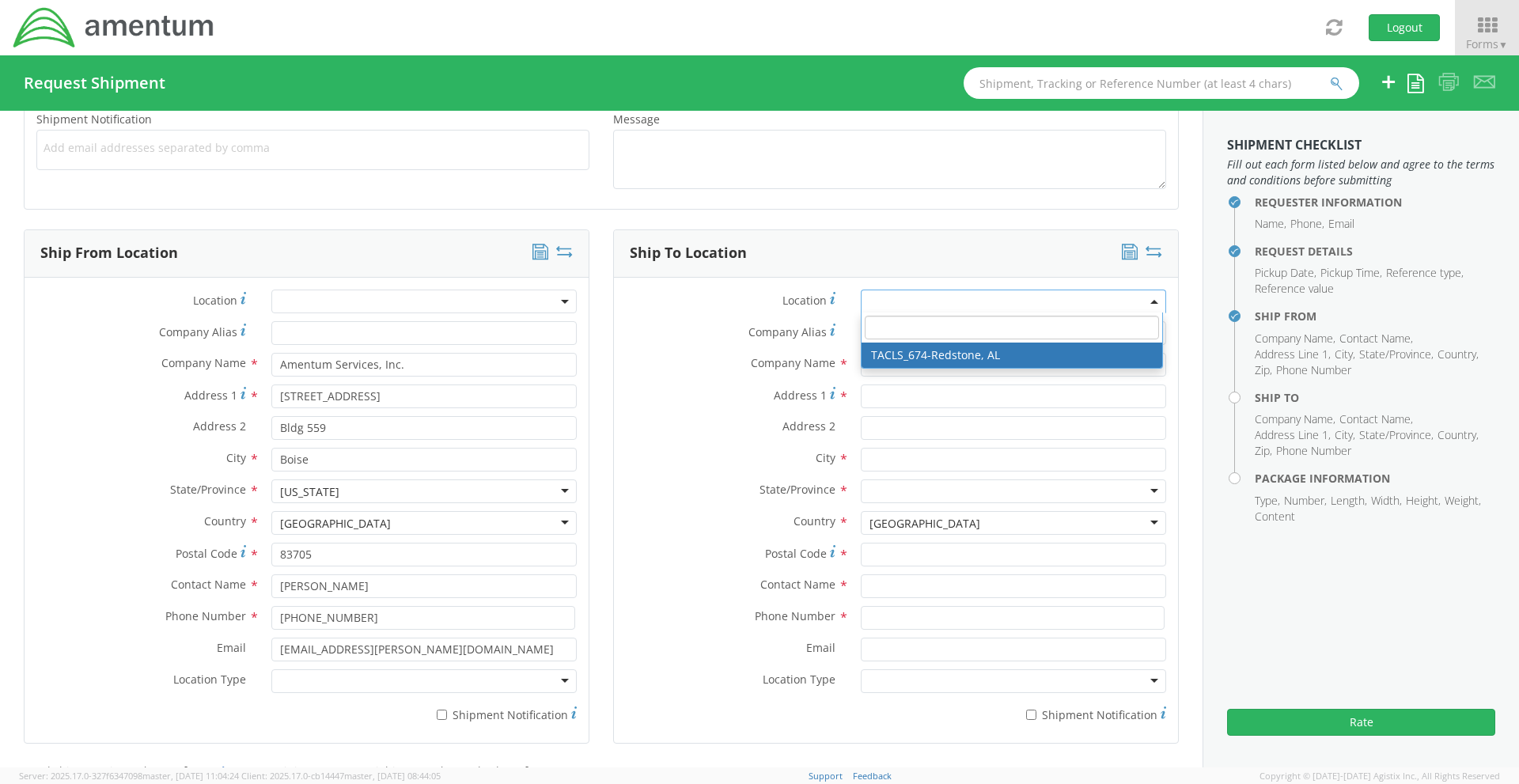
type input "35898"
select select "42736"
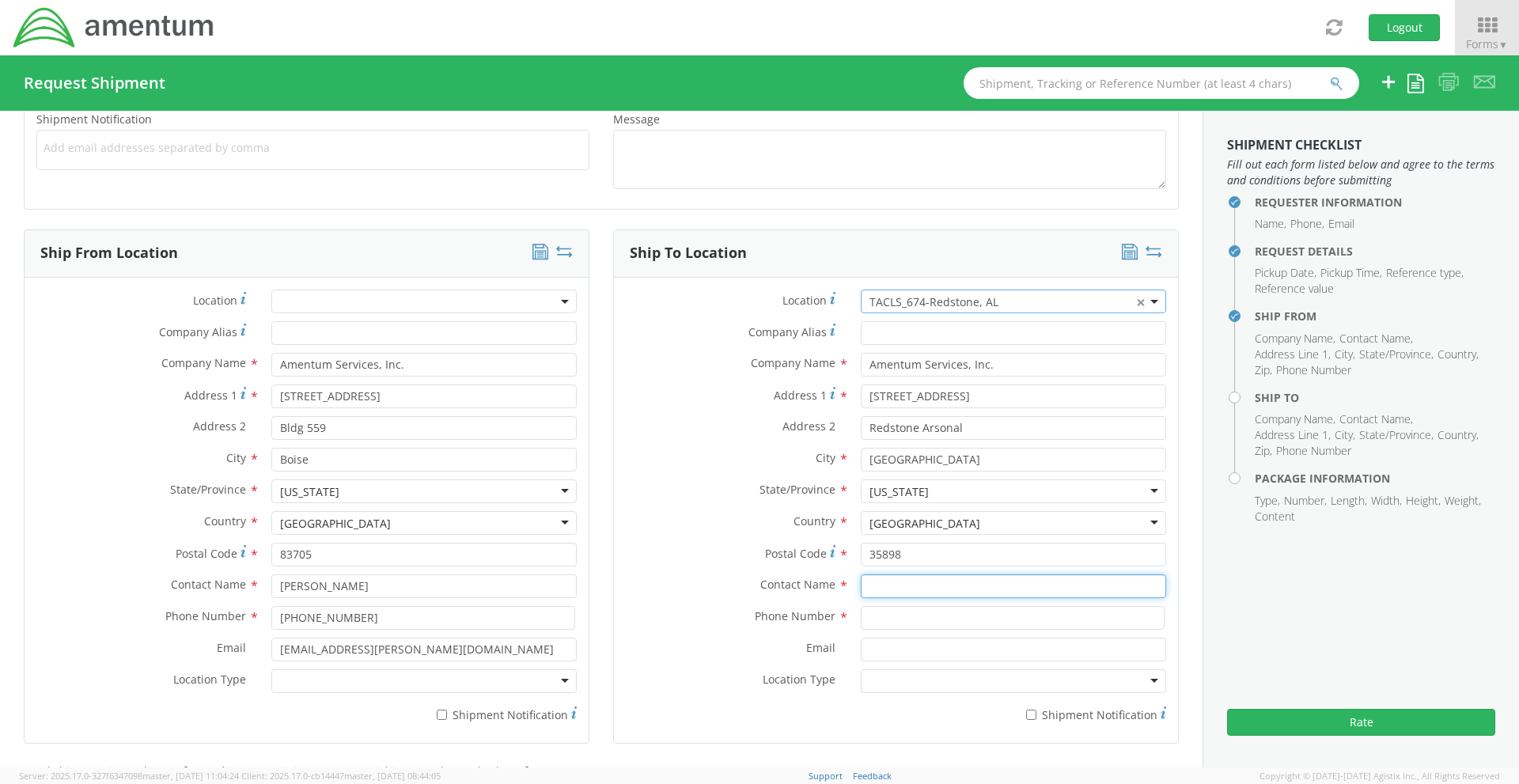
click at [877, 586] on input "text" at bounding box center [1013, 586] width 305 height 24
select select
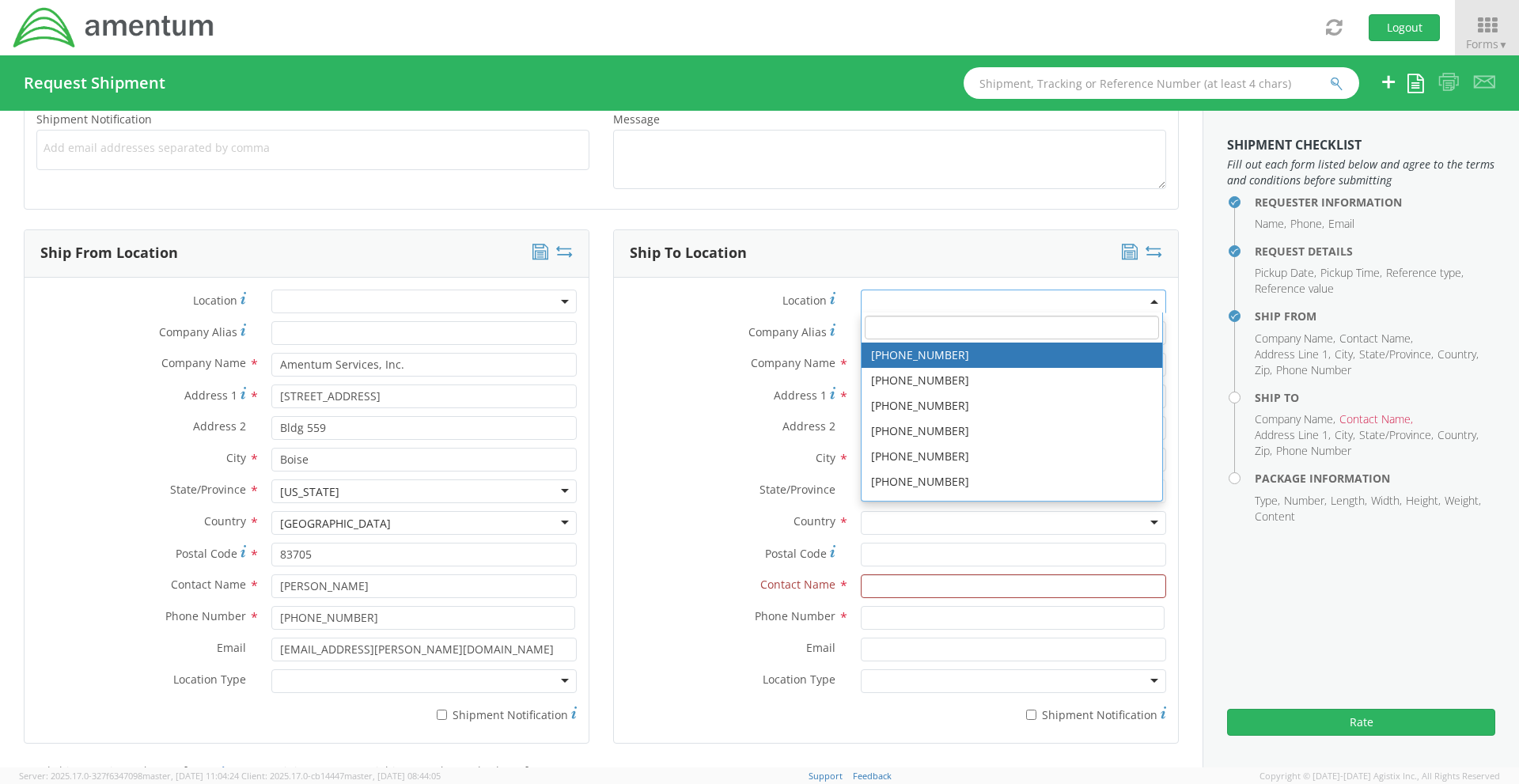
click at [697, 365] on label "Company Name *" at bounding box center [731, 363] width 235 height 20
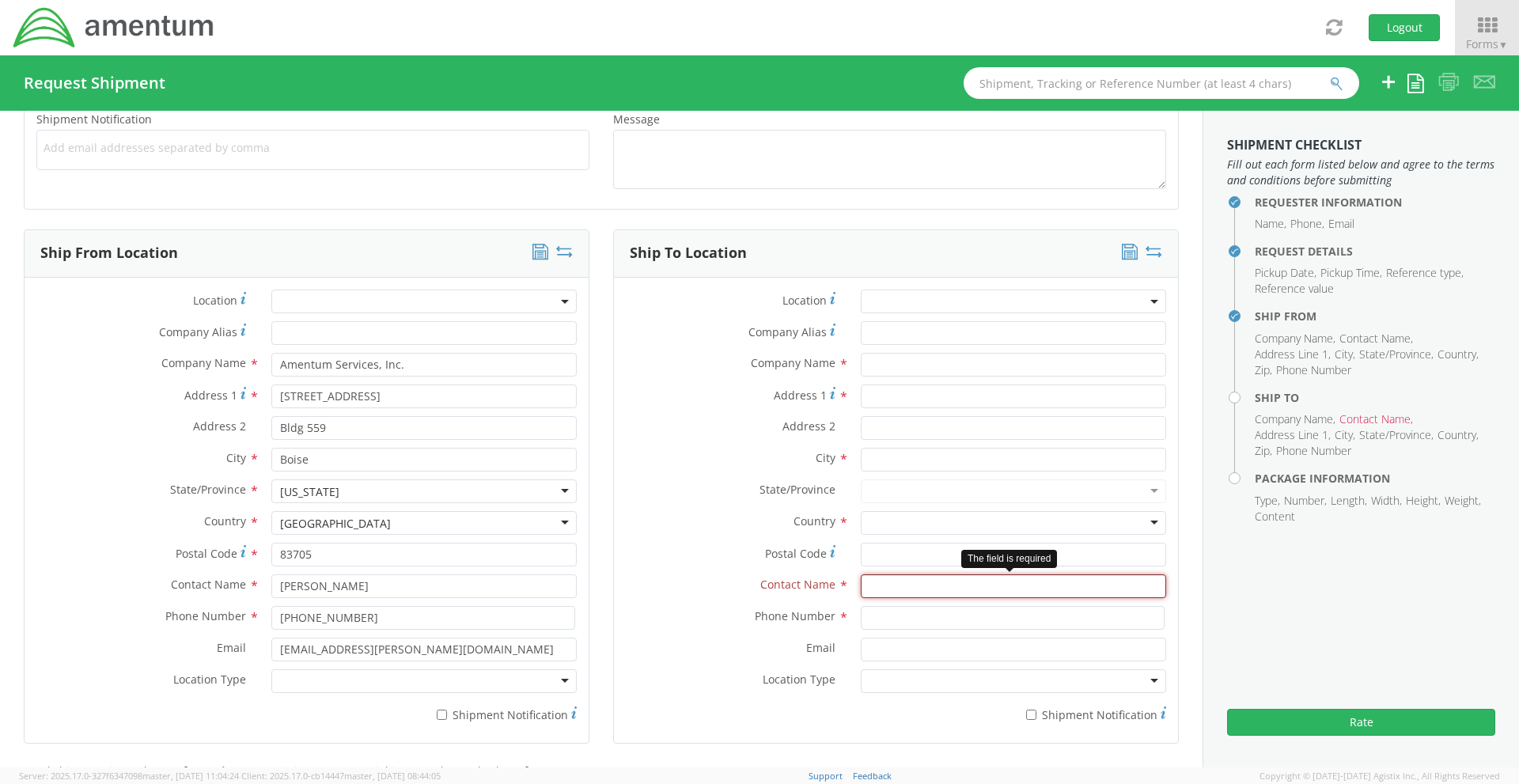
click at [866, 586] on input "text" at bounding box center [1013, 586] width 305 height 24
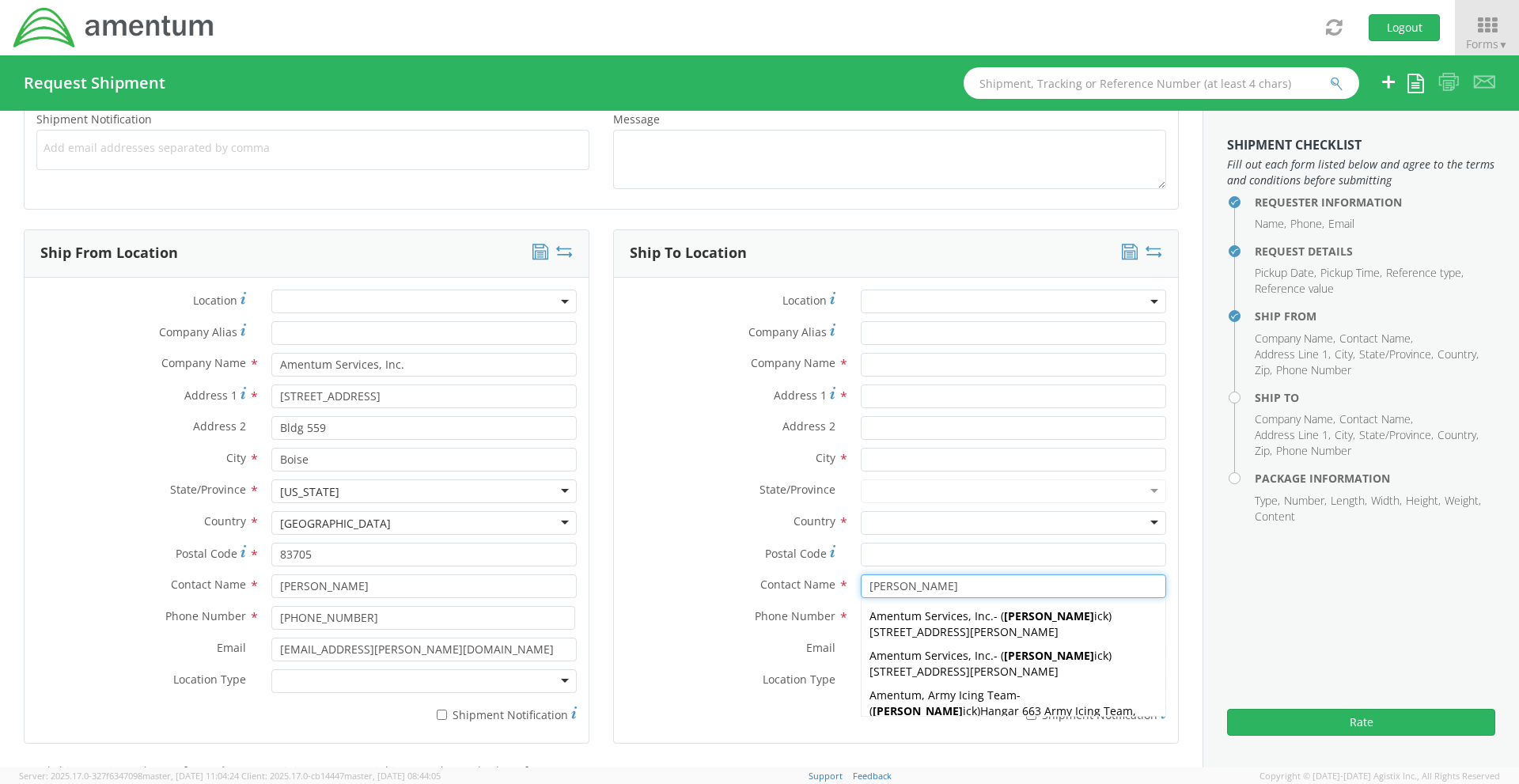
type input "Richard Mick"
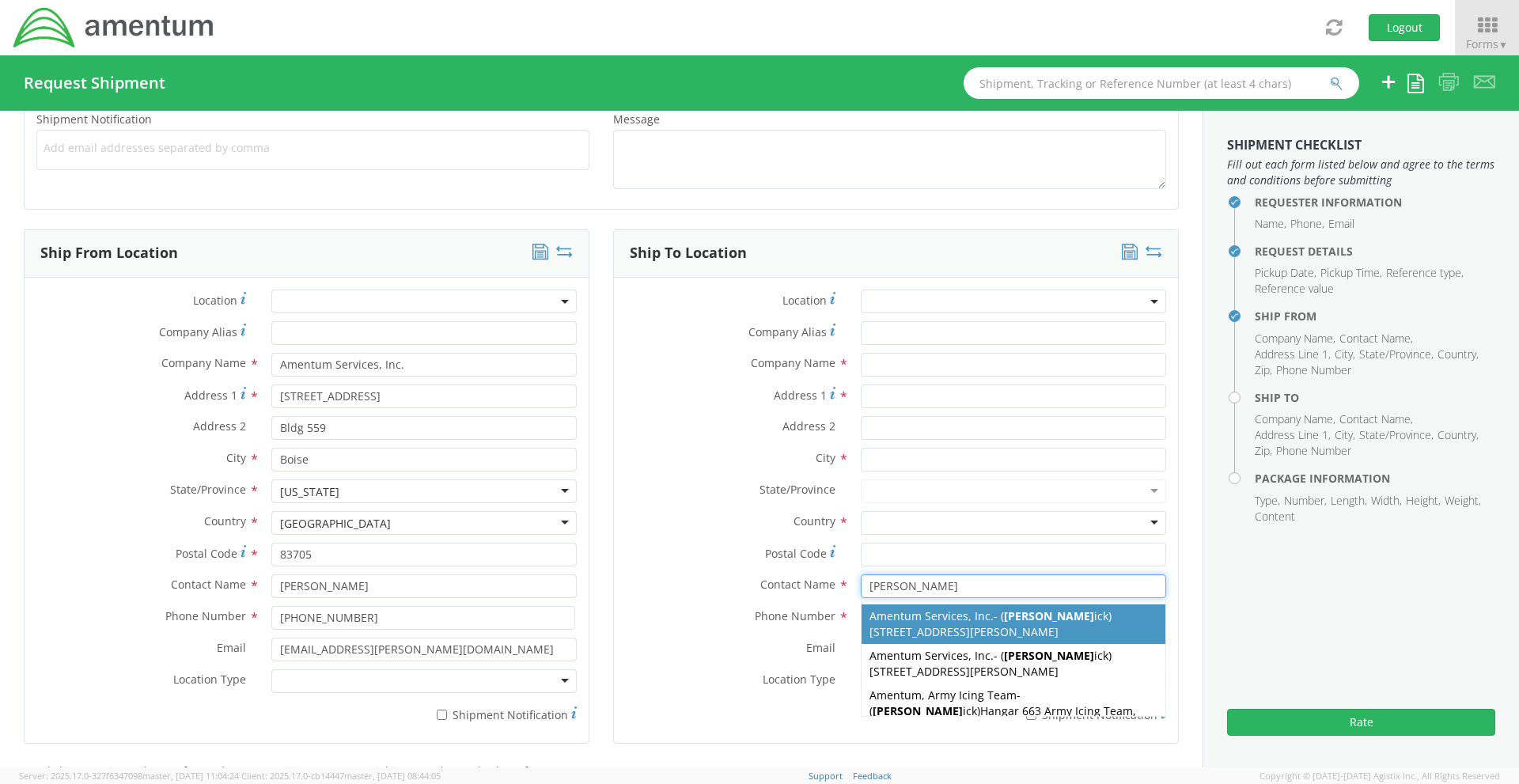
type input "Amentum Services, Inc."
type input "4884 Hale Road"
type input "Redstone Arsonal"
type input "Huntsville"
type input "35898"
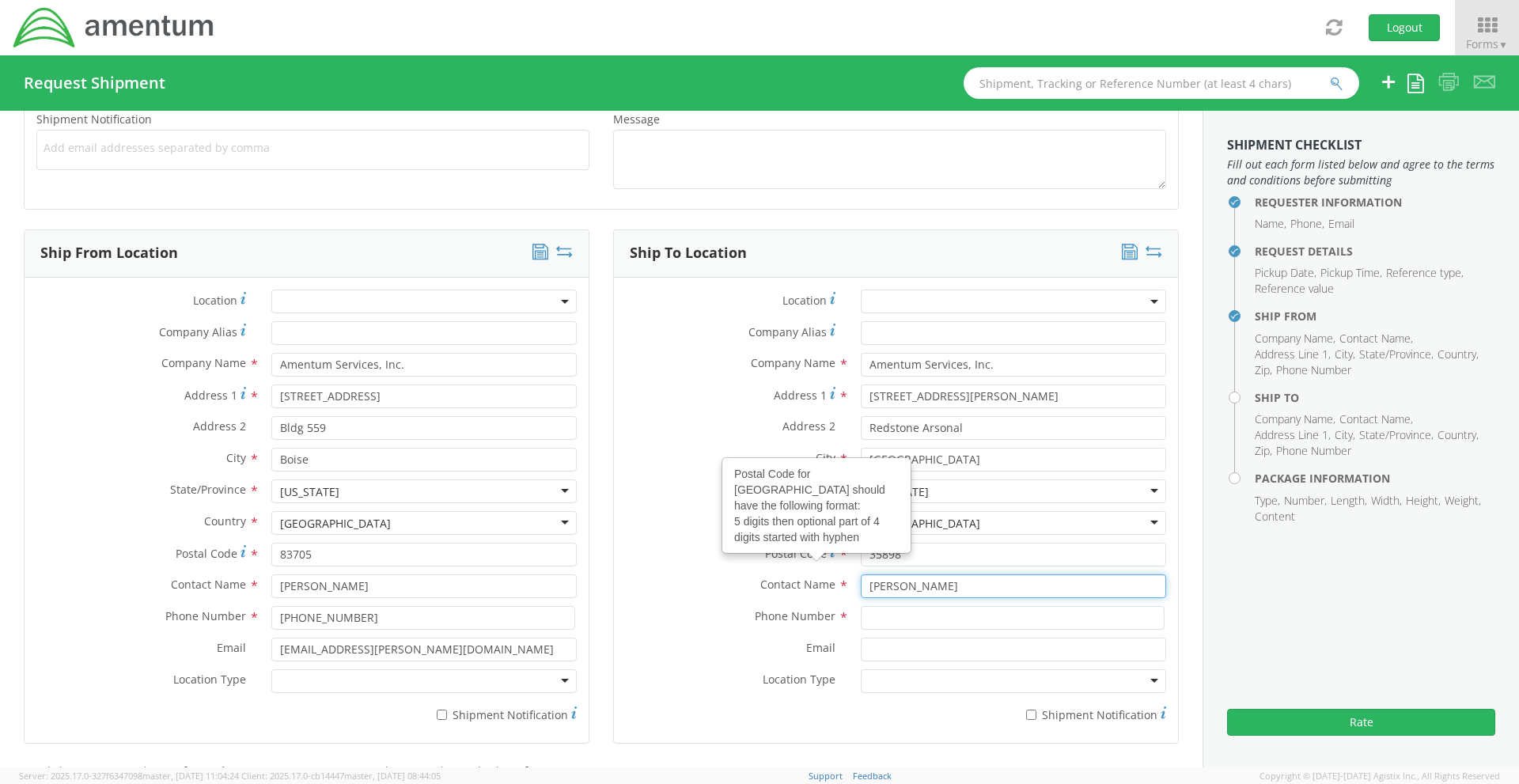
type input "Richard Mick"
click at [741, 506] on div "Postal Code for United States should have the following format: 5 digits then o…" at bounding box center [817, 505] width 187 height 93
click at [703, 400] on label "Address 1 *" at bounding box center [731, 394] width 235 height 21
click at [861, 400] on input "4884 Hale Road" at bounding box center [1013, 396] width 305 height 24
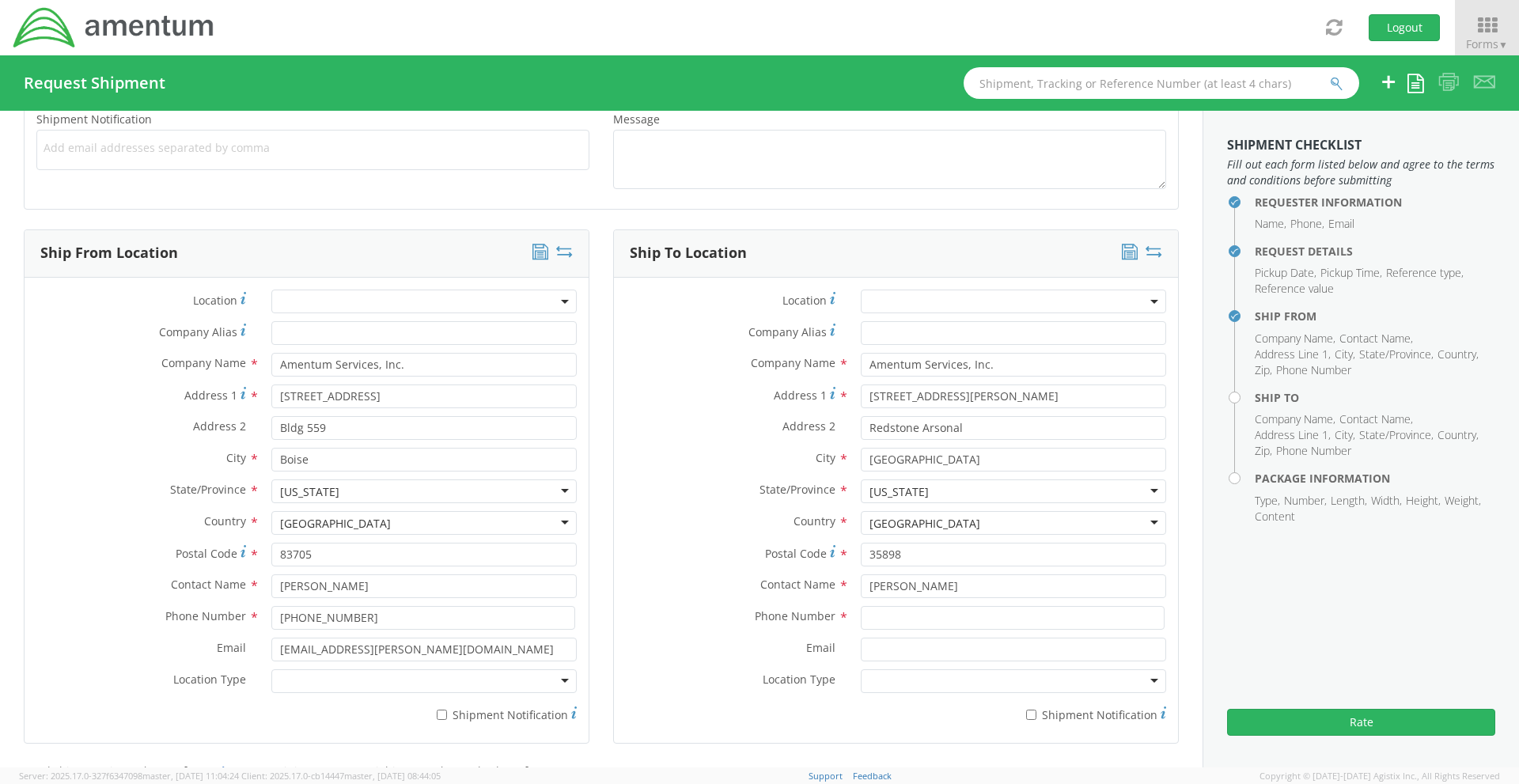
click at [889, 298] on span at bounding box center [1013, 301] width 305 height 24
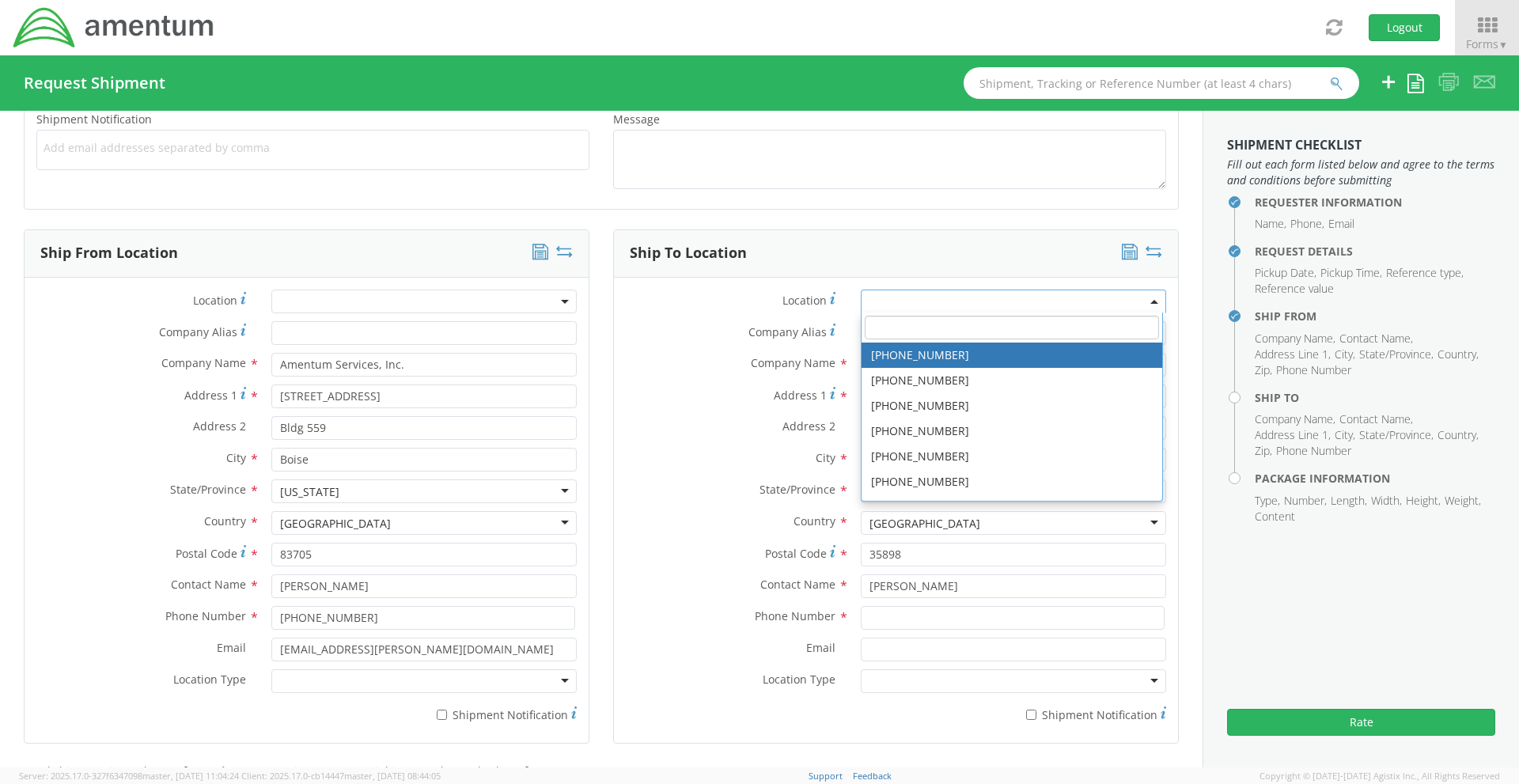
click at [889, 298] on span at bounding box center [1013, 301] width 305 height 24
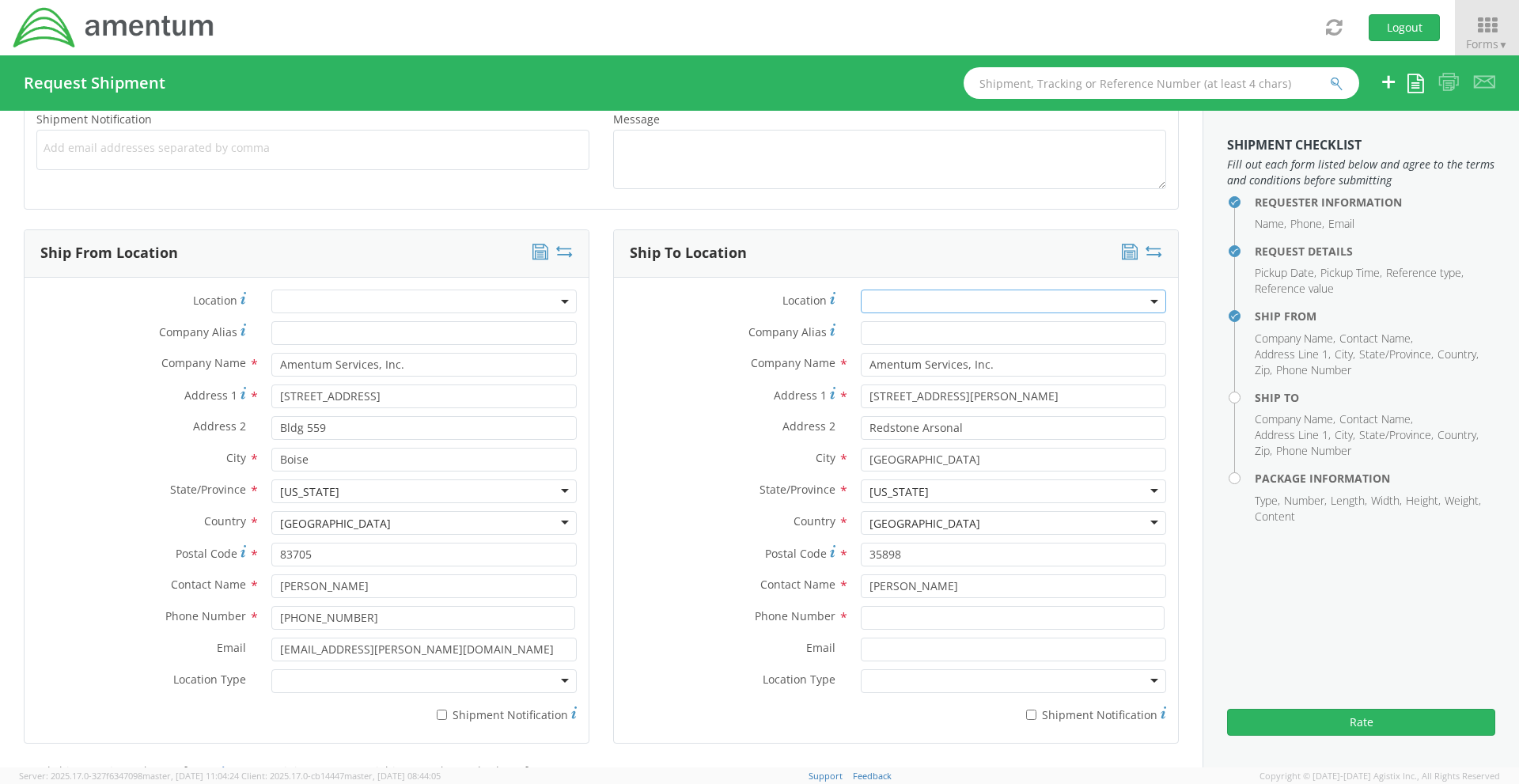
click at [742, 384] on label "Address 1 *" at bounding box center [731, 394] width 235 height 21
click at [861, 384] on input "4884 Hale Road" at bounding box center [1013, 396] width 305 height 24
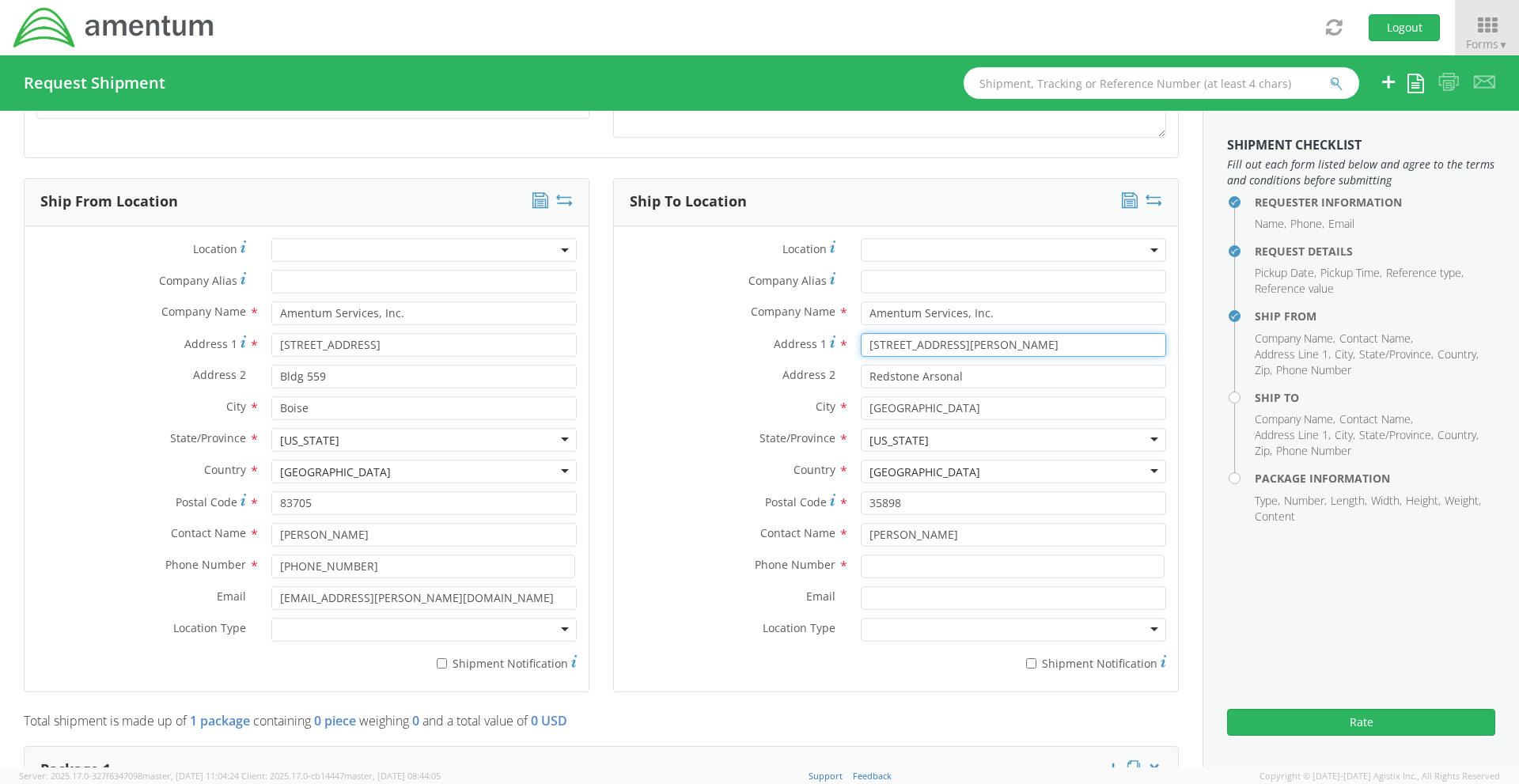
scroll to position [712, 0]
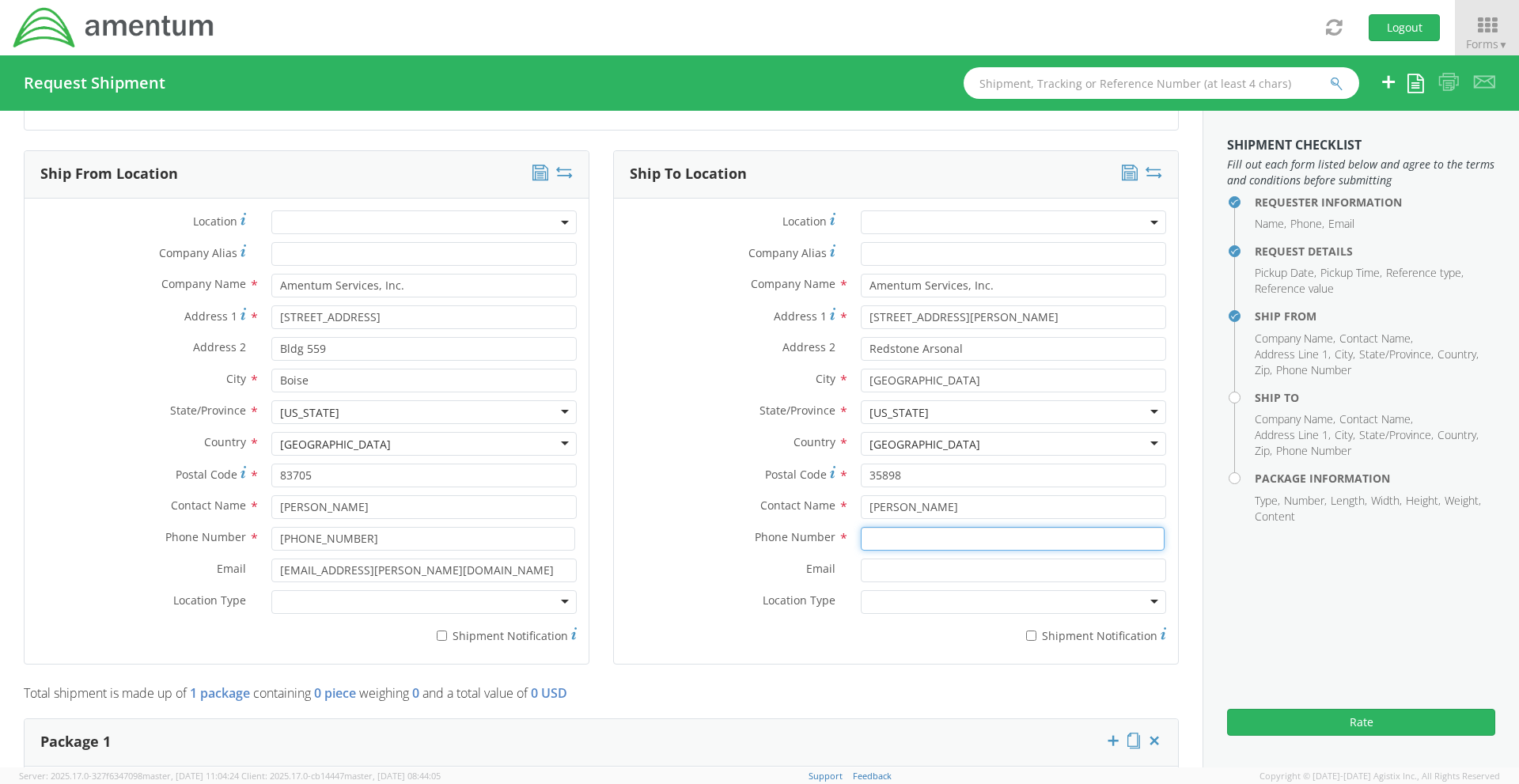
click at [886, 535] on input at bounding box center [1013, 539] width 304 height 24
type input "256-876-3847"
click at [891, 567] on input "Email *" at bounding box center [1013, 570] width 305 height 24
type input "Richard.Mick@Amentum.com"
click at [683, 539] on label "Phone Number *" at bounding box center [731, 537] width 235 height 20
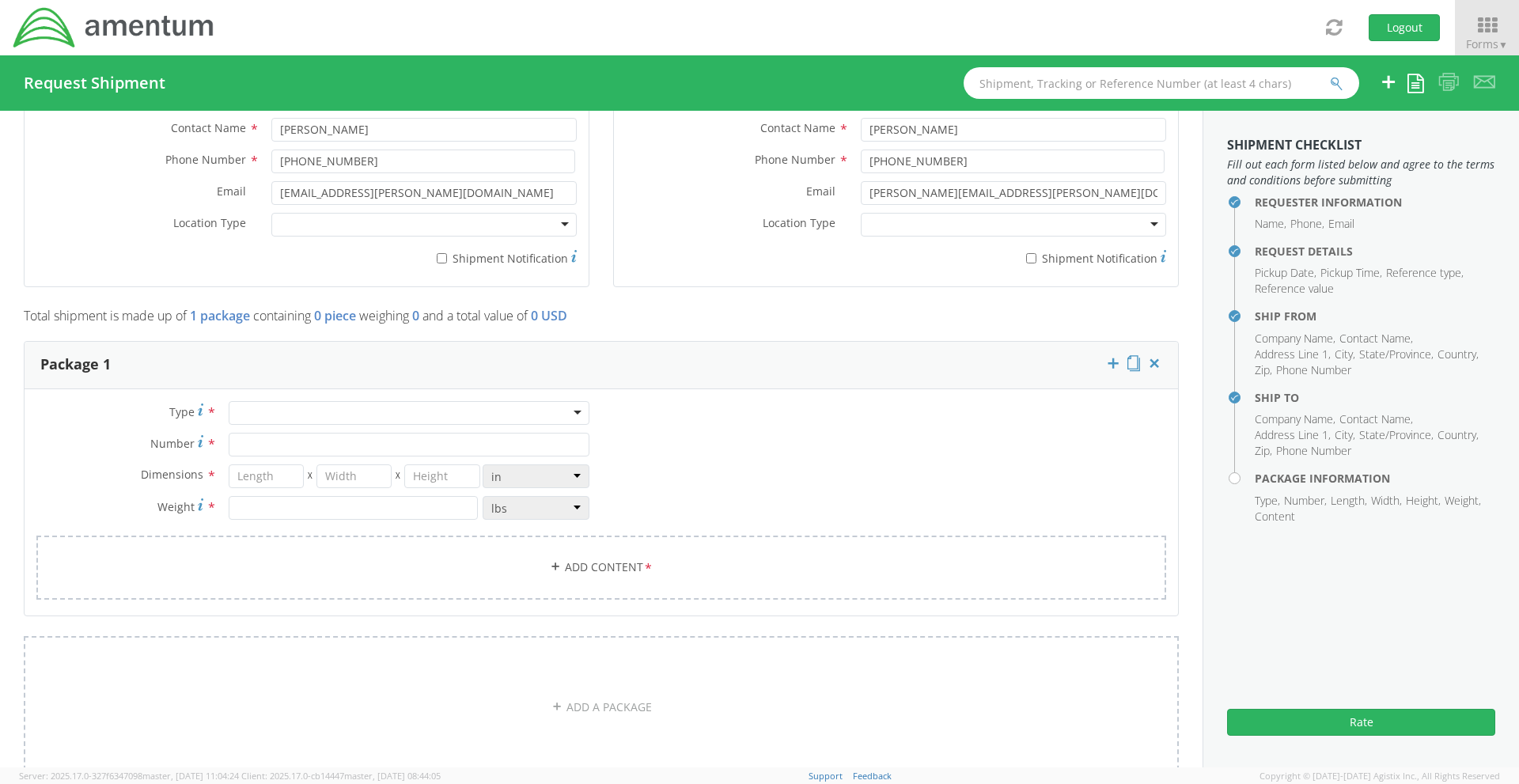
scroll to position [1107, 0]
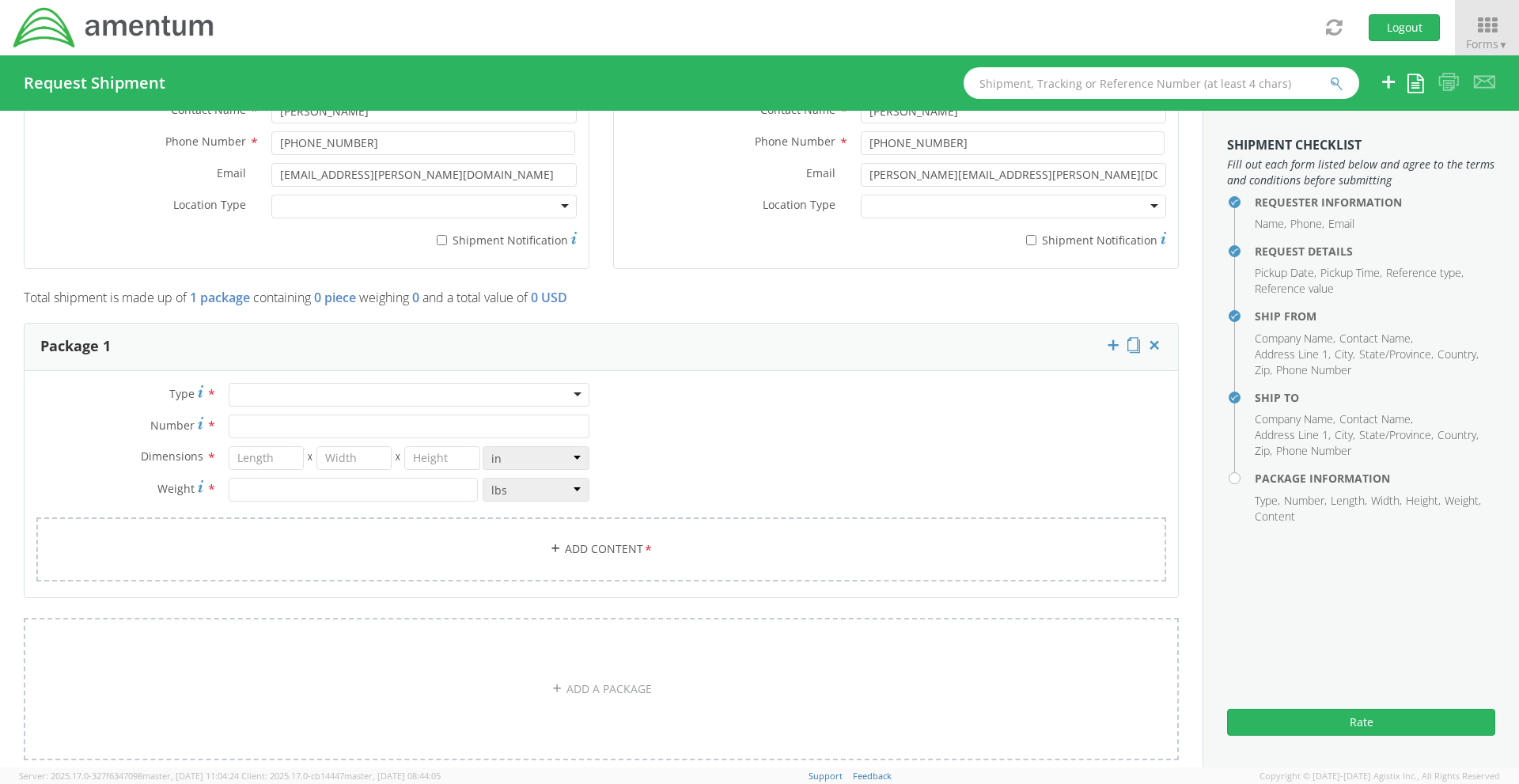
click at [239, 406] on div "Crate(s) Envelope Pallet(s) Oversized (Not Stackable) Pallet(s) Oversized (Stac…" at bounding box center [408, 395] width 360 height 24
click at [256, 395] on div at bounding box center [408, 395] width 360 height 24
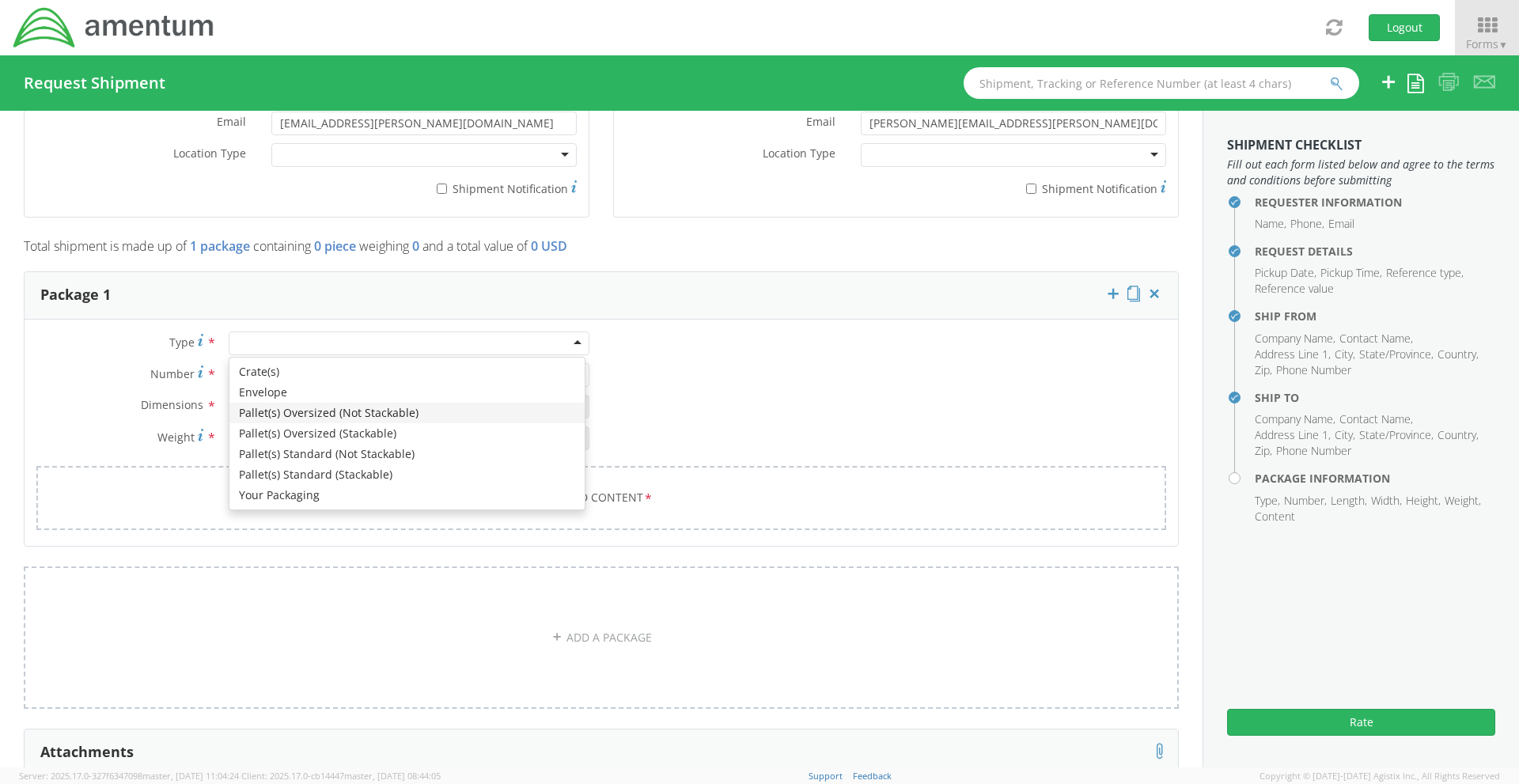
scroll to position [1187, 0]
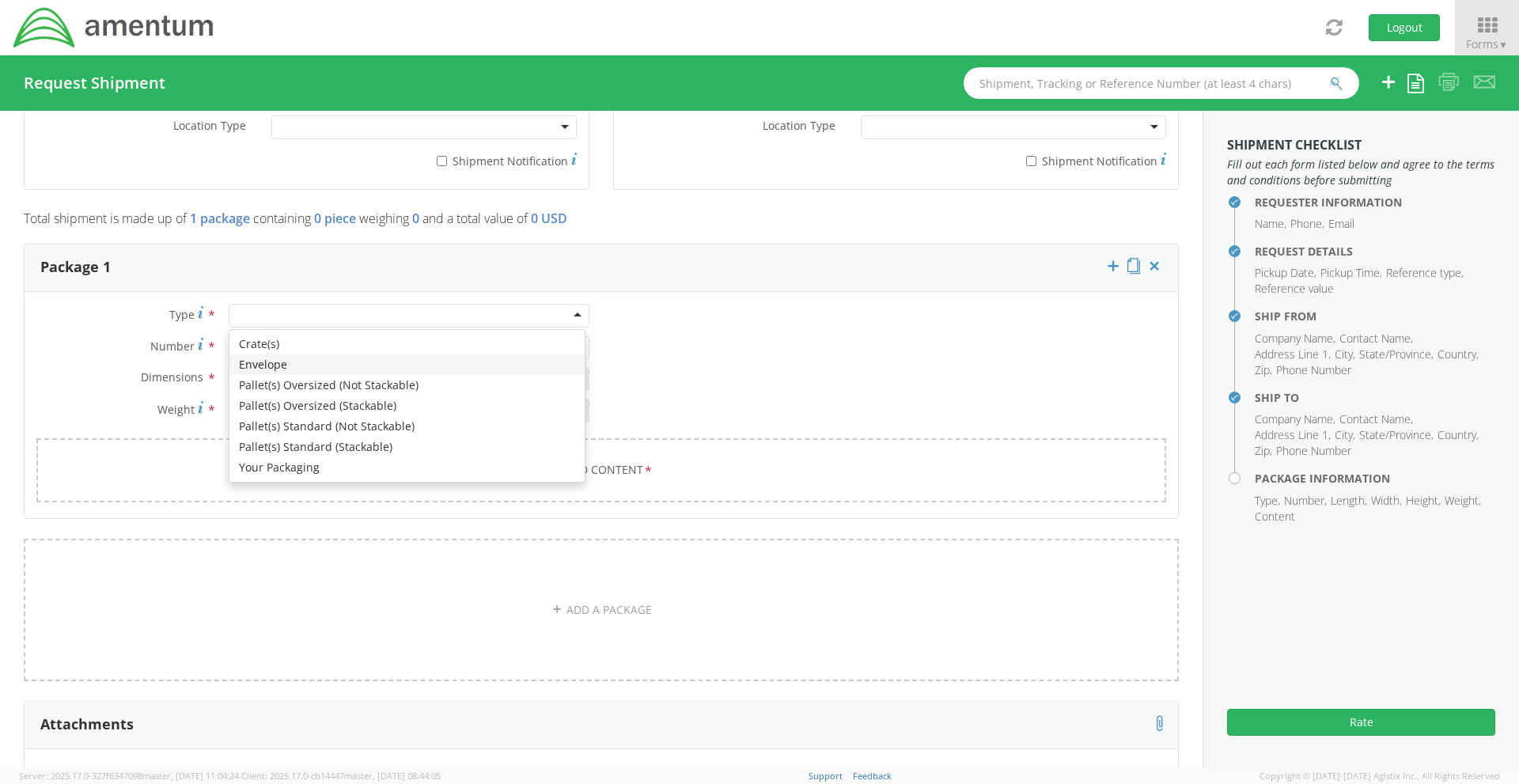
type input "1"
type input "9.5"
type input "12.5"
type input "0.25"
type input "1"
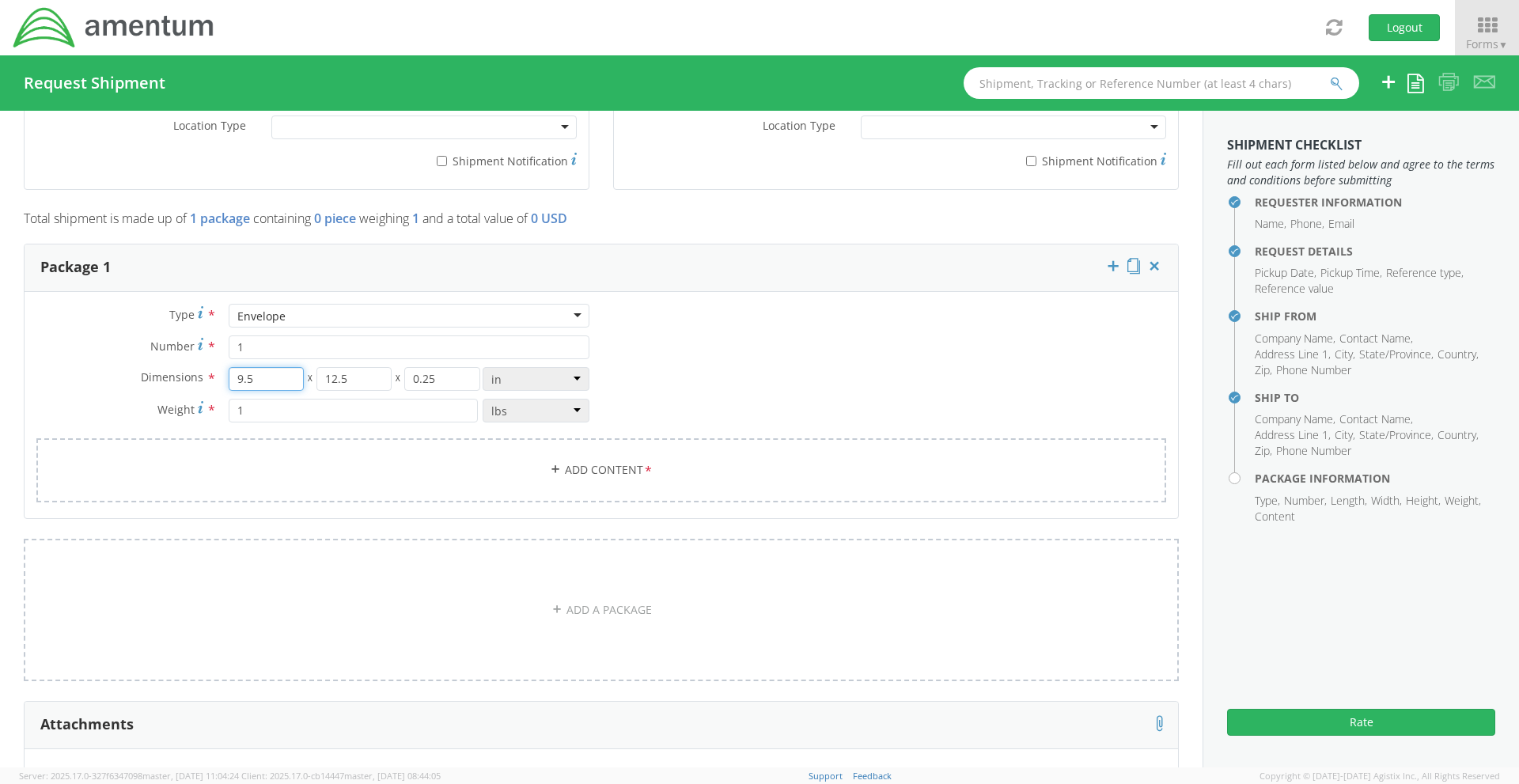
click at [269, 372] on input "9.5" at bounding box center [266, 379] width 76 height 24
type input "9"
click at [288, 373] on input "12" at bounding box center [266, 379] width 76 height 24
type input "1"
type input "14.5"
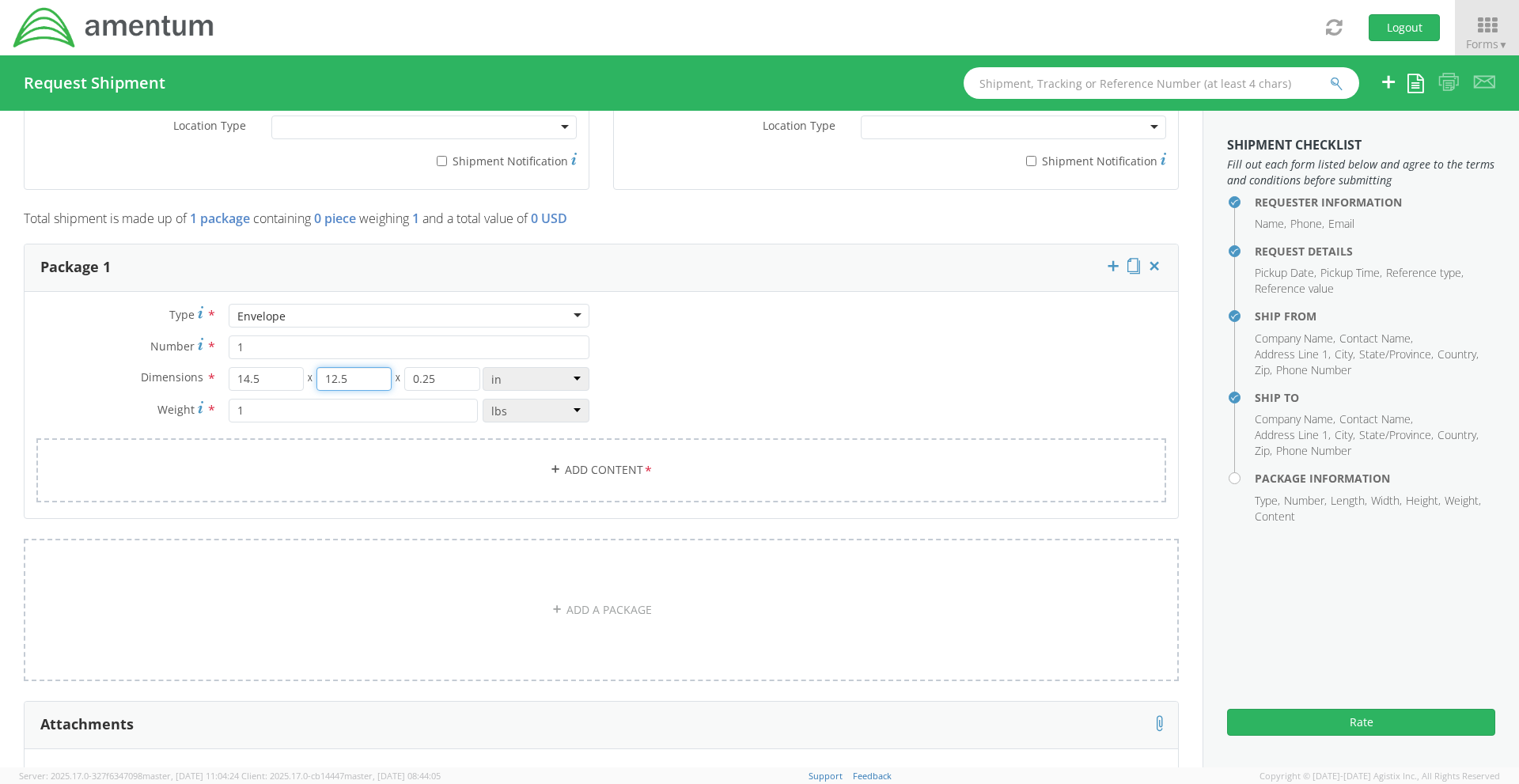
drag, startPoint x: 348, startPoint y: 380, endPoint x: 363, endPoint y: 380, distance: 15.0
click at [348, 380] on input "12.5" at bounding box center [354, 379] width 76 height 24
click at [444, 382] on input "0.25" at bounding box center [442, 379] width 76 height 24
type input "0"
type input "1.00"
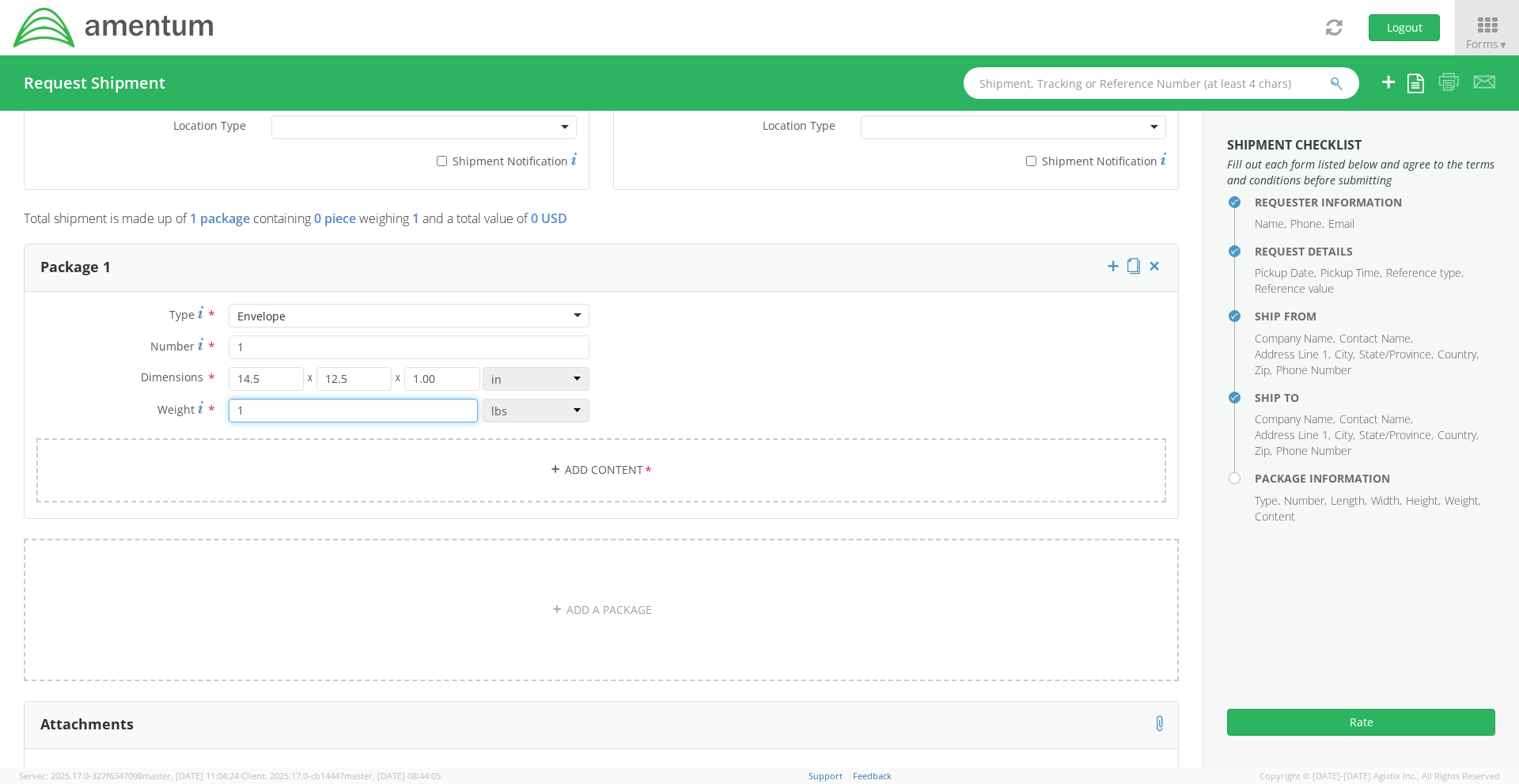
click at [359, 404] on input "1" at bounding box center [353, 411] width 249 height 24
type input ".6"
click at [763, 385] on div "Type * Envelope Envelope Crate(s) Envelope Pallet(s) Oversized (Not Stackable) …" at bounding box center [602, 413] width 1154 height 218
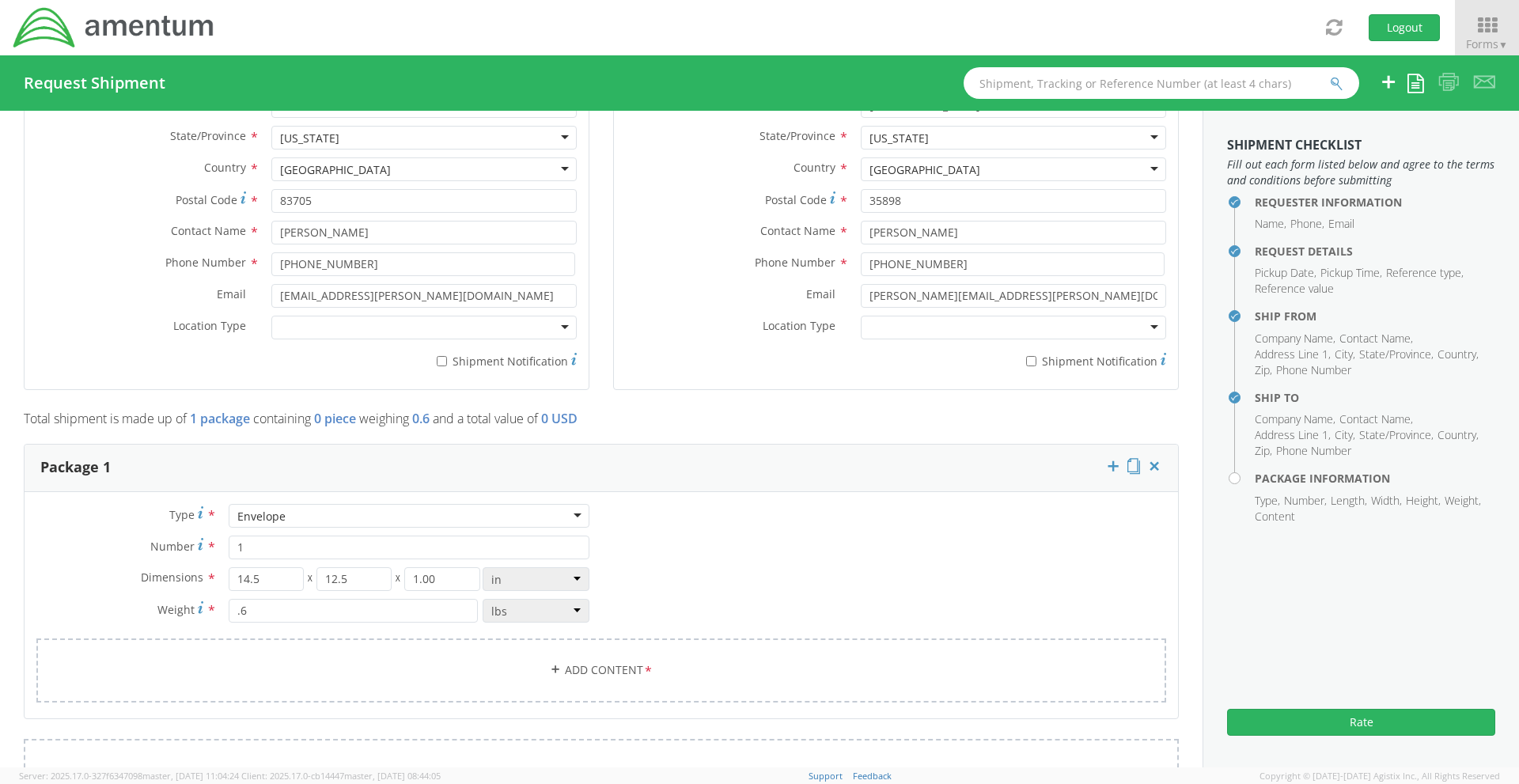
scroll to position [1065, 0]
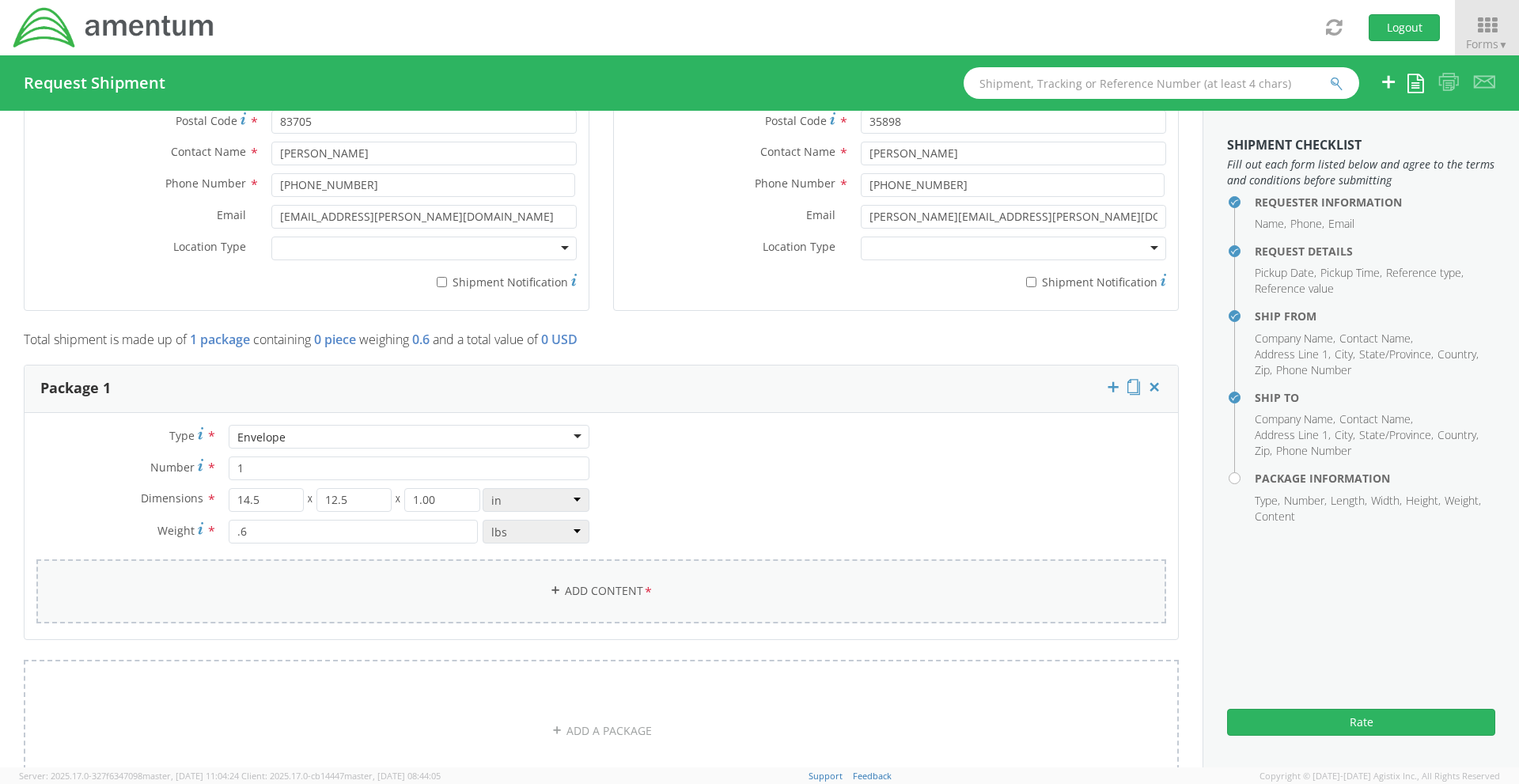
click at [518, 605] on link "Add Content *" at bounding box center [601, 591] width 1130 height 64
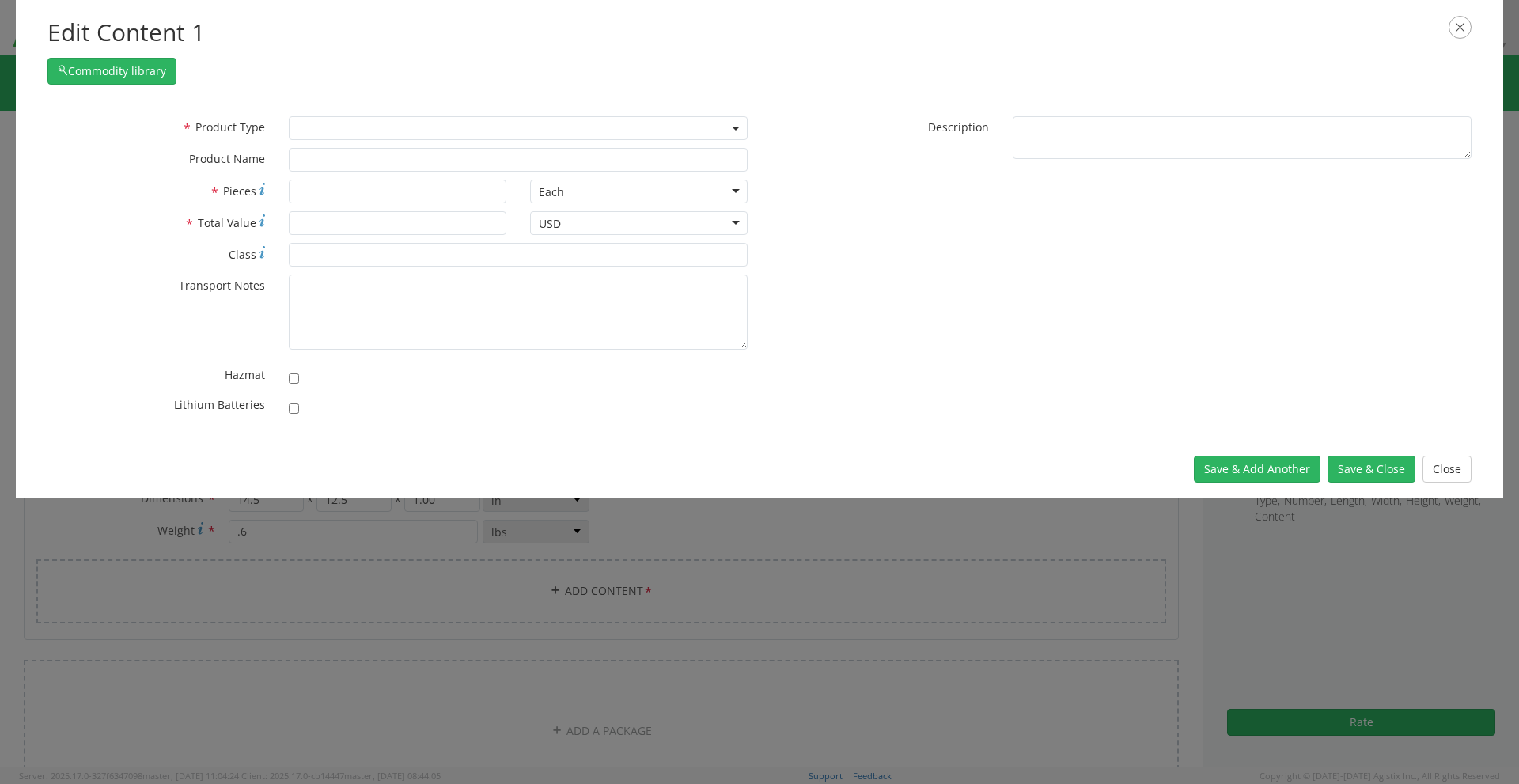
click at [400, 130] on span at bounding box center [518, 128] width 459 height 24
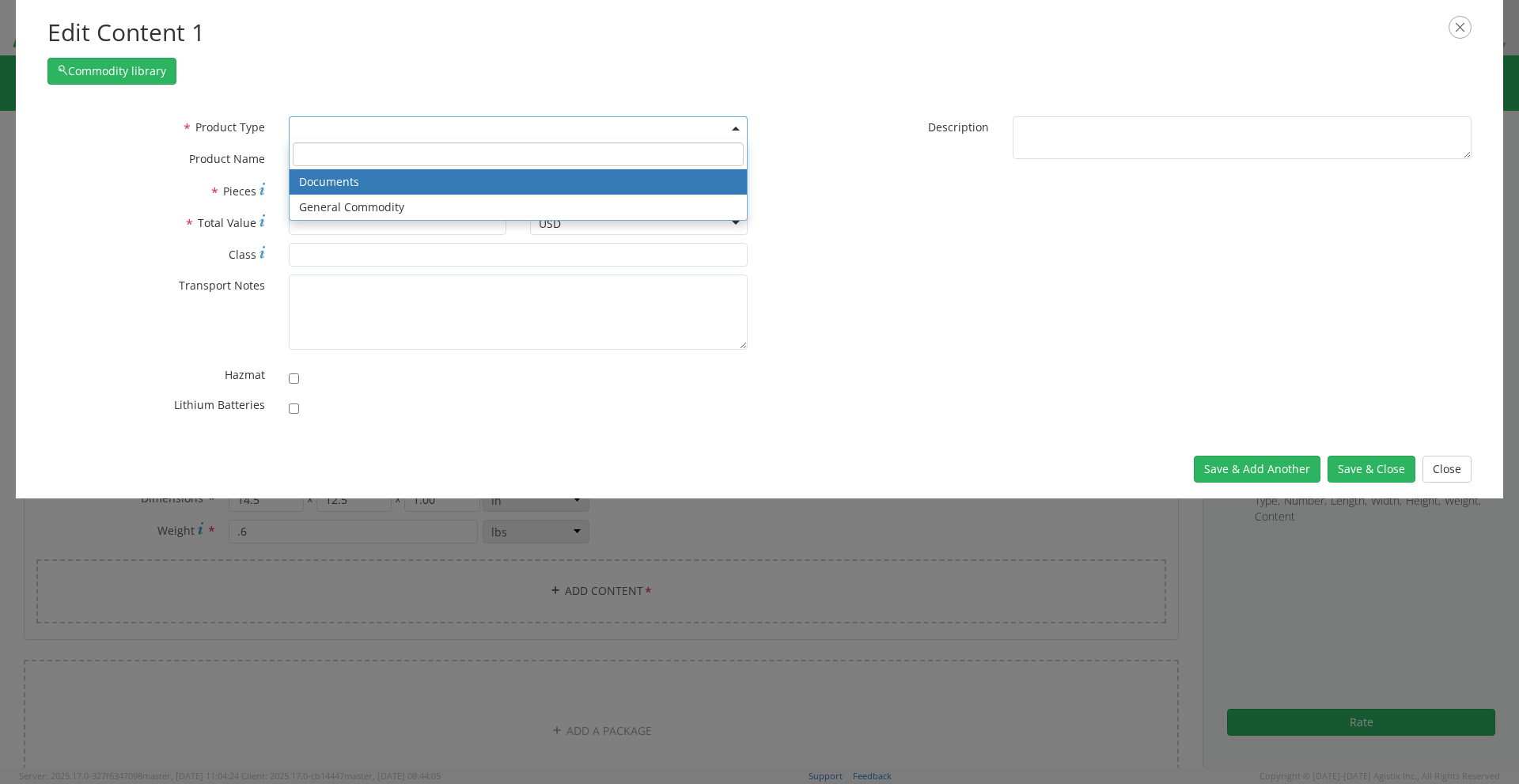
select select "DOCUMENT"
type input "Documents"
type input "1"
type textarea "Documents"
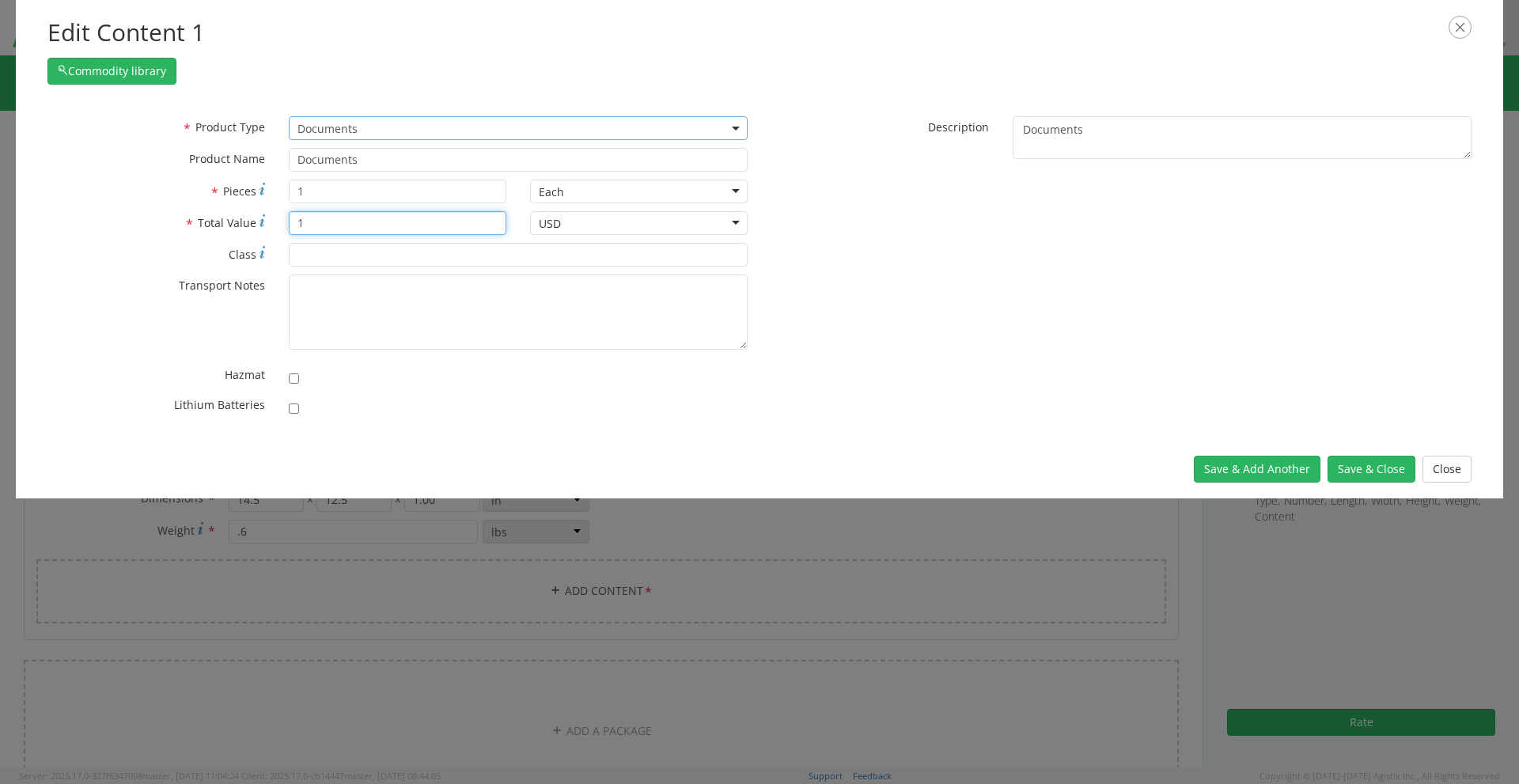
click at [315, 222] on input "1" at bounding box center [397, 223] width 218 height 24
type input "20.00"
click at [322, 198] on input "1" at bounding box center [397, 192] width 218 height 24
type input "1"
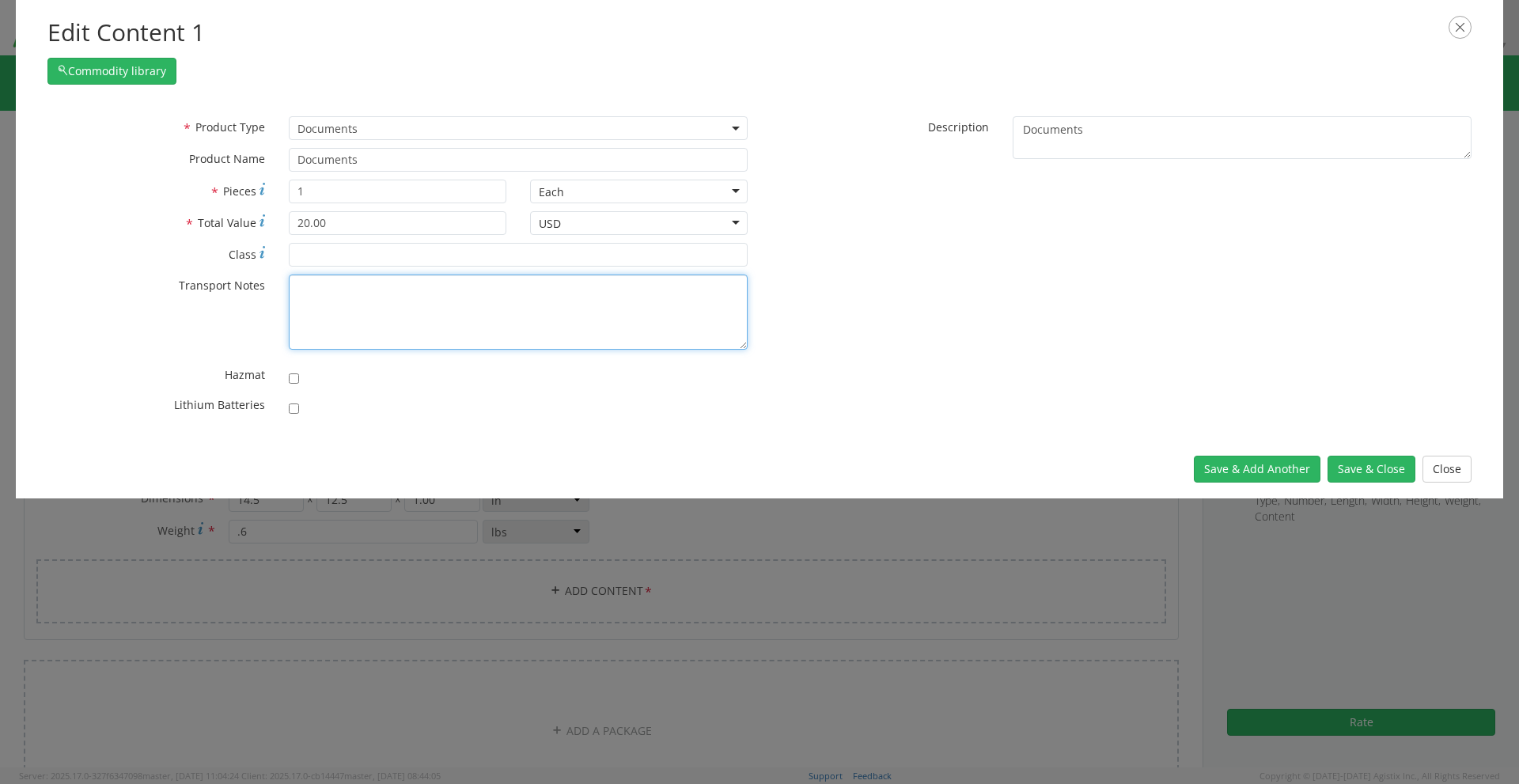
click at [357, 333] on textarea "* Transport Notes" at bounding box center [518, 312] width 459 height 76
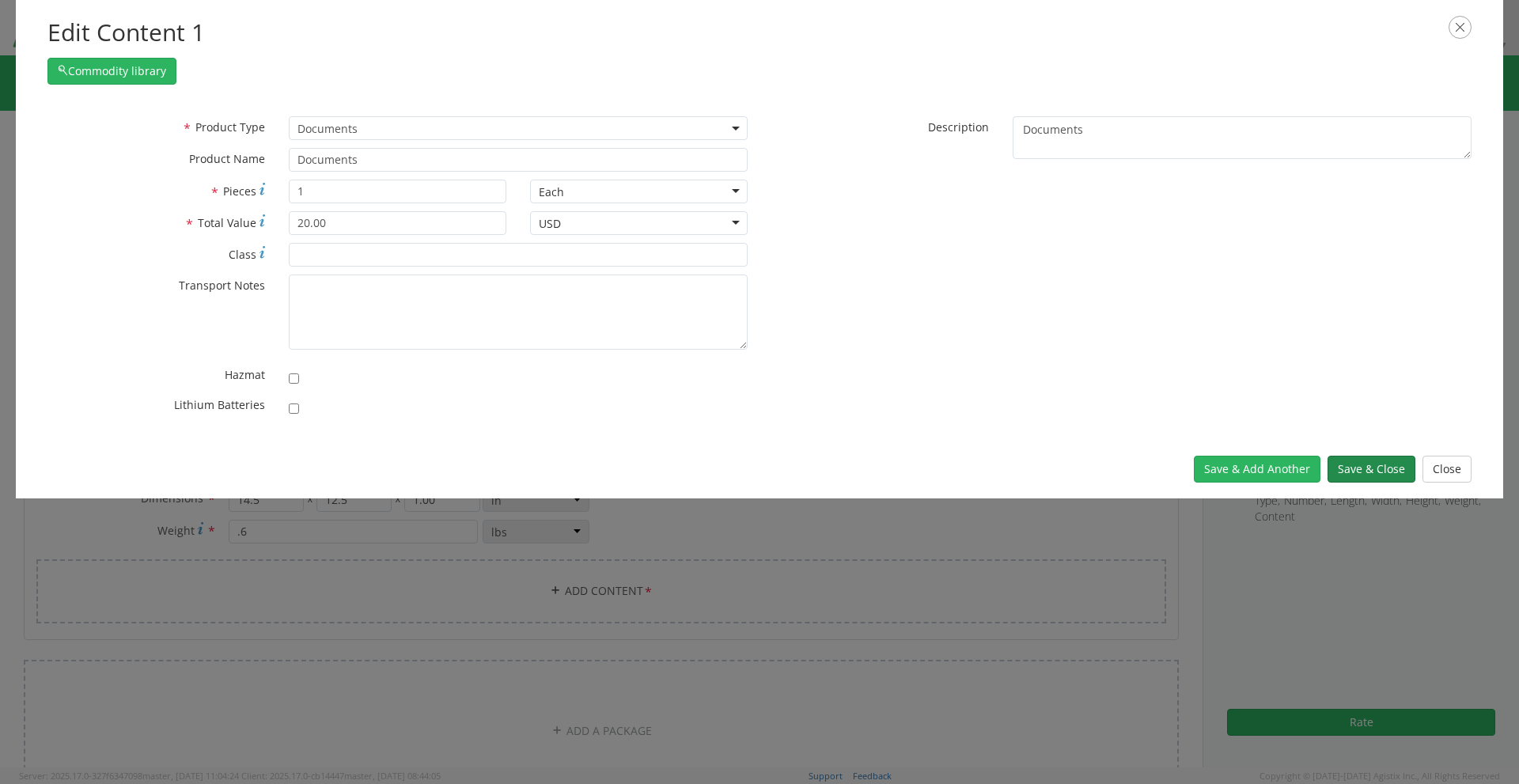
click at [1343, 465] on button "Save & Close" at bounding box center [1372, 468] width 88 height 27
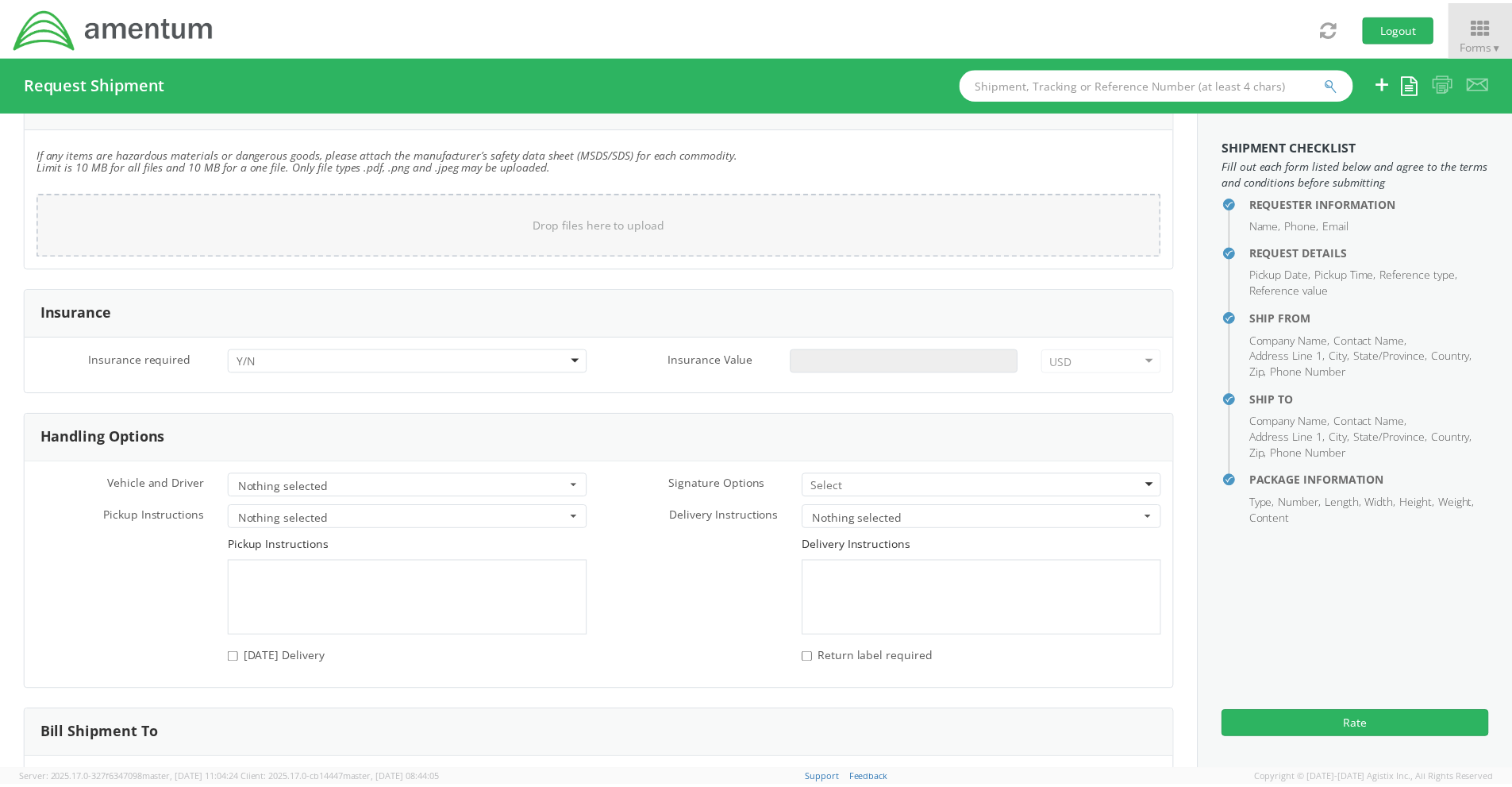
scroll to position [2037, 0]
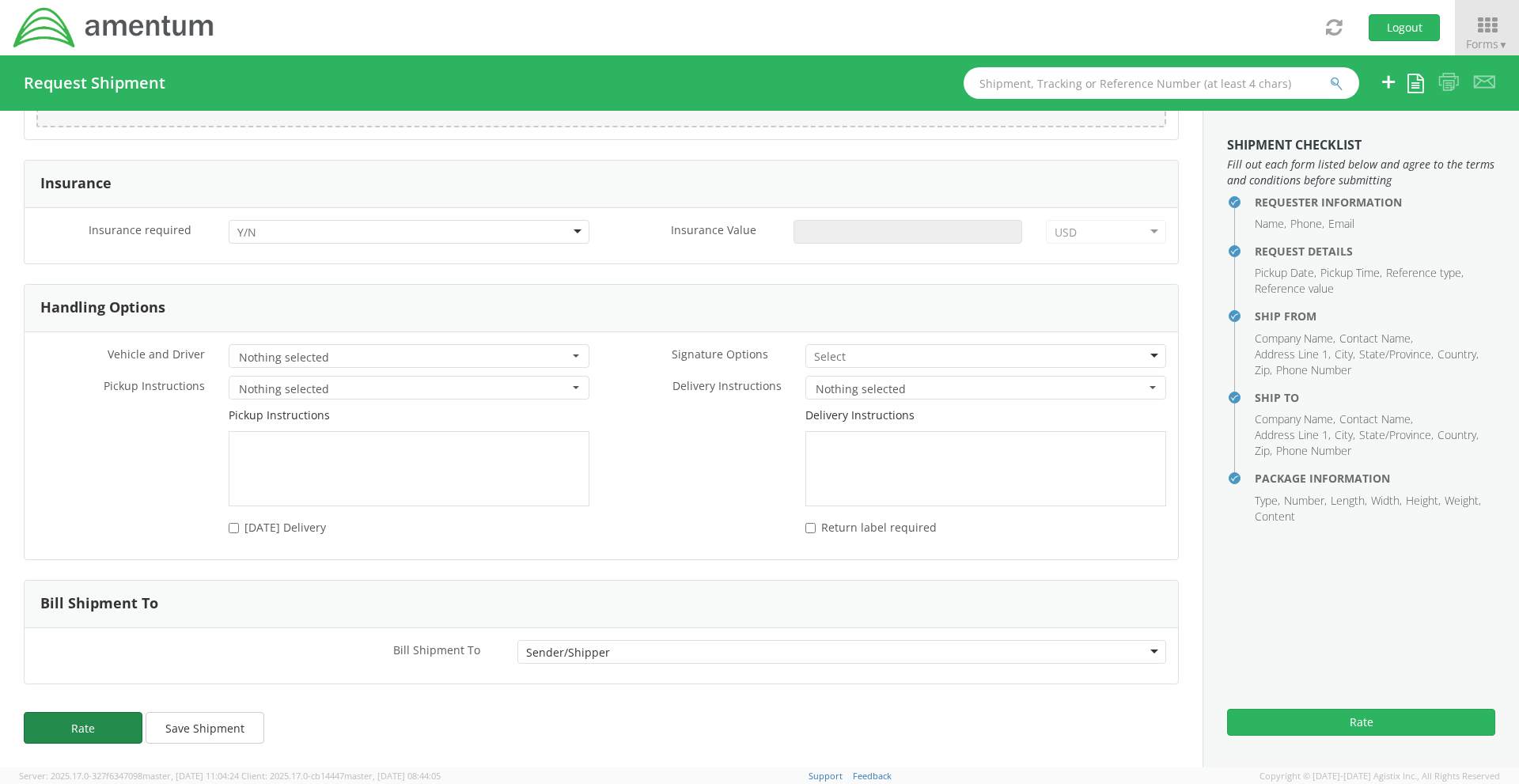
click at [124, 727] on button "Rate" at bounding box center [83, 728] width 119 height 31
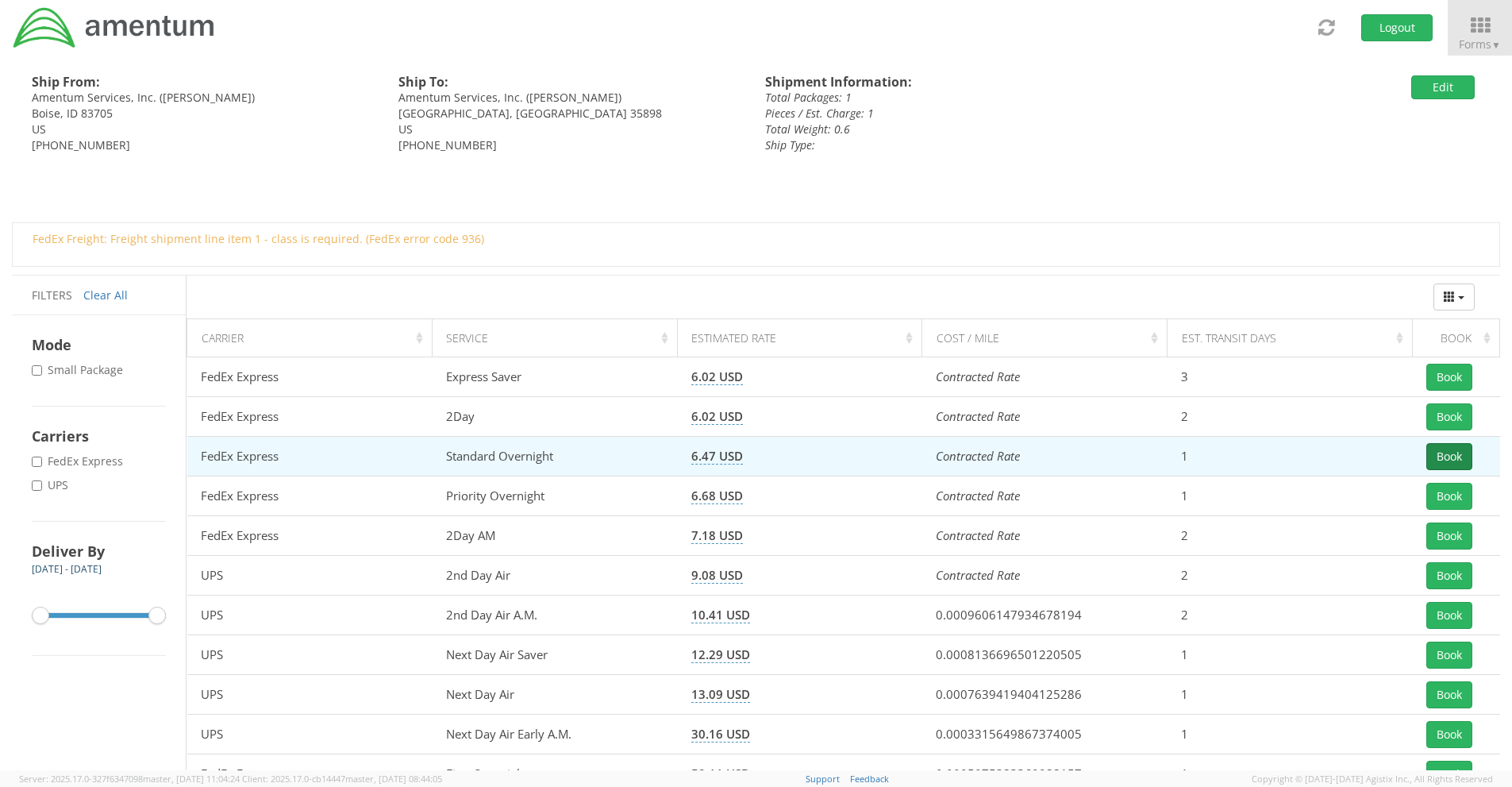
click at [1454, 455] on button "Book" at bounding box center [1450, 456] width 46 height 27
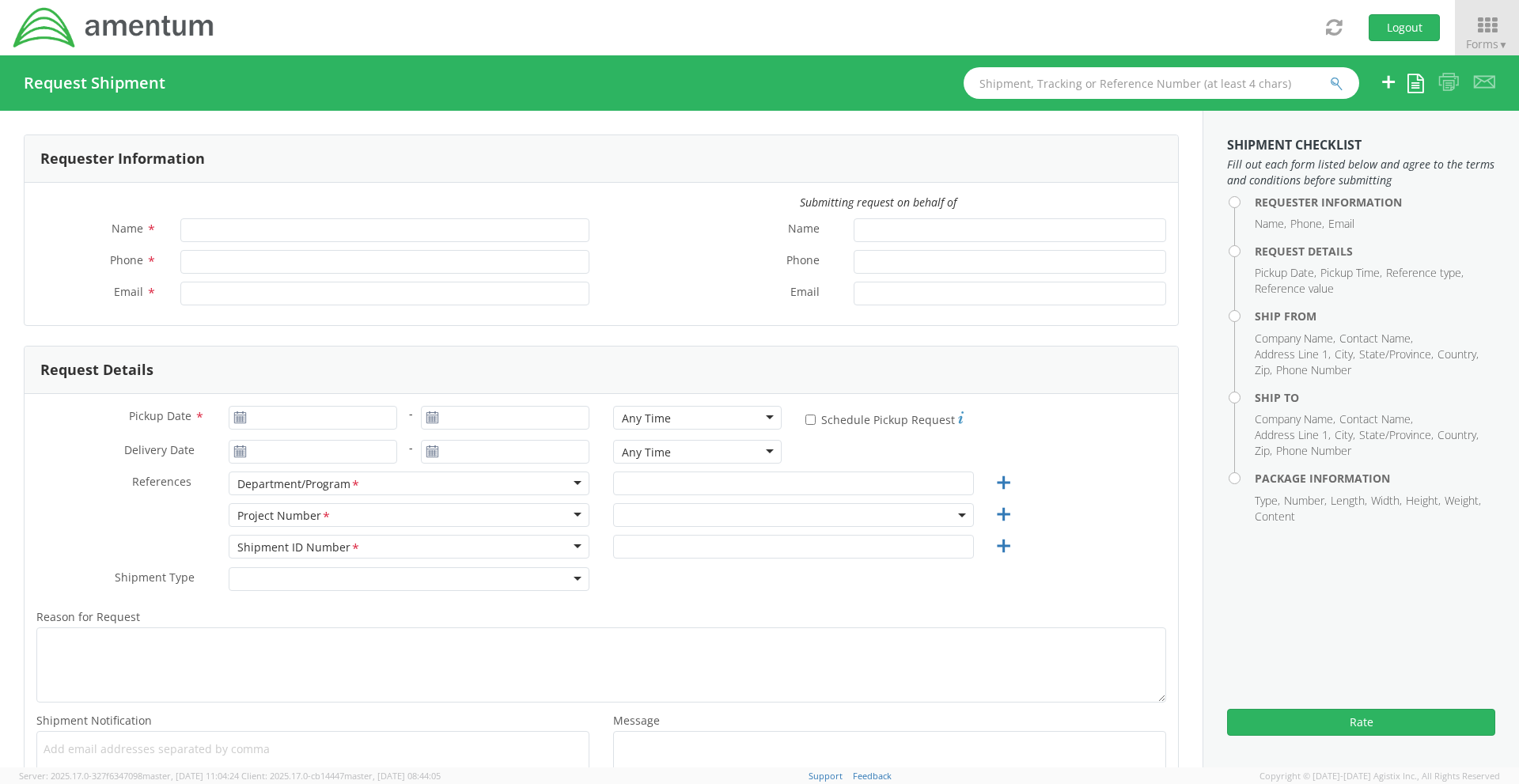
type input "[PERSON_NAME]"
type input "[PHONE_NUMBER]"
type input "[PERSON_NAME][EMAIL_ADDRESS][DOMAIN_NAME]"
